Goal: Task Accomplishment & Management: Complete application form

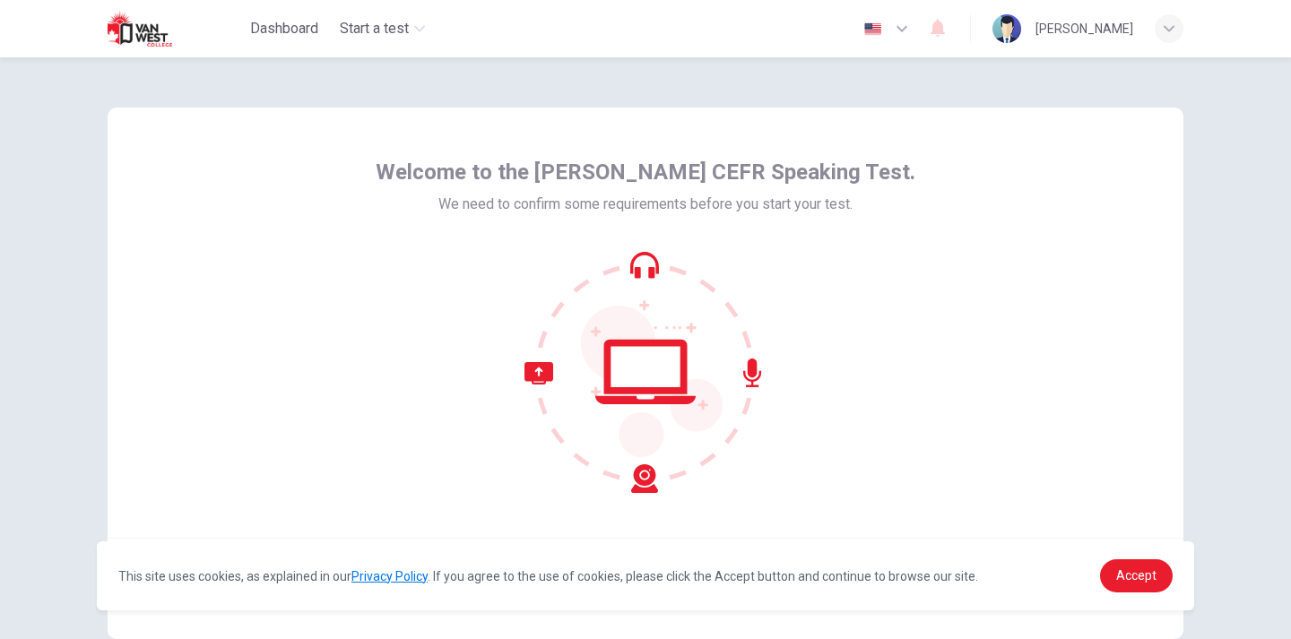
drag, startPoint x: 1276, startPoint y: 355, endPoint x: 1282, endPoint y: 329, distance: 26.5
click at [1282, 329] on div "Welcome to the Van West CEFR Speaking Test. We need to confirm some requirement…" at bounding box center [645, 348] width 1291 height 582
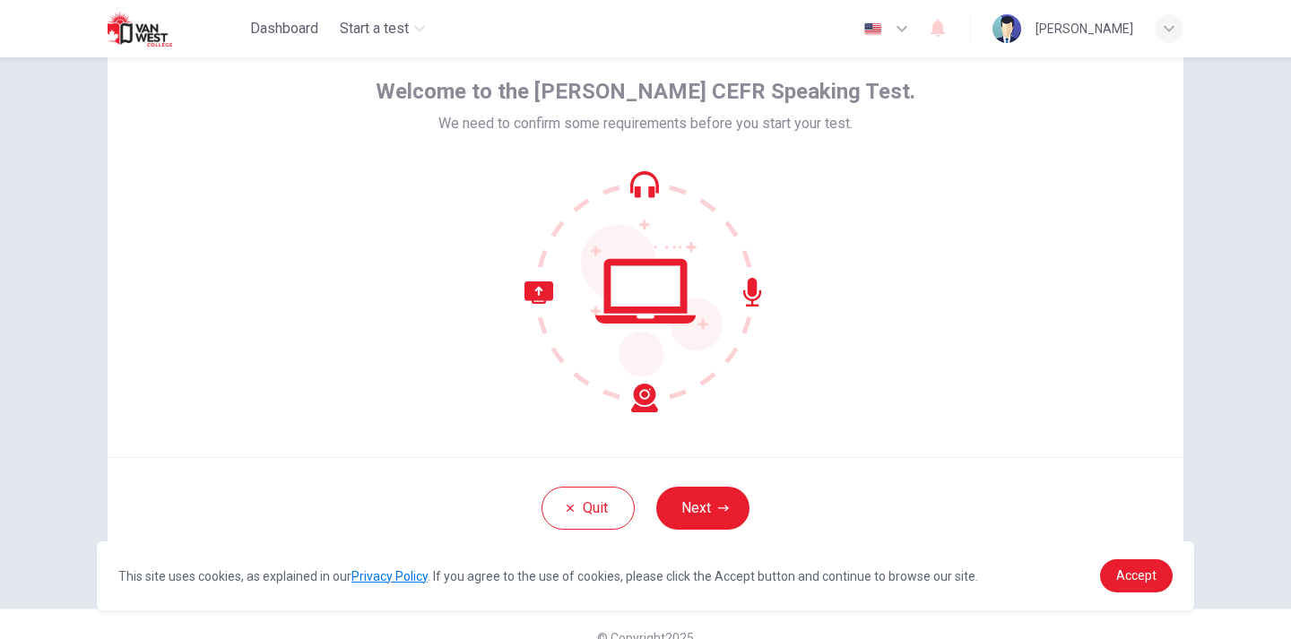
scroll to position [108, 0]
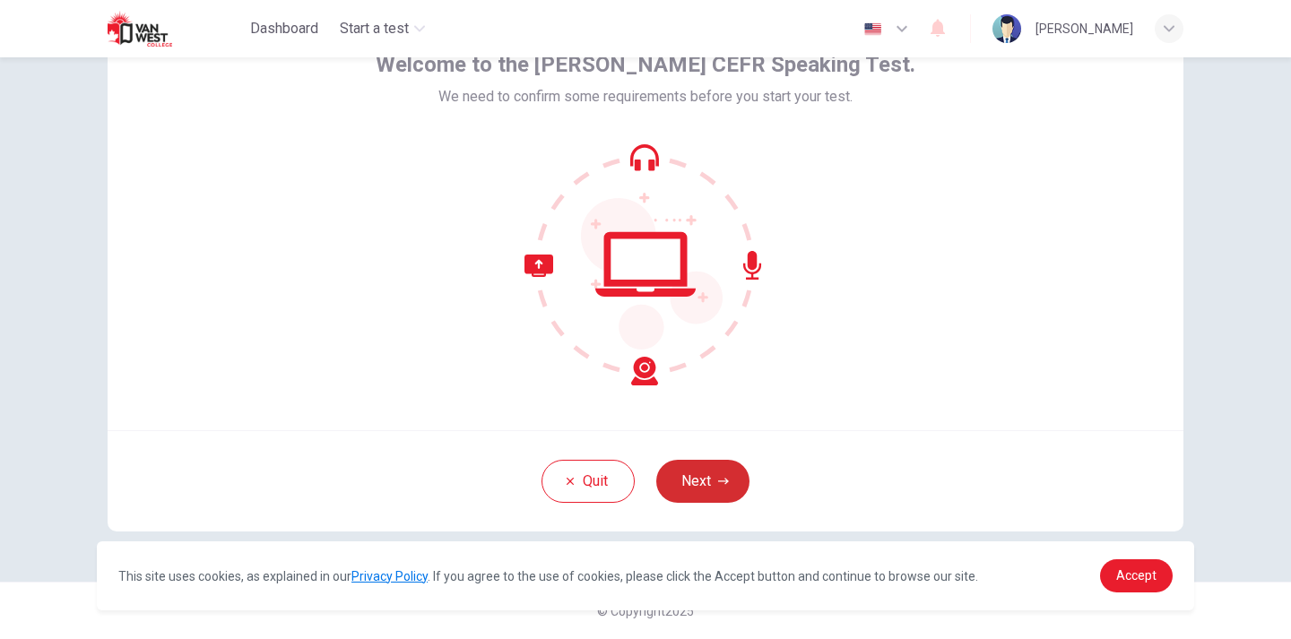
click at [698, 469] on button "Next" at bounding box center [702, 481] width 93 height 43
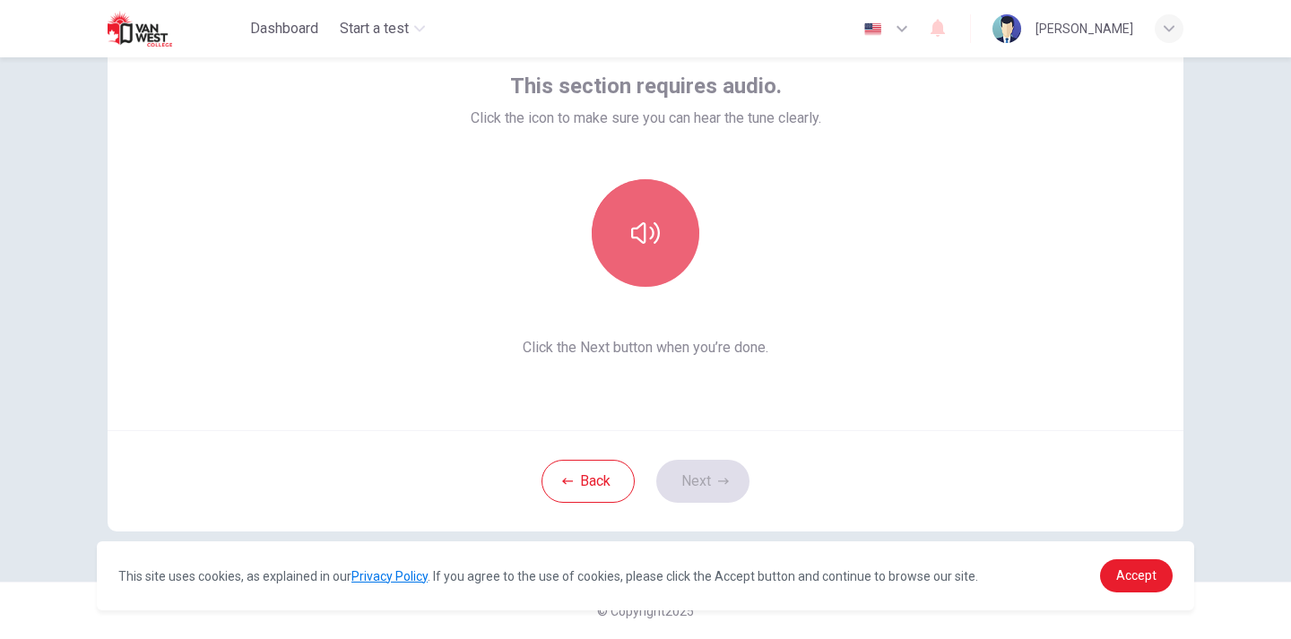
click at [622, 248] on button "button" at bounding box center [646, 233] width 108 height 108
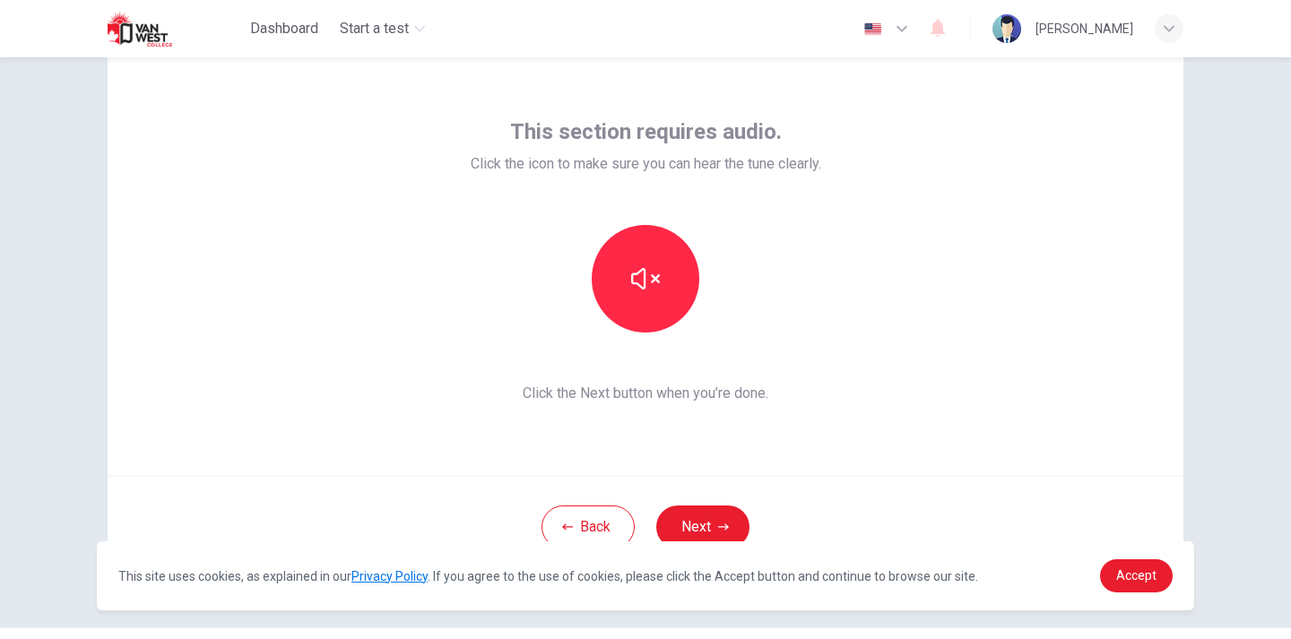
scroll to position [53, 0]
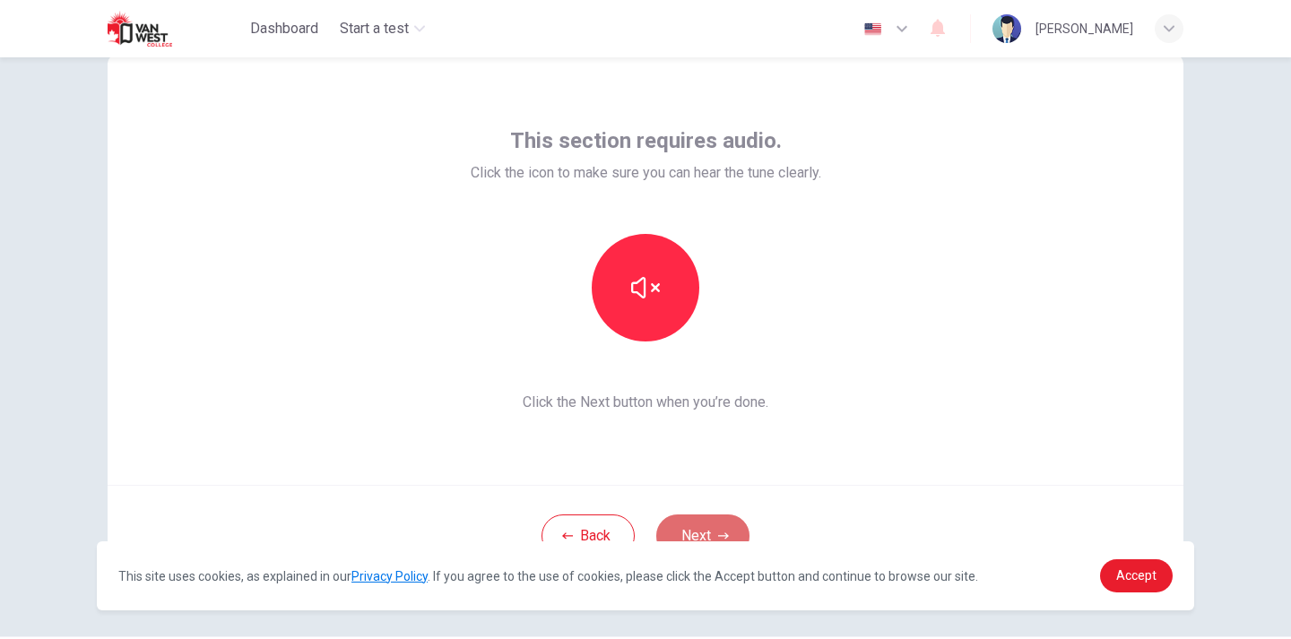
click at [716, 518] on button "Next" at bounding box center [702, 535] width 93 height 43
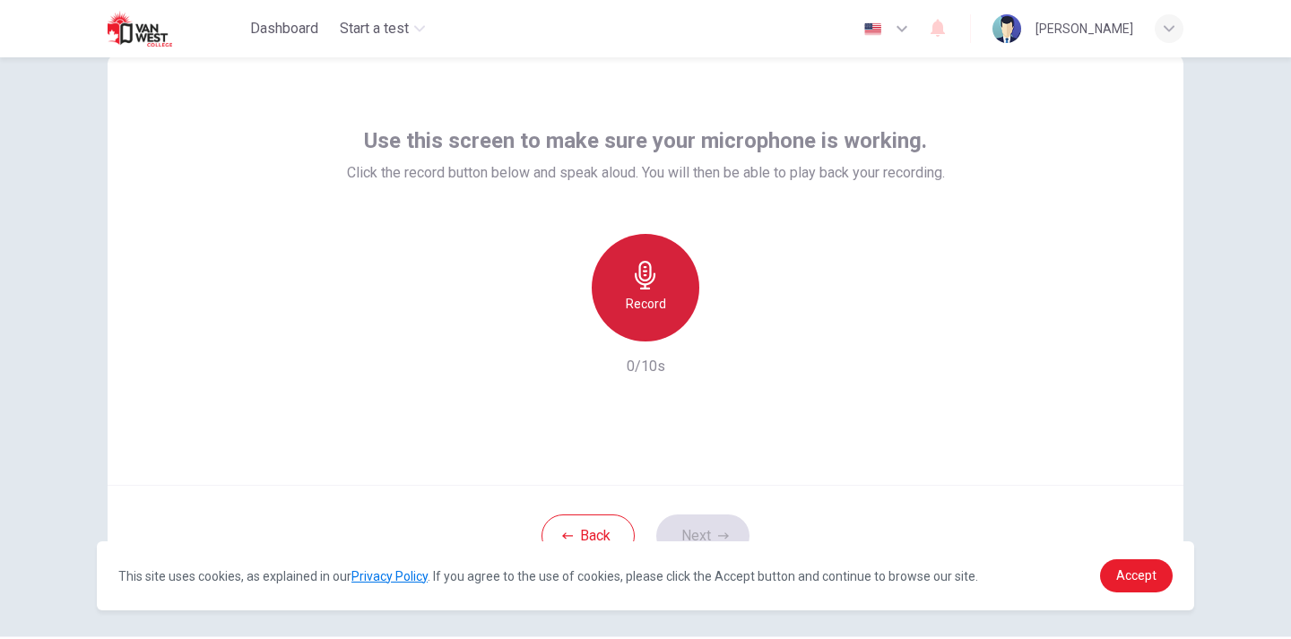
click at [637, 270] on icon "button" at bounding box center [645, 275] width 29 height 29
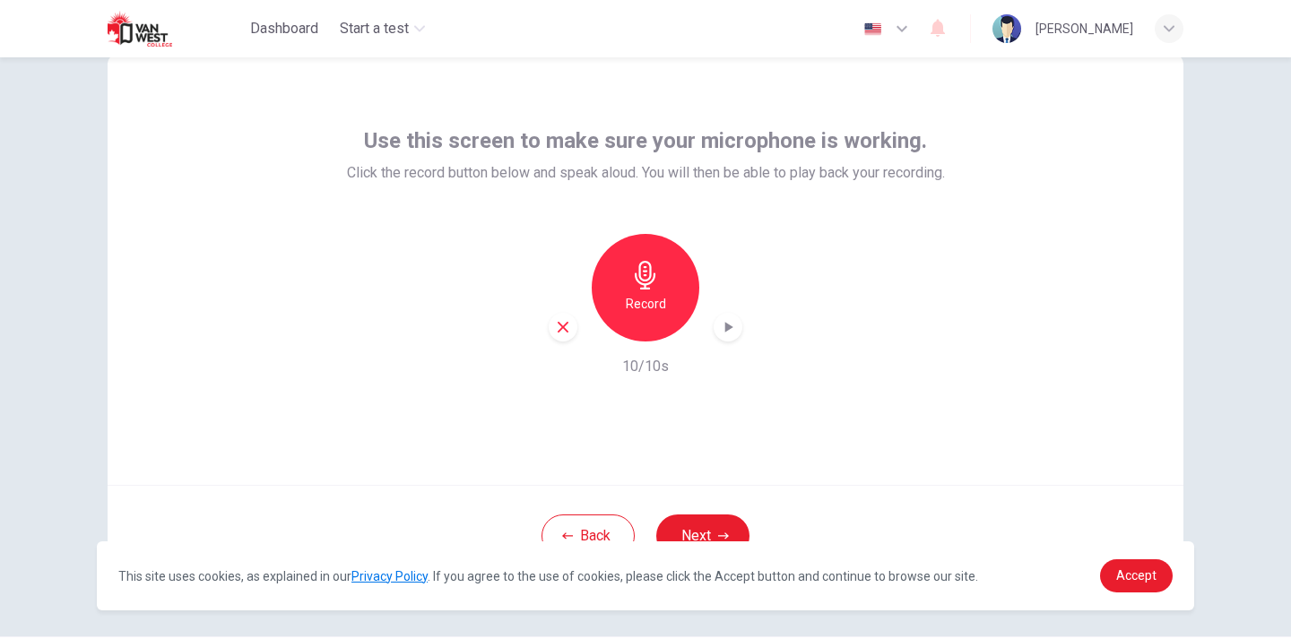
click at [725, 328] on icon "button" at bounding box center [729, 327] width 8 height 11
click at [725, 325] on icon "button" at bounding box center [729, 327] width 8 height 11
click at [643, 269] on icon "button" at bounding box center [645, 275] width 29 height 29
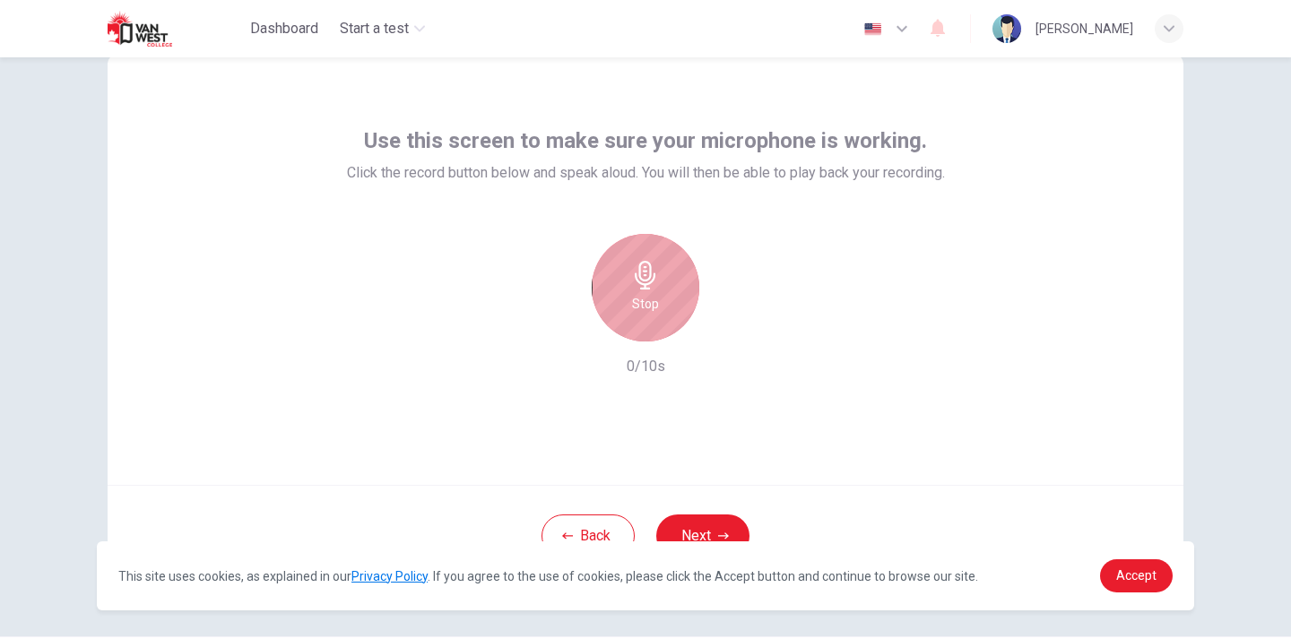
click at [643, 269] on icon "button" at bounding box center [645, 275] width 29 height 29
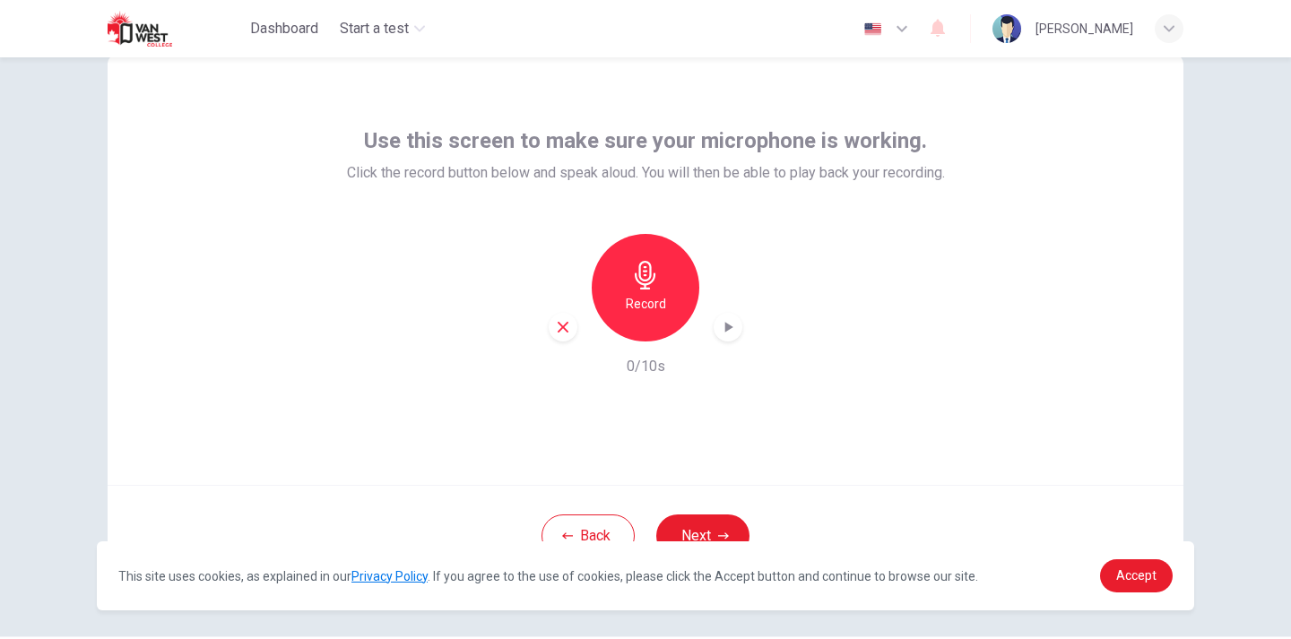
click at [643, 269] on icon "button" at bounding box center [645, 275] width 29 height 29
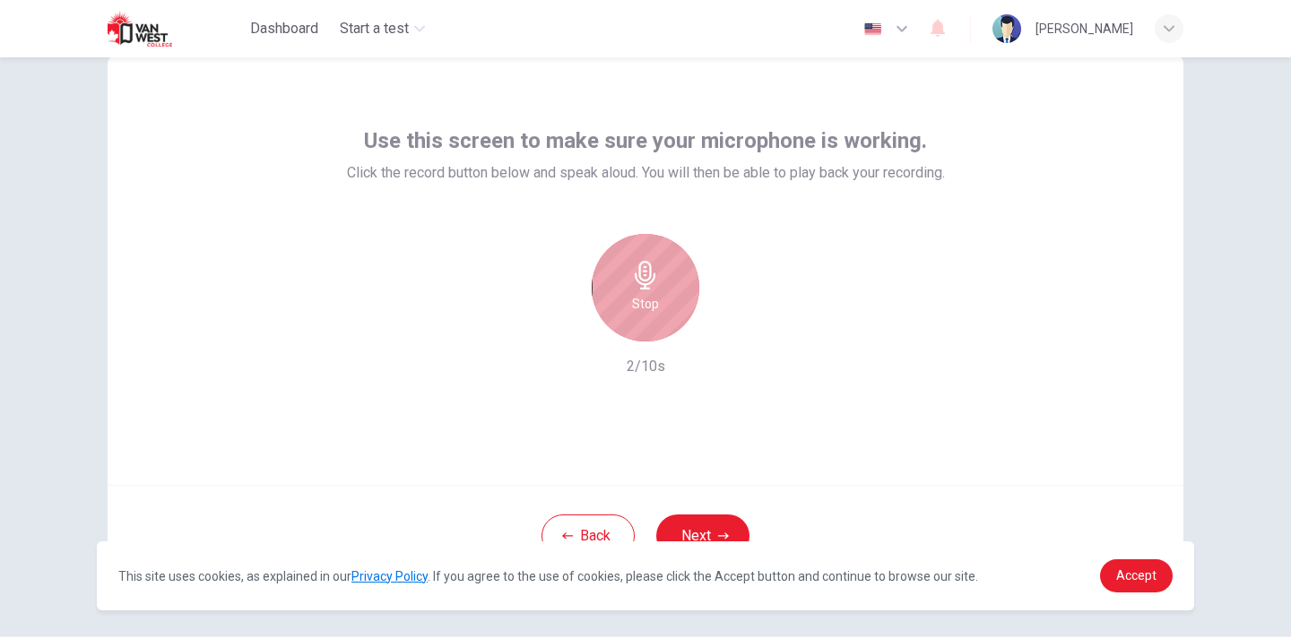
click at [644, 270] on icon "button" at bounding box center [645, 275] width 29 height 29
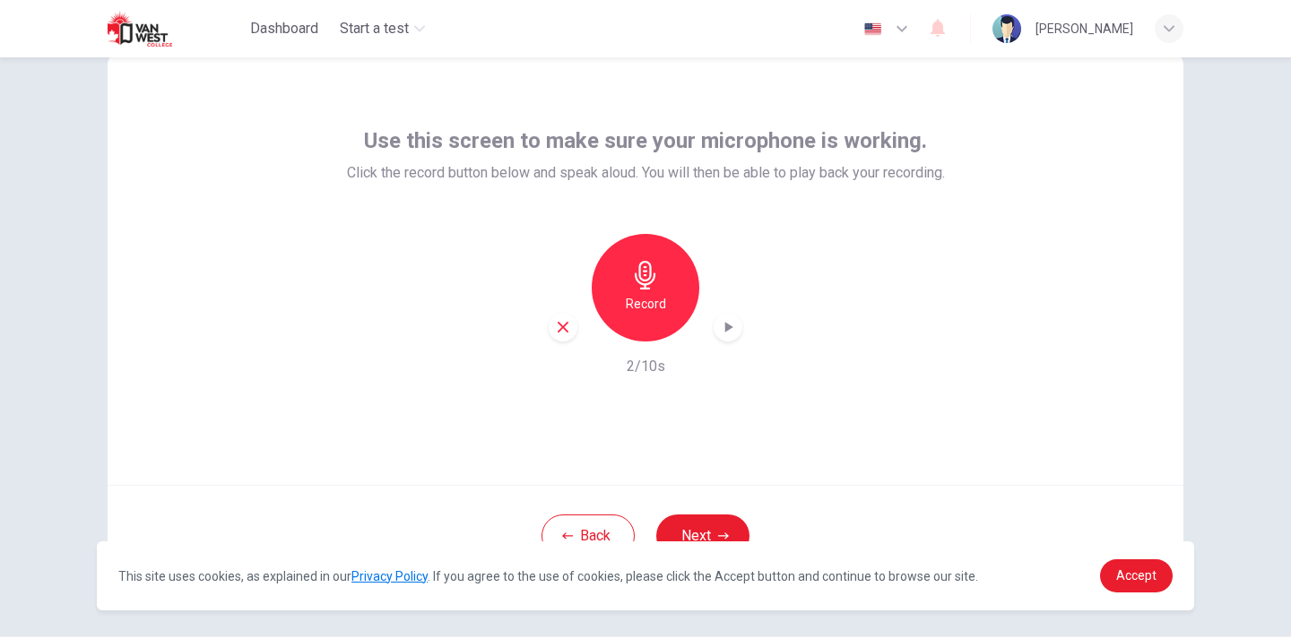
click at [719, 324] on icon "button" at bounding box center [728, 327] width 18 height 18
click at [704, 523] on button "Next" at bounding box center [702, 535] width 93 height 43
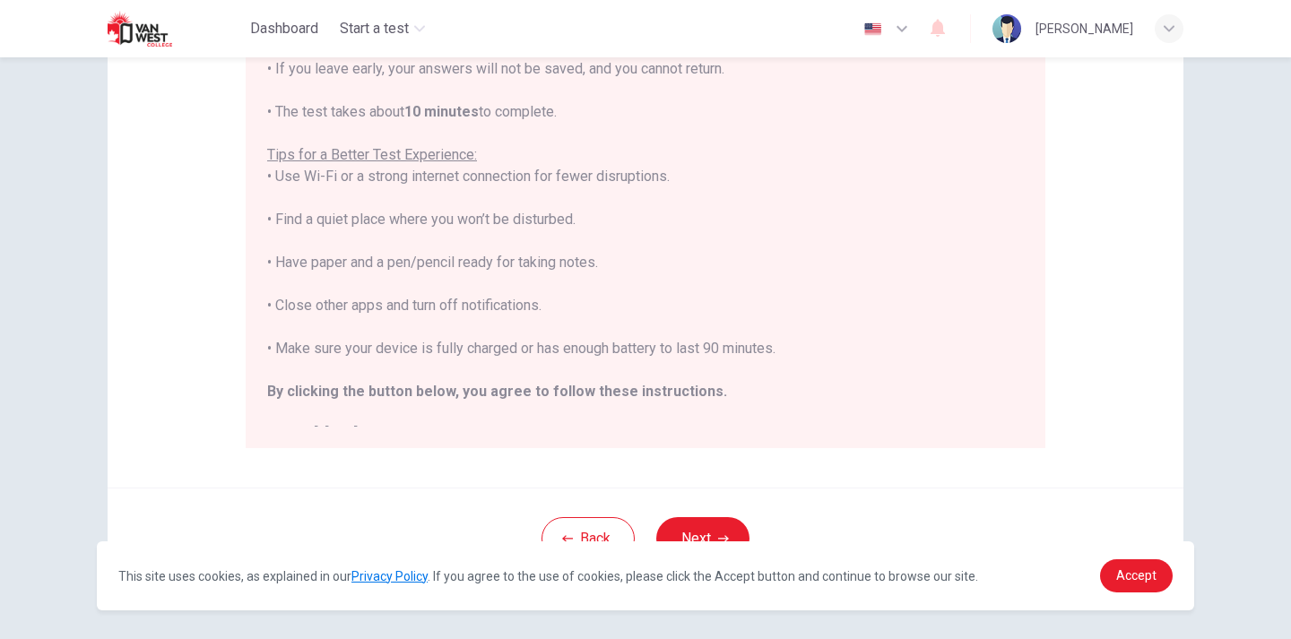
scroll to position [358, 0]
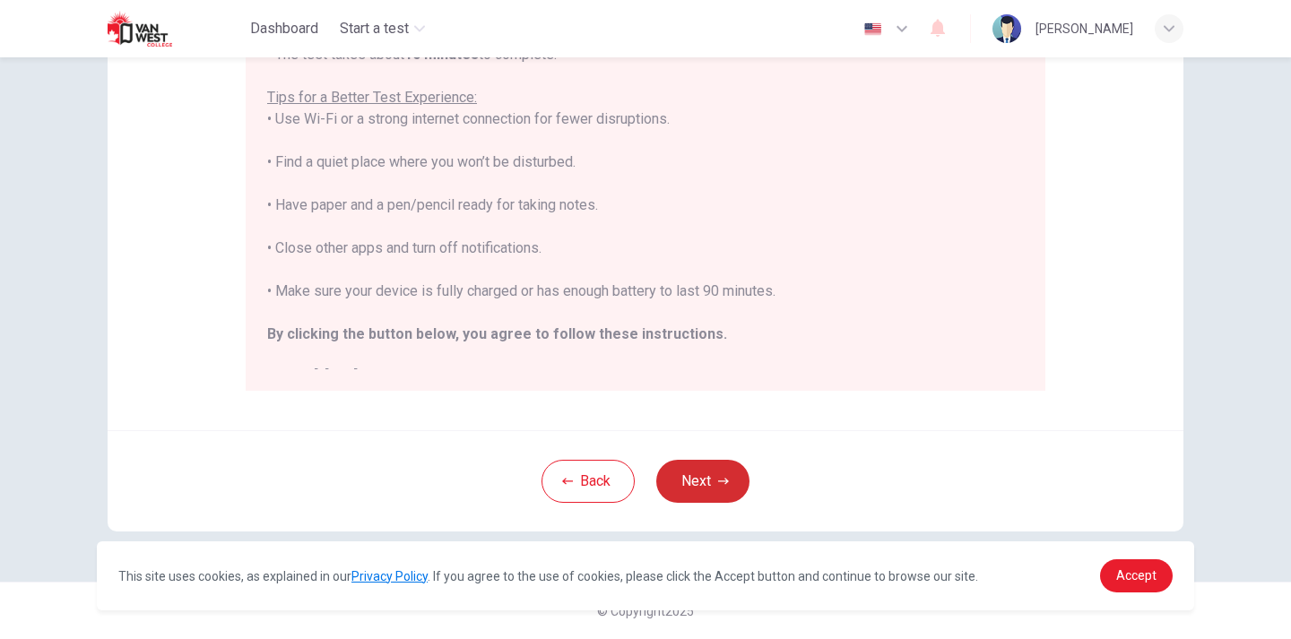
click at [710, 476] on button "Next" at bounding box center [702, 481] width 93 height 43
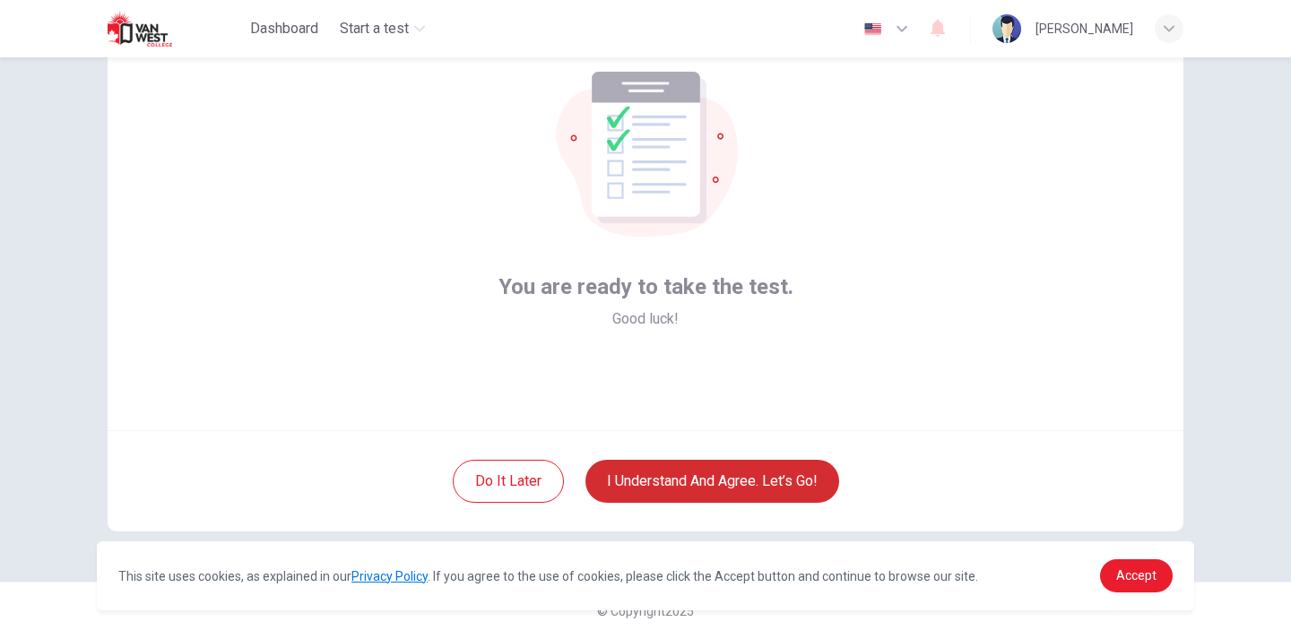
scroll to position [108, 0]
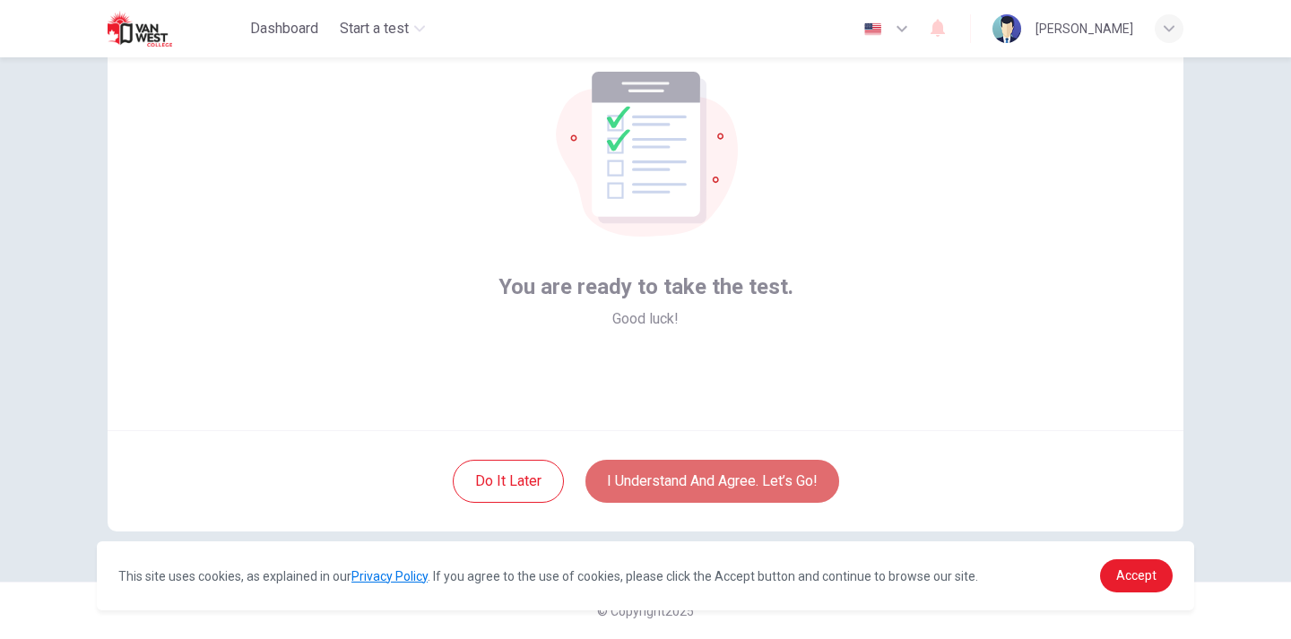
click at [716, 466] on button "I understand and agree. Let’s go!" at bounding box center [712, 481] width 254 height 43
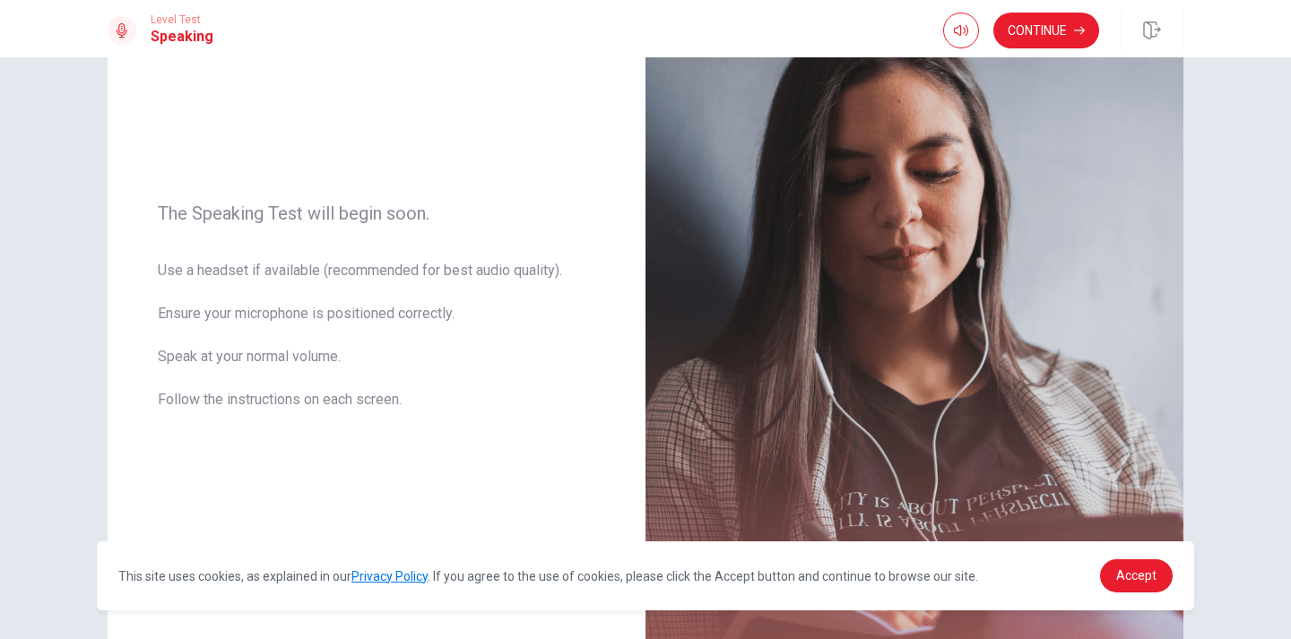
scroll to position [166, 0]
click at [957, 23] on icon "button" at bounding box center [961, 30] width 14 height 14
click at [1038, 13] on button "Continue" at bounding box center [1046, 31] width 106 height 36
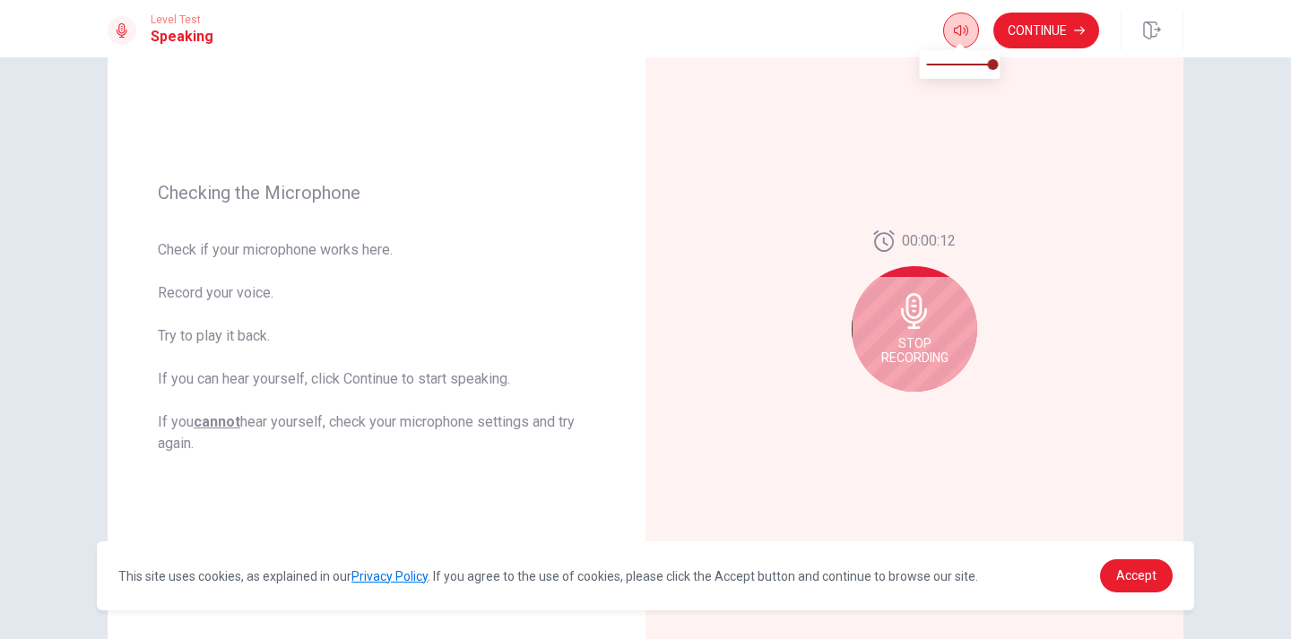
click at [957, 20] on button "button" at bounding box center [961, 31] width 36 height 36
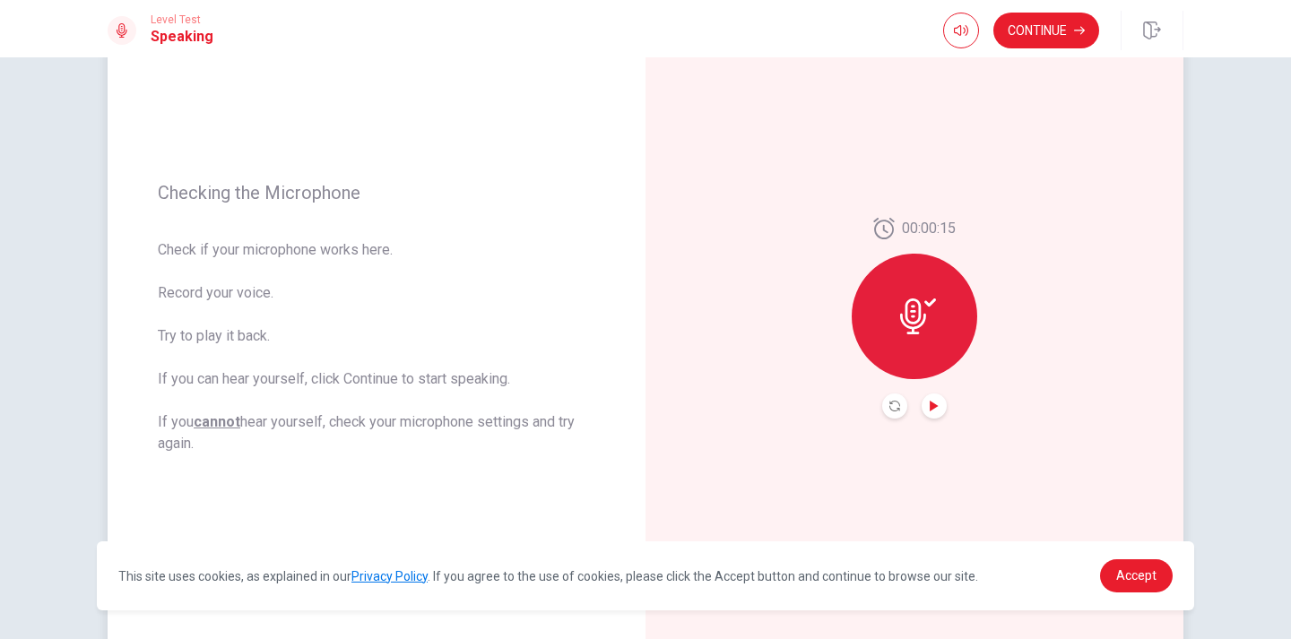
click at [929, 403] on icon "Play Audio" at bounding box center [933, 406] width 8 height 11
click at [1052, 19] on button "Continue" at bounding box center [1046, 31] width 106 height 36
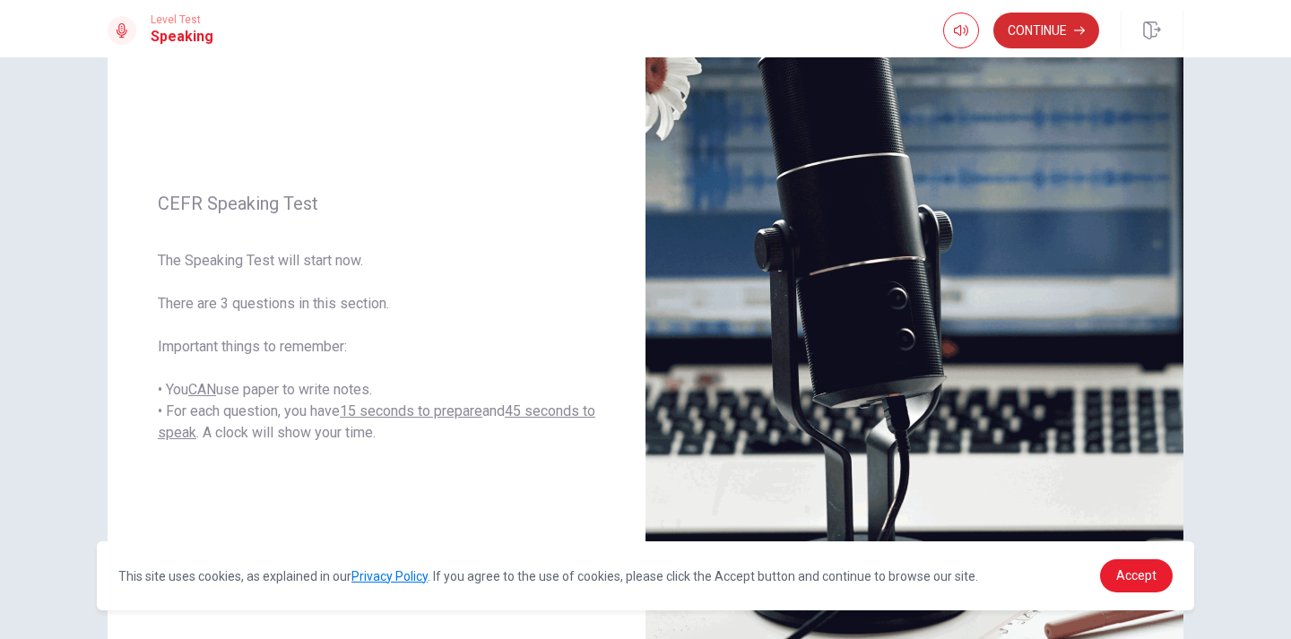
click at [1033, 21] on button "Continue" at bounding box center [1046, 31] width 106 height 36
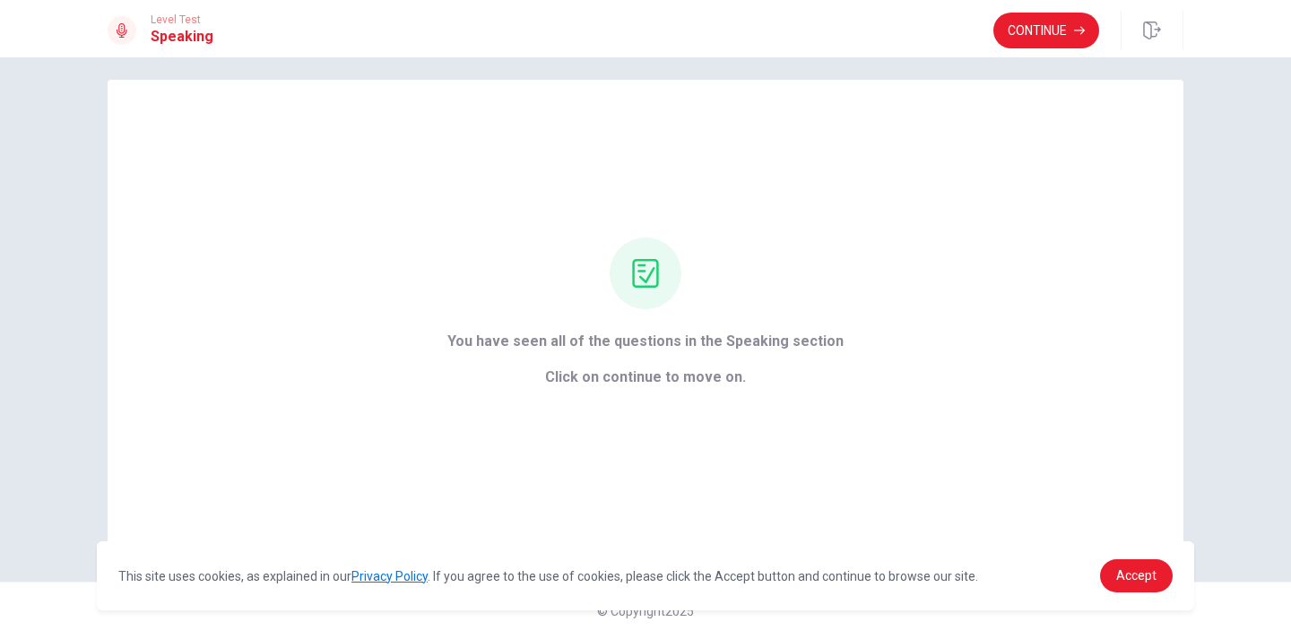
scroll to position [13, 0]
click at [1035, 29] on button "Continue" at bounding box center [1046, 31] width 106 height 36
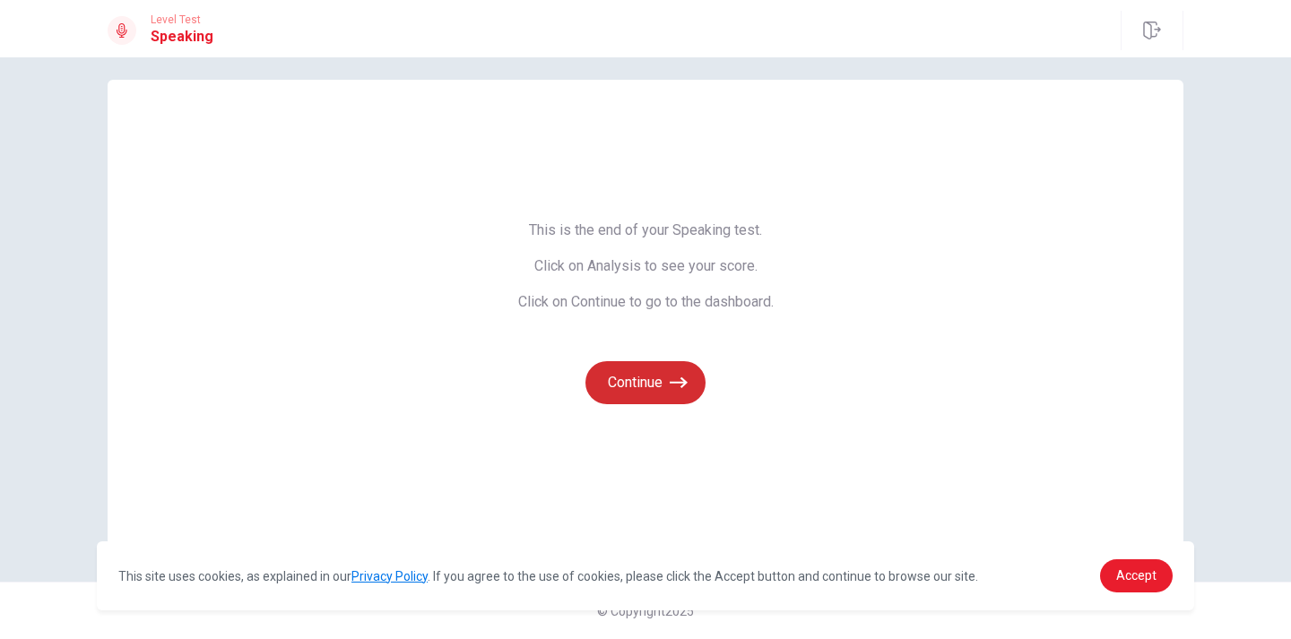
click at [642, 380] on button "Continue" at bounding box center [645, 382] width 120 height 43
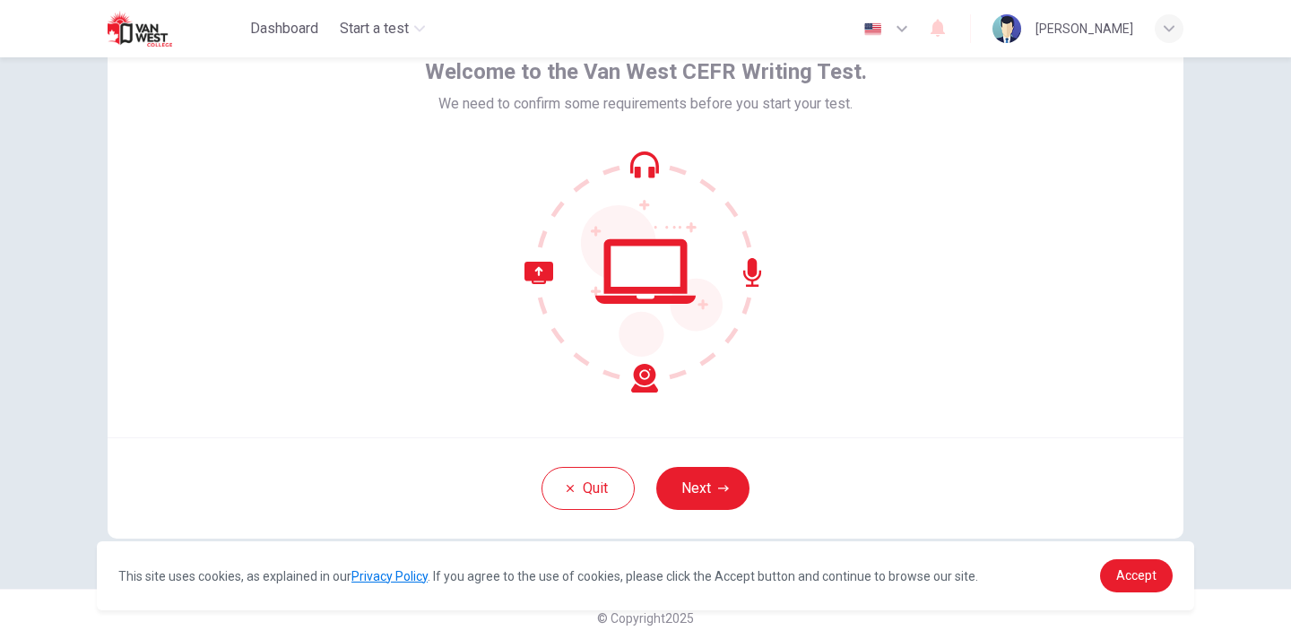
scroll to position [108, 0]
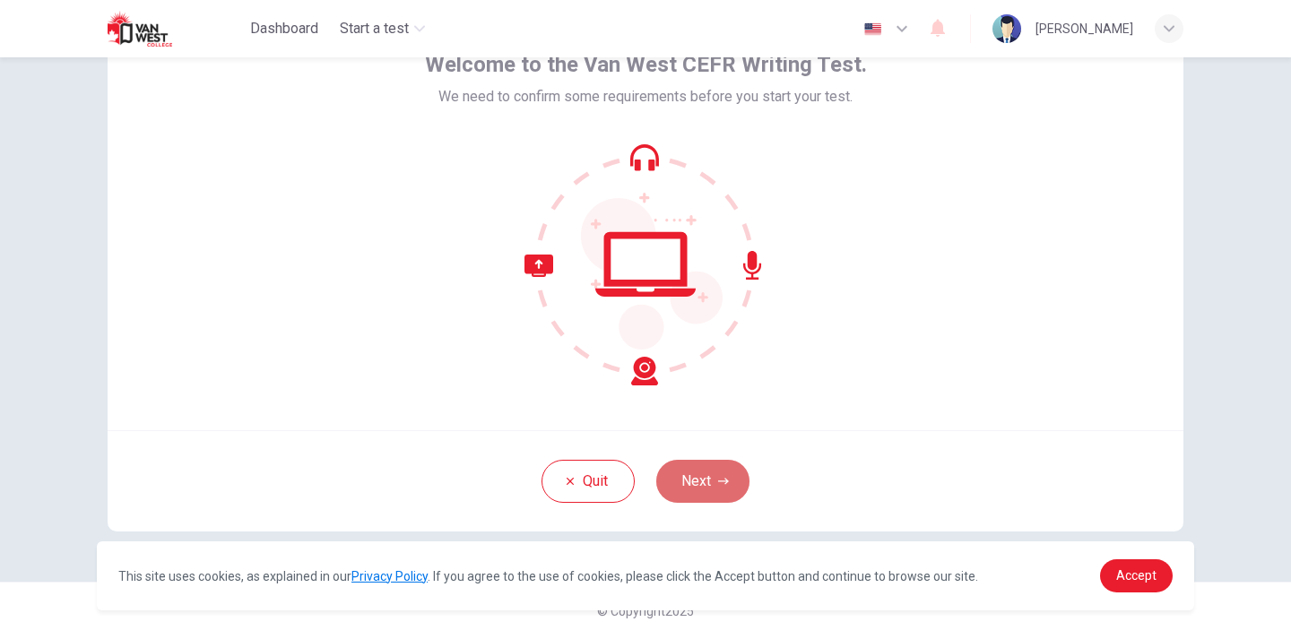
click at [692, 479] on button "Next" at bounding box center [702, 481] width 93 height 43
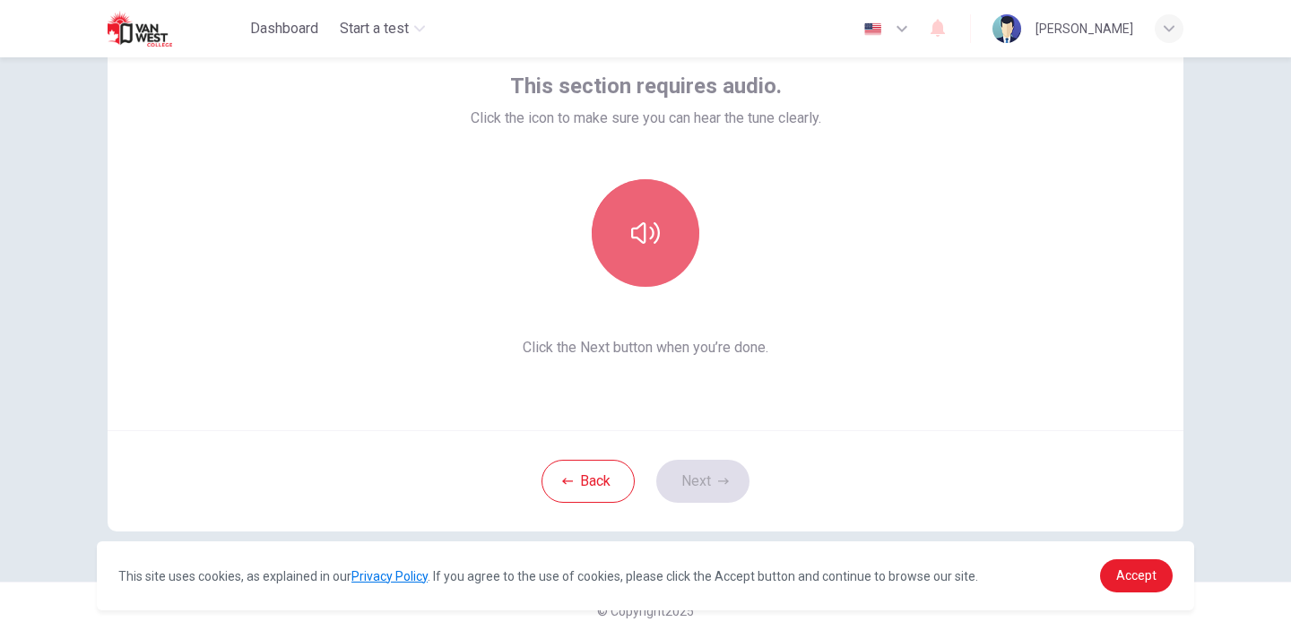
click at [657, 212] on button "button" at bounding box center [646, 233] width 108 height 108
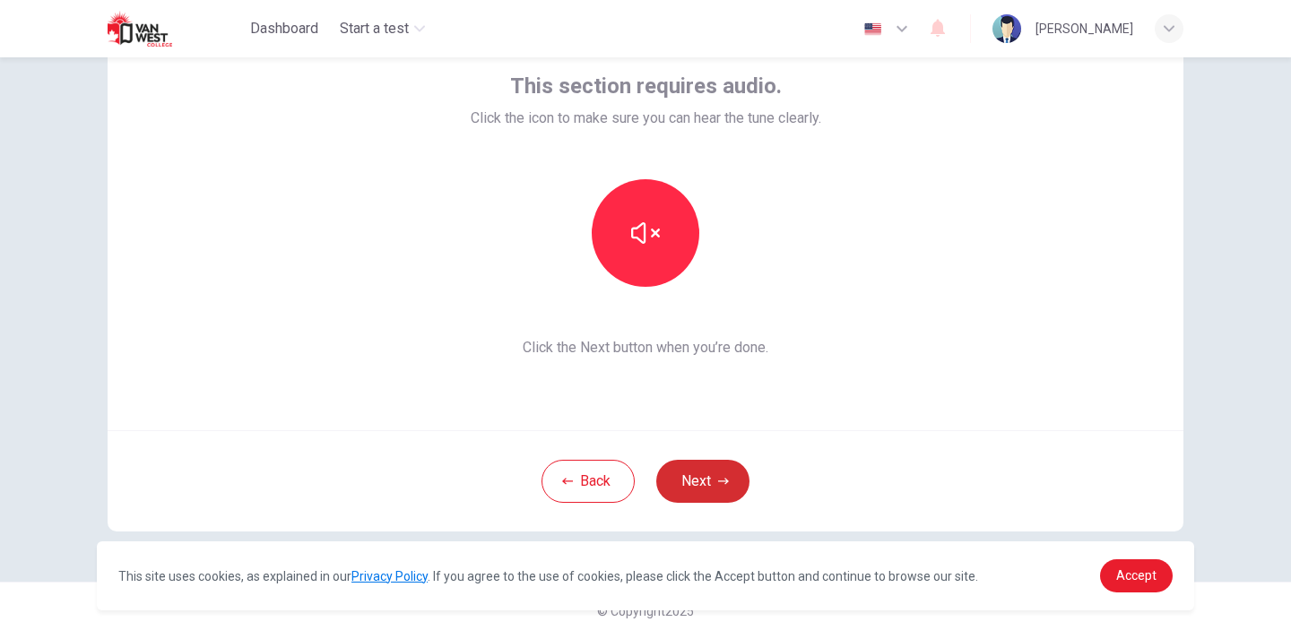
click at [690, 483] on button "Next" at bounding box center [702, 481] width 93 height 43
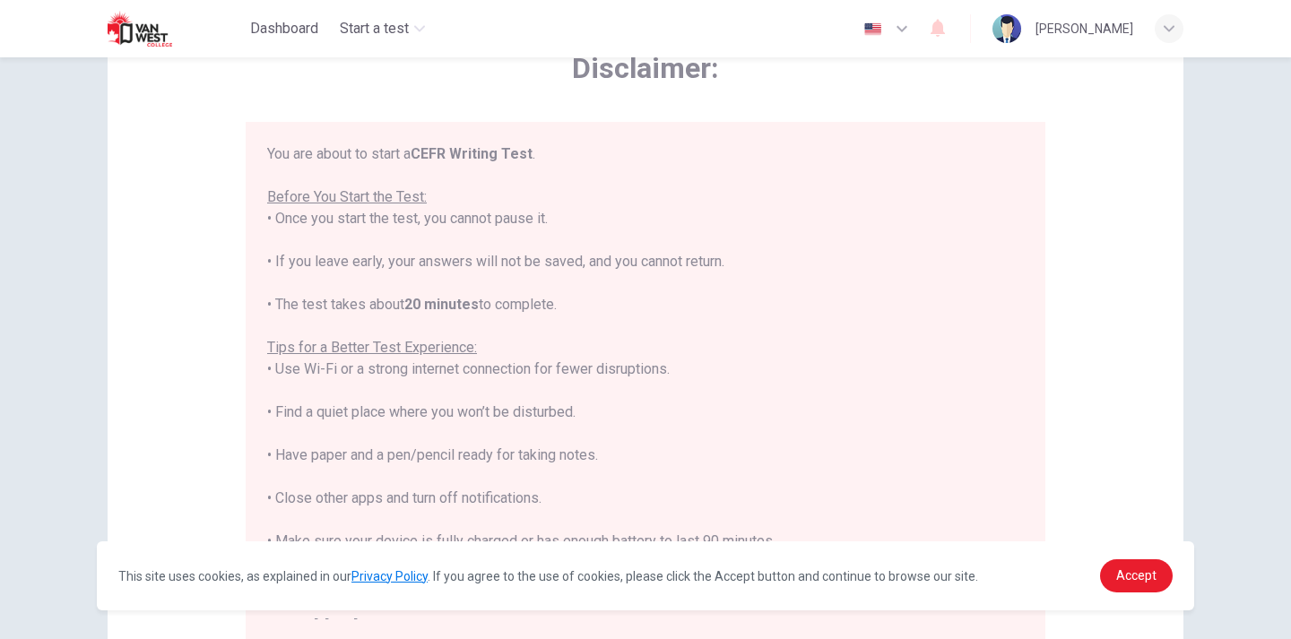
scroll to position [21, 0]
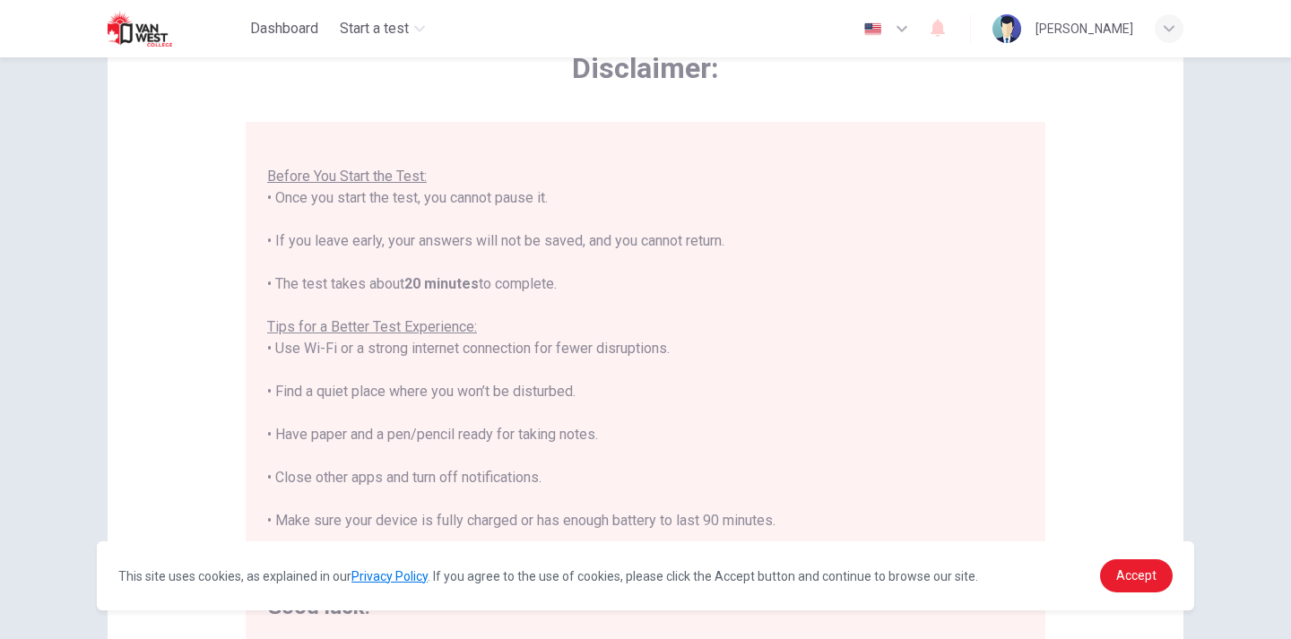
drag, startPoint x: 984, startPoint y: 433, endPoint x: 1281, endPoint y: 265, distance: 340.7
click at [1281, 265] on div "Disclaimer: You are about to start a CEFR Writing Test . Before You Start the T…" at bounding box center [645, 348] width 1291 height 582
click at [1119, 281] on div "Disclaimer: You are about to start a CEFR Writing Test . Before You Start the T…" at bounding box center [646, 340] width 1076 height 680
drag, startPoint x: 1280, startPoint y: 322, endPoint x: 1290, endPoint y: 334, distance: 16.0
click at [1290, 334] on div "Disclaimer: You are about to start a CEFR Writing Test . Before You Start the T…" at bounding box center [645, 348] width 1291 height 582
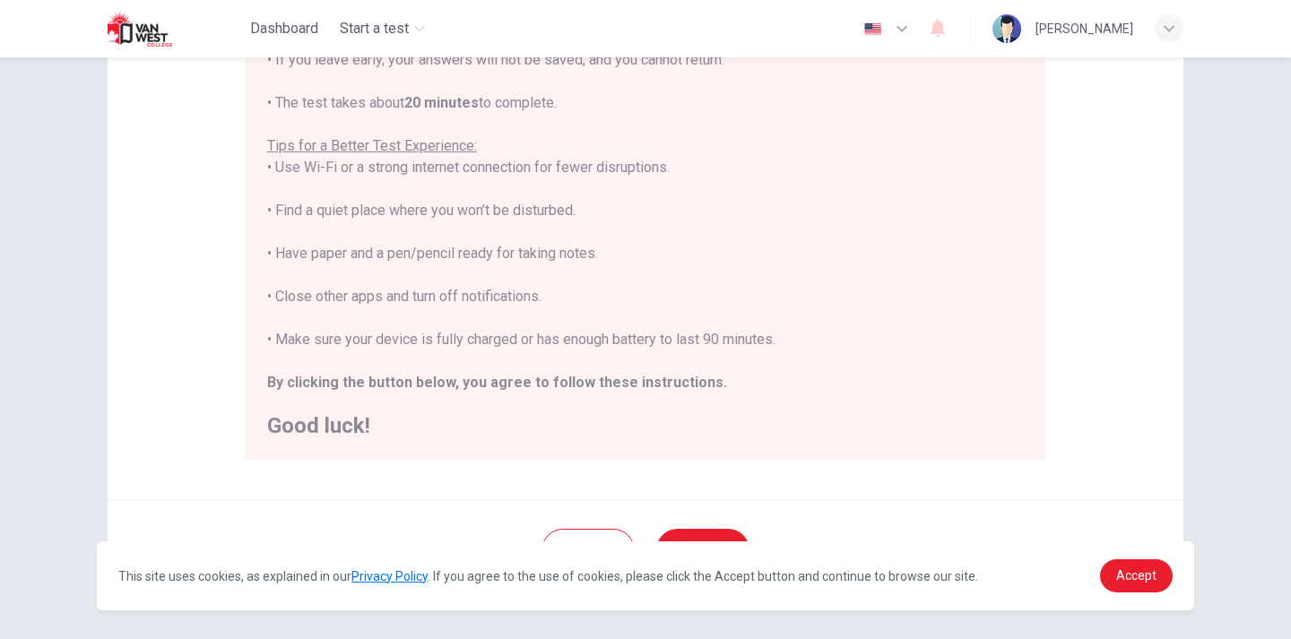
scroll to position [358, 0]
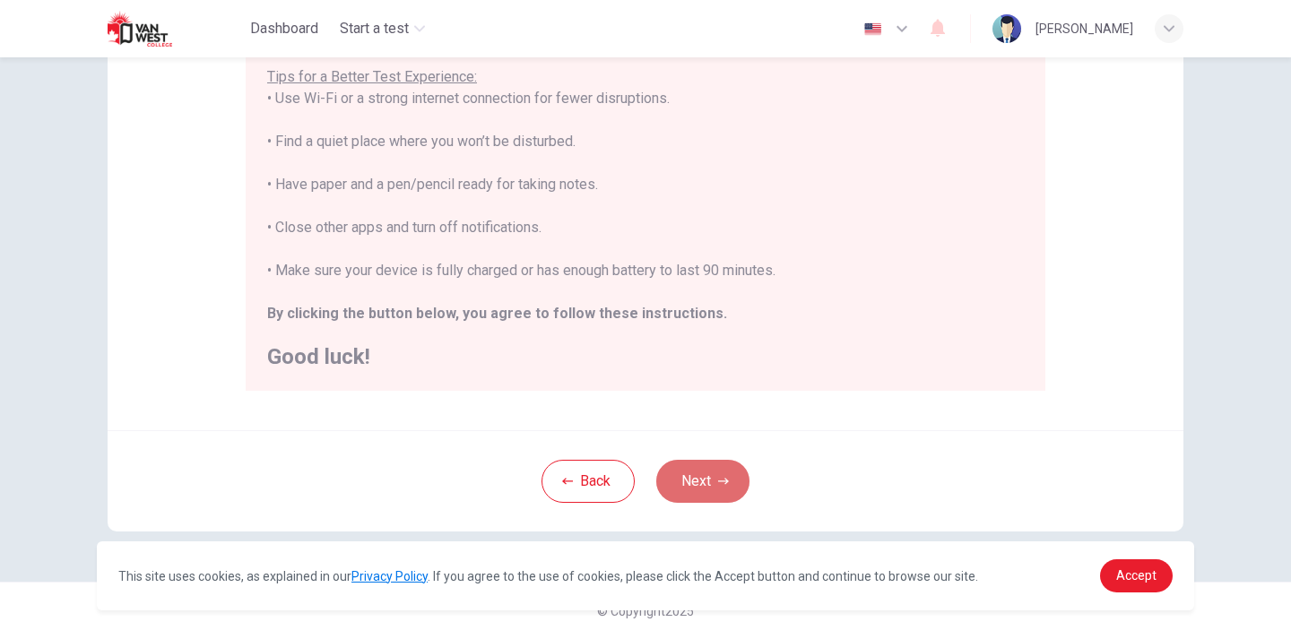
click at [693, 472] on button "Next" at bounding box center [702, 481] width 93 height 43
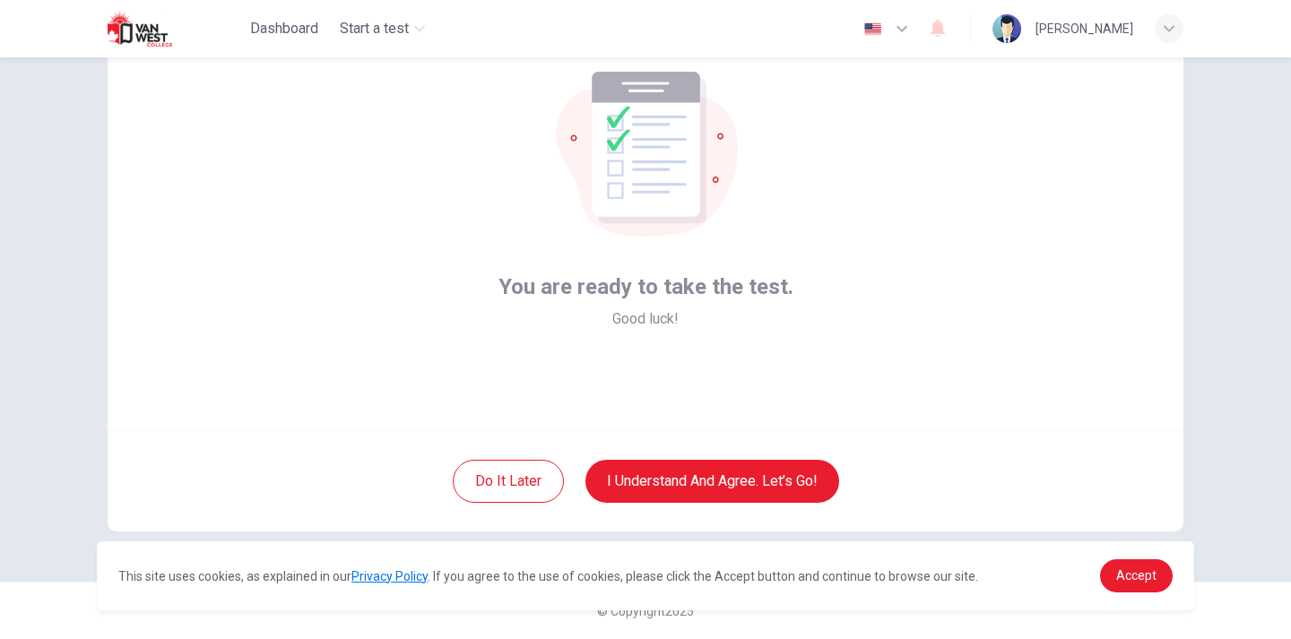
drag, startPoint x: 693, startPoint y: 472, endPoint x: 592, endPoint y: 543, distance: 122.8
click at [592, 543] on body "This site uses cookies, as explained in our Privacy Policy . If you agree to th…" at bounding box center [645, 319] width 1291 height 639
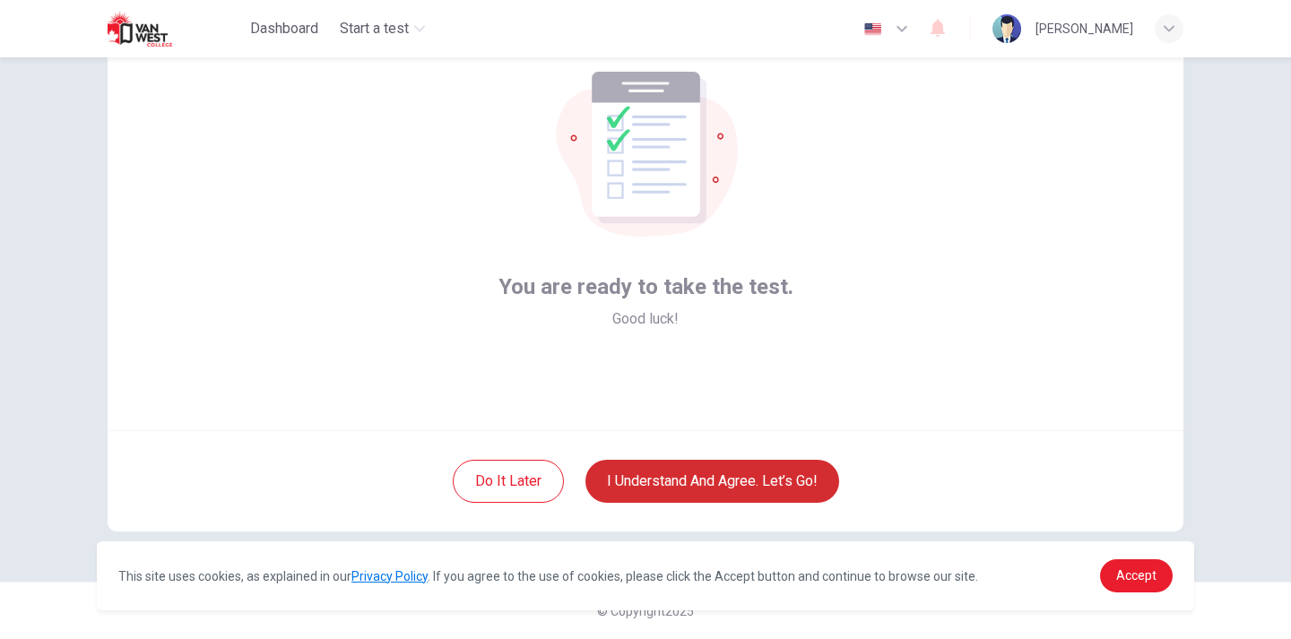
click at [708, 480] on button "I understand and agree. Let’s go!" at bounding box center [712, 481] width 254 height 43
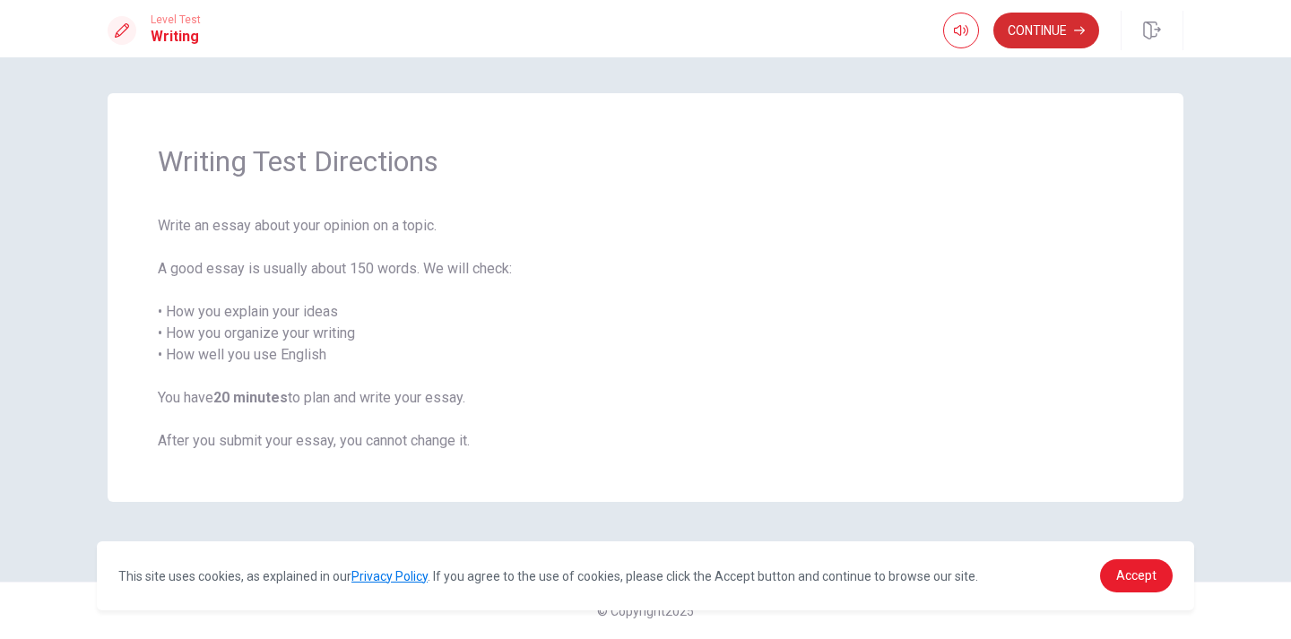
click at [1029, 20] on button "Continue" at bounding box center [1046, 31] width 106 height 36
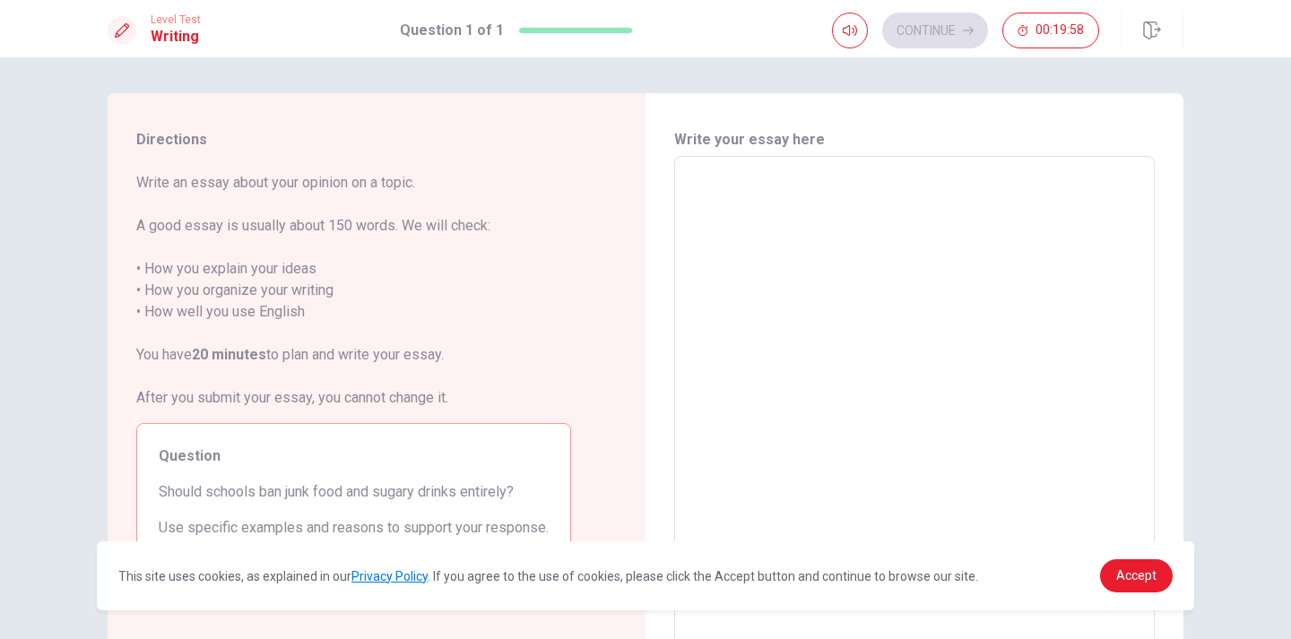
click at [765, 194] on textarea at bounding box center [914, 404] width 455 height 466
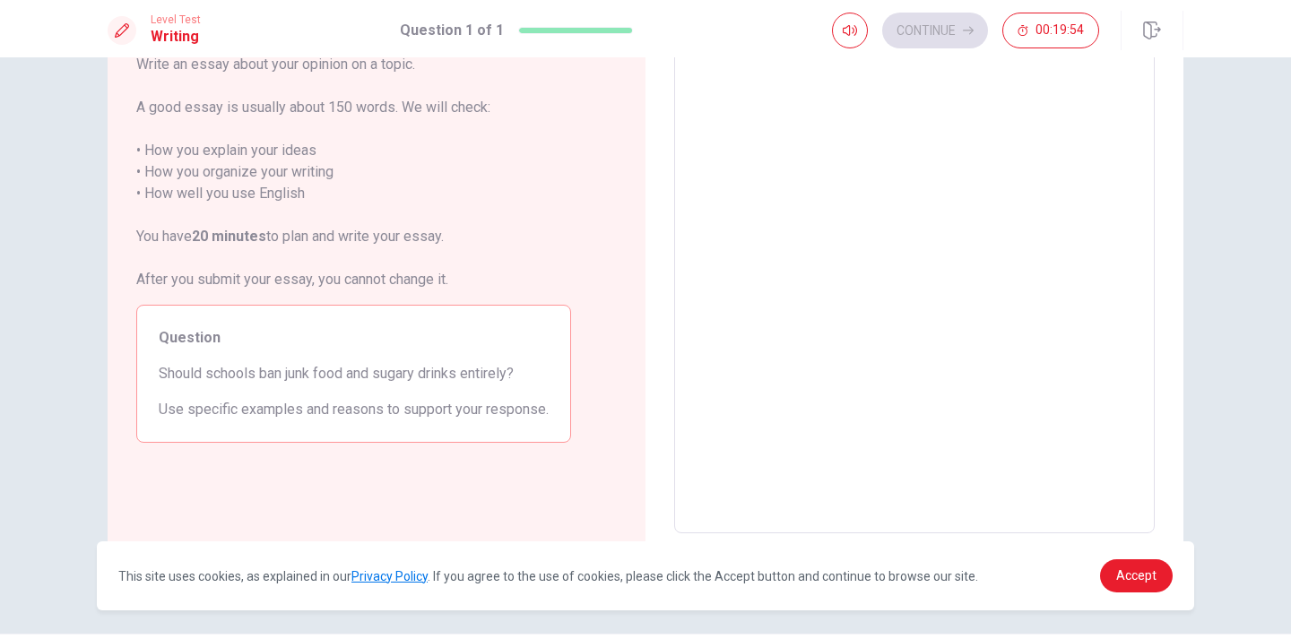
type textarea "n"
type textarea "x"
type textarea "na"
type textarea "x"
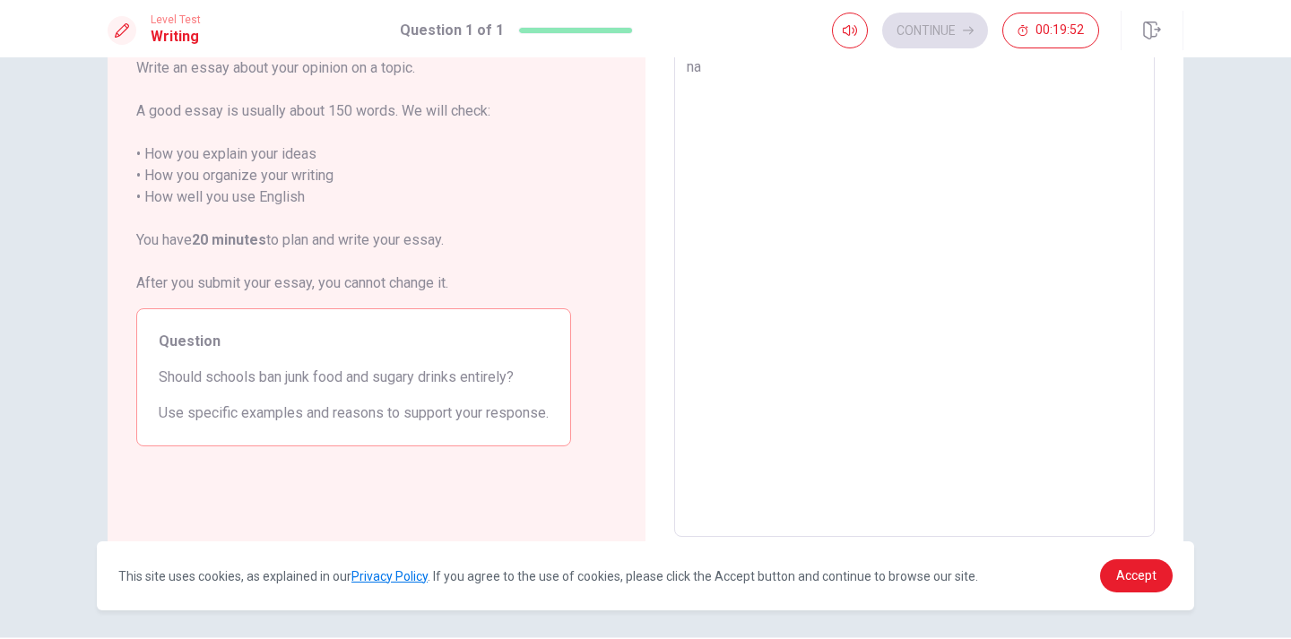
type textarea "n"
type textarea "x"
type textarea "N"
type textarea "x"
type textarea "Na"
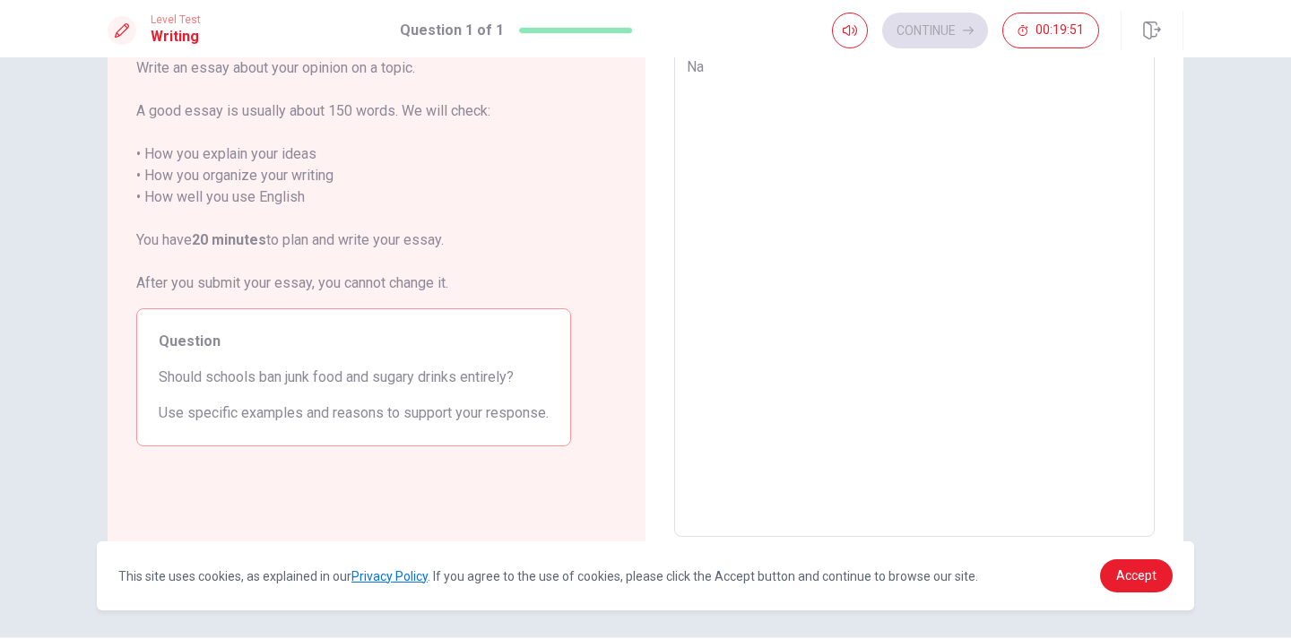
type textarea "x"
type textarea "Naw"
type textarea "x"
type textarea "Nawa"
type textarea "x"
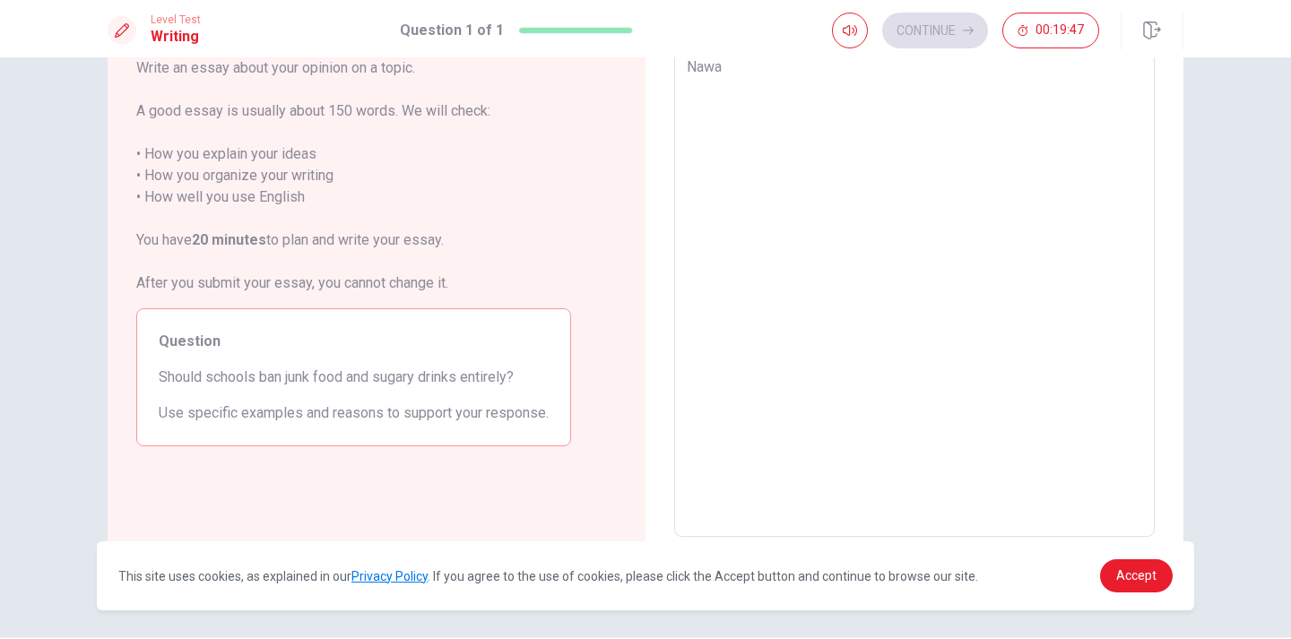
type textarea "Nawad"
type textarea "x"
type textarea "Nawada"
type textarea "x"
type textarea "Nawaday"
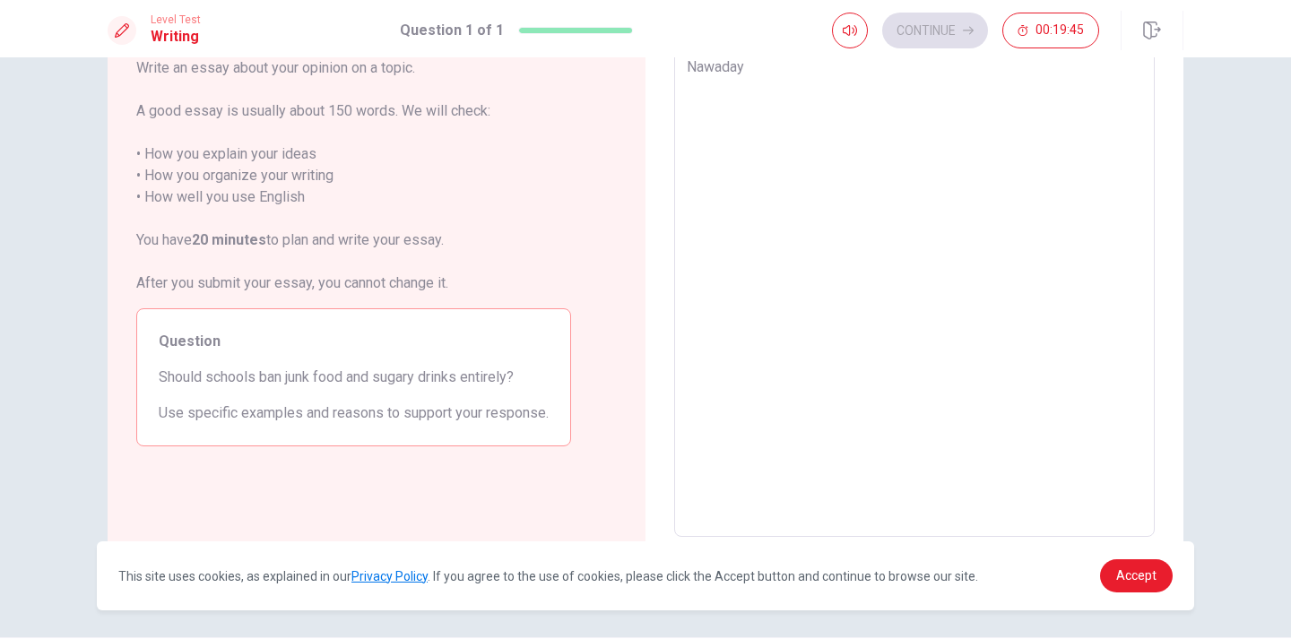
type textarea "x"
type textarea "Nawadays"
type textarea "x"
type textarea "Nawadays"
type textarea "x"
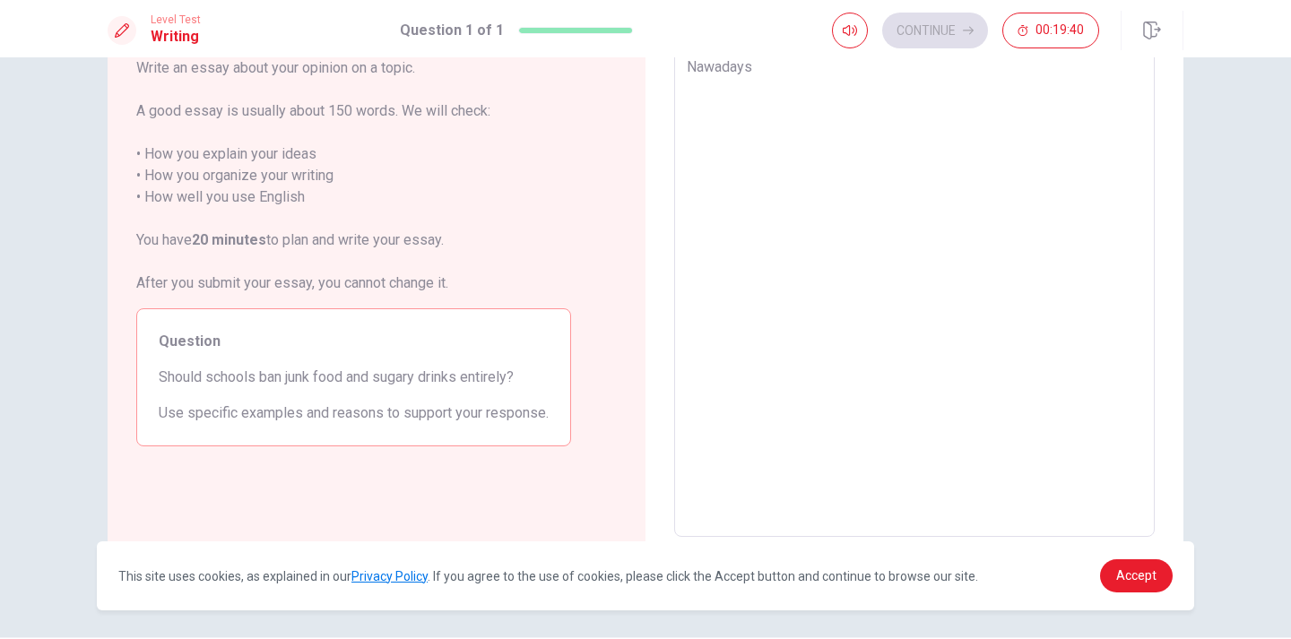
type textarea "Nawadays s"
type textarea "x"
type textarea "Nawadays so"
type textarea "x"
type textarea "Nawadays som"
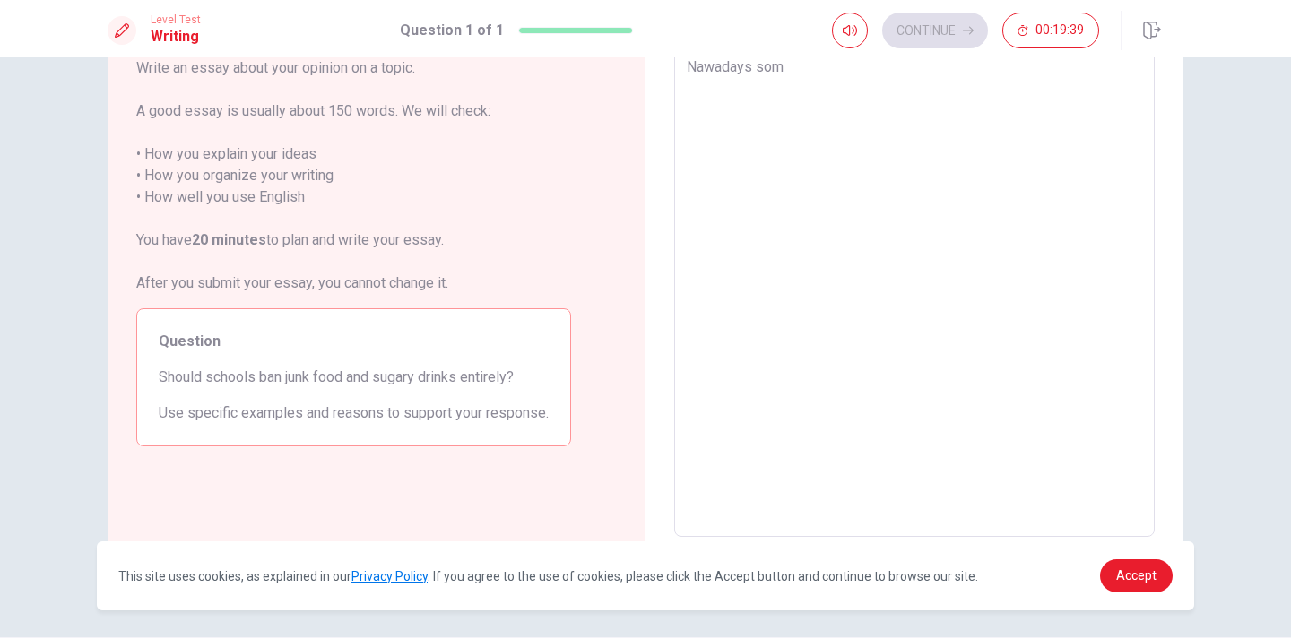
type textarea "x"
type textarea "Nawadays somw"
type textarea "x"
type textarea "Nawadays som"
type textarea "x"
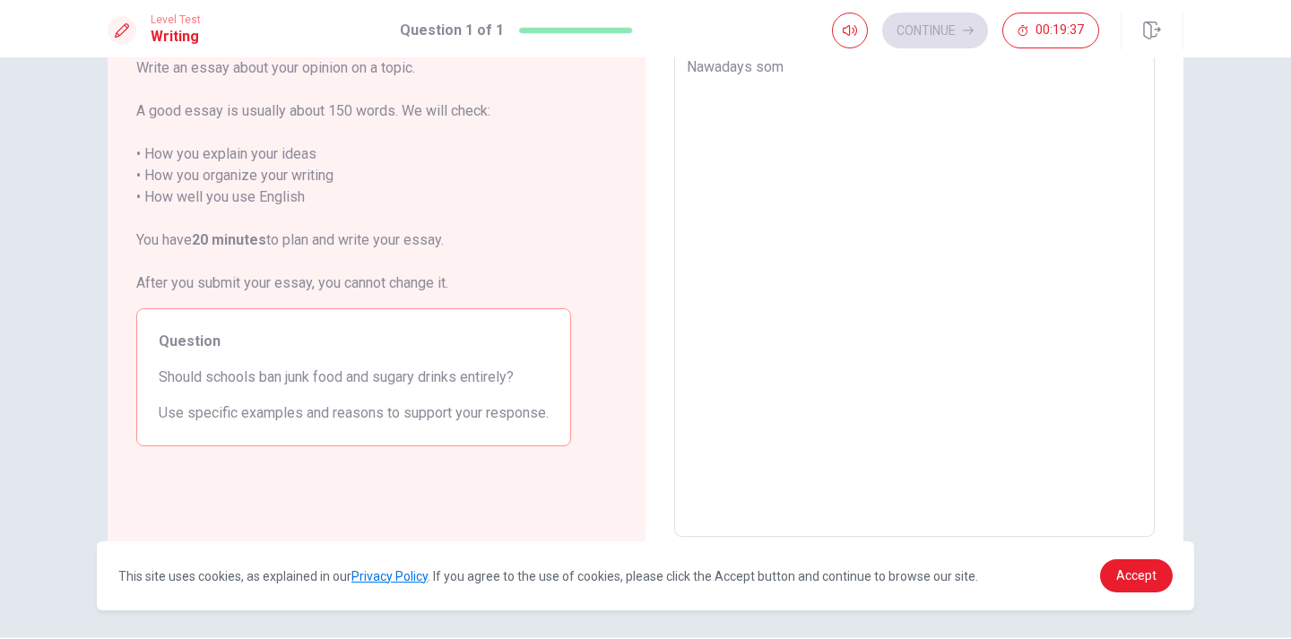
type textarea "Nawadays some"
type textarea "x"
type textarea "Nawadays some"
type textarea "x"
type textarea "Nawadays some p"
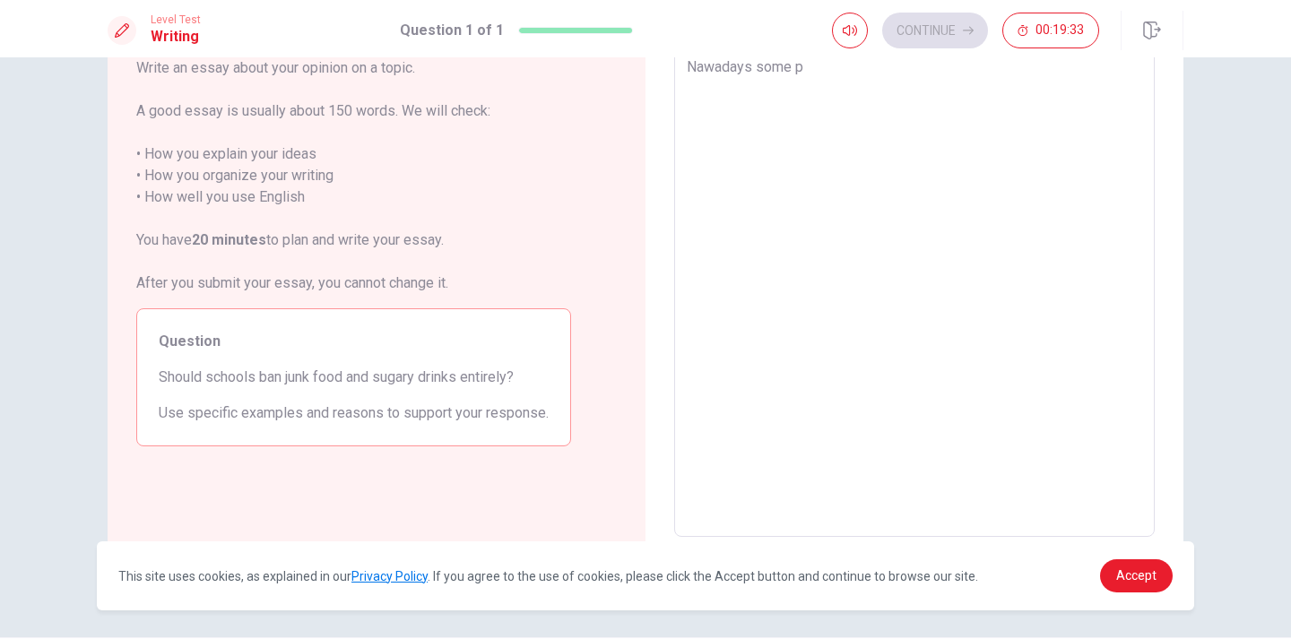
type textarea "x"
type textarea "Nawadays some pe"
type textarea "x"
type textarea "Nawadays some peo"
type textarea "x"
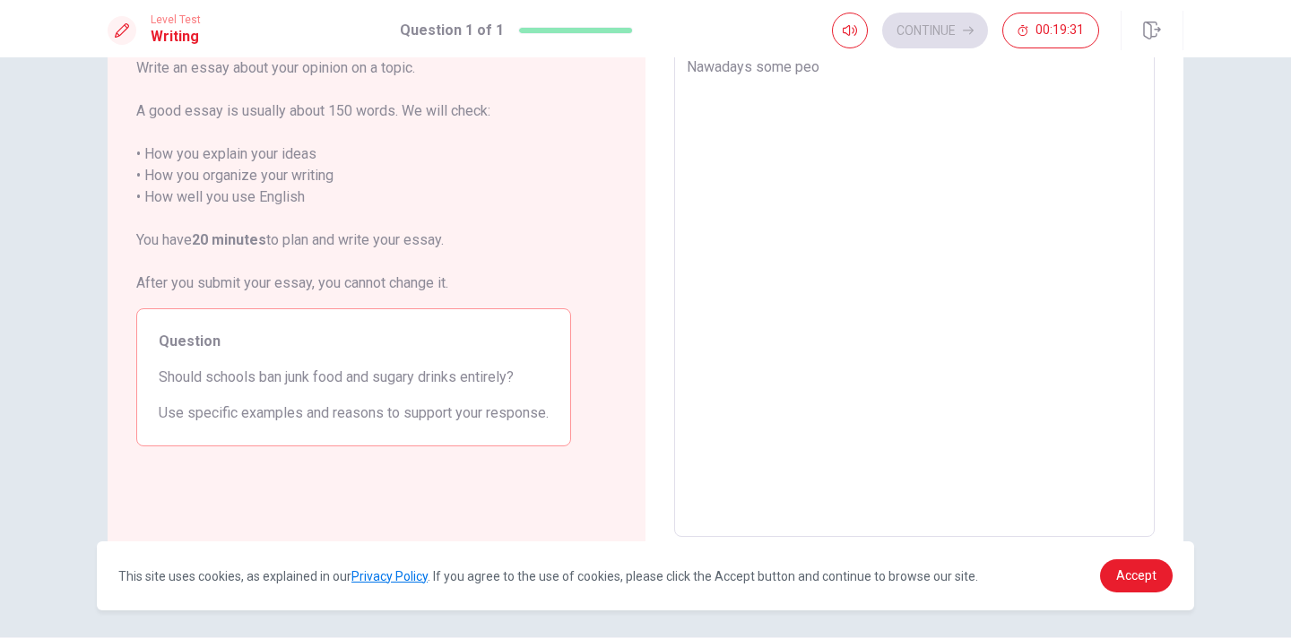
type textarea "Nawadays some peop"
type textarea "x"
type textarea "Nawadays some peopl"
type textarea "x"
type textarea "Nawadays some people"
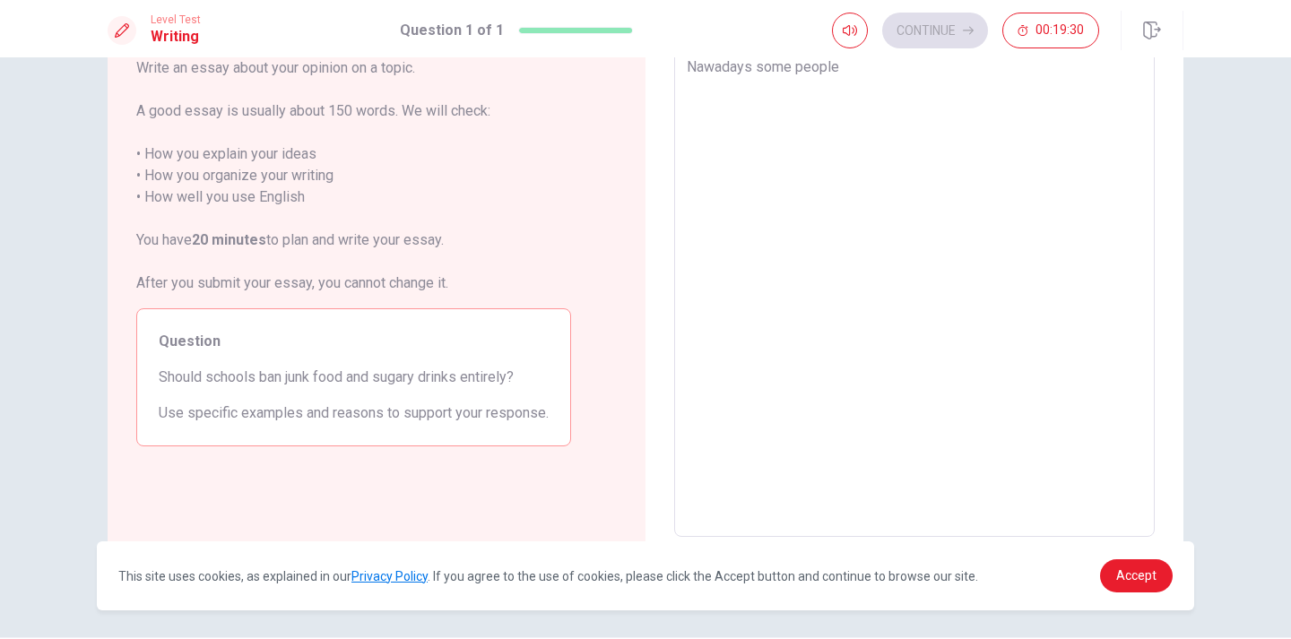
type textarea "x"
type textarea "Nawadays some people"
type textarea "x"
type textarea "Nawadays some people t"
type textarea "x"
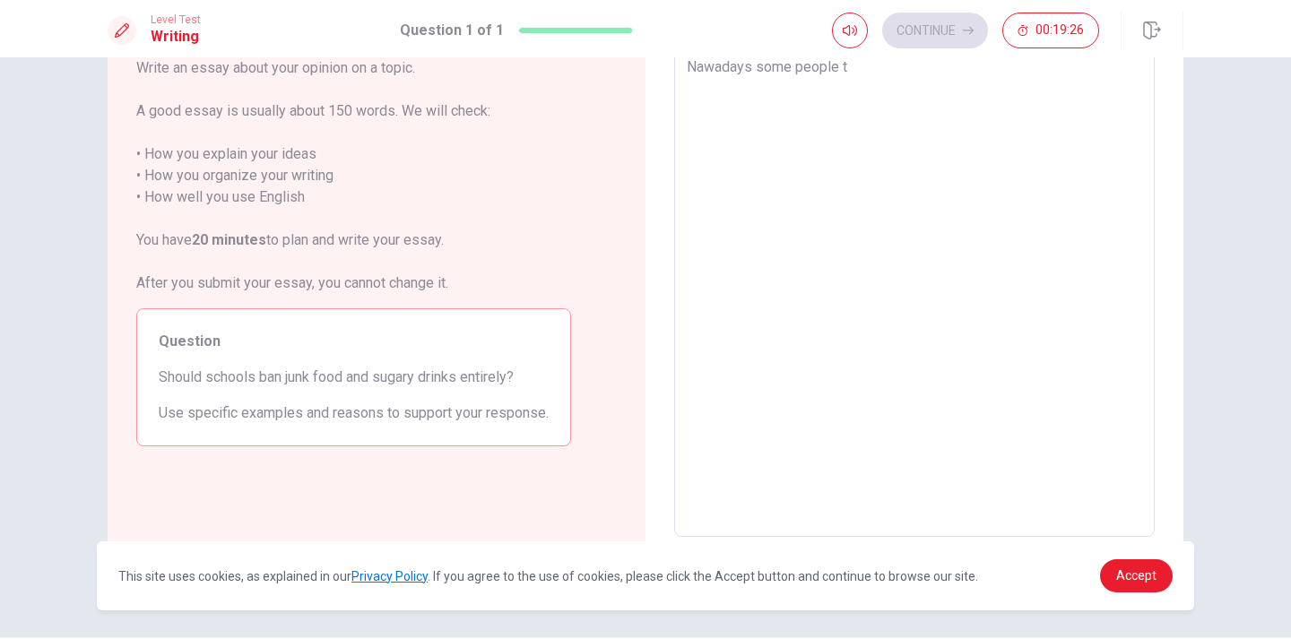
type textarea "Nawadays some people th"
type textarea "x"
type textarea "Nawadays some people thi"
type textarea "x"
type textarea "Nawadays some people thin"
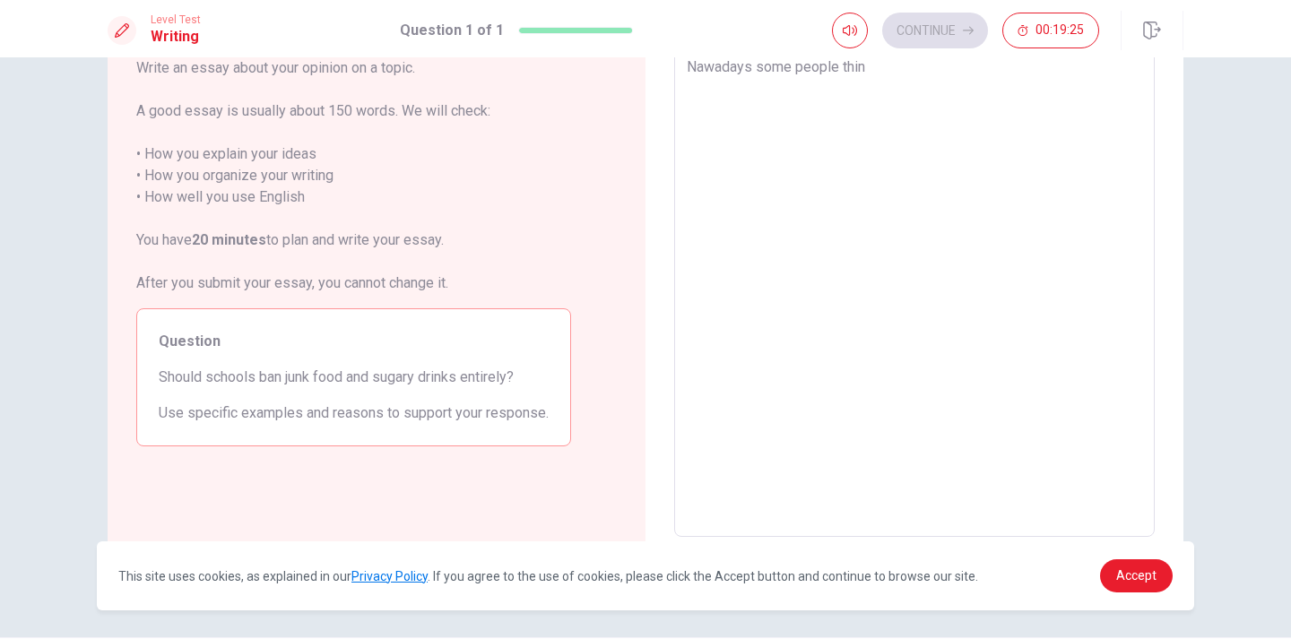
type textarea "x"
type textarea "Nawadays some people think"
type textarea "x"
type textarea "Nawadays some people think"
type textarea "x"
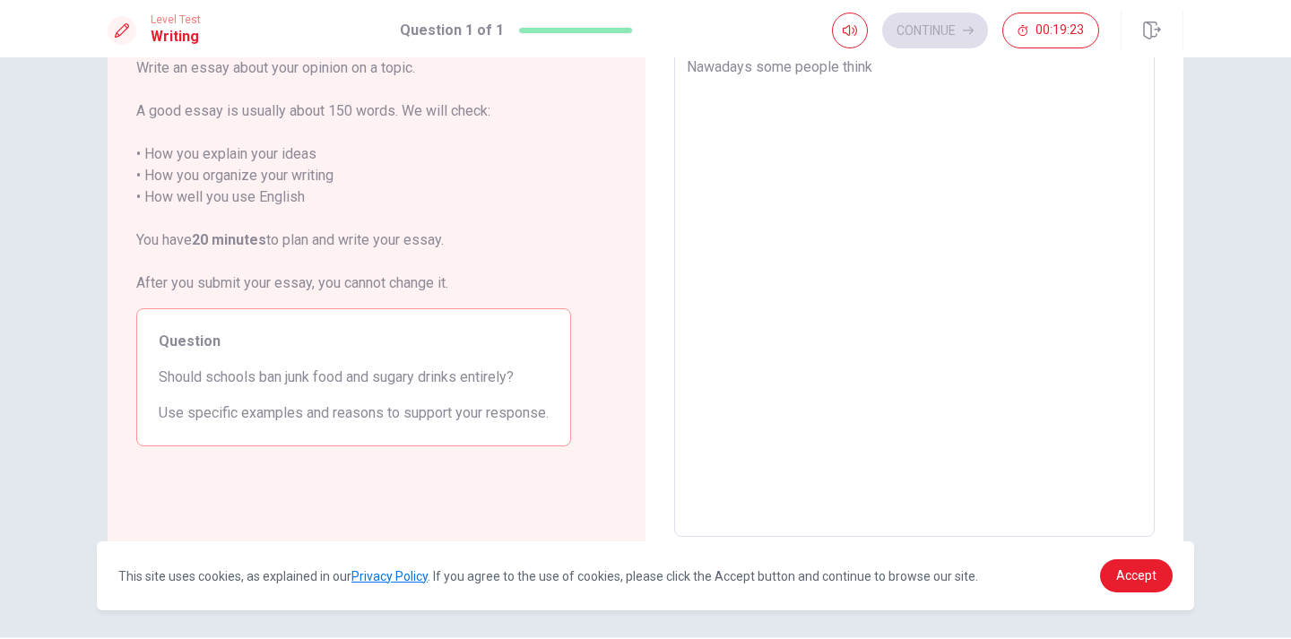
type textarea "Nawadays some people think t"
type textarea "x"
type textarea "Nawadays some people think th"
type textarea "x"
type textarea "Nawadays some people think tha"
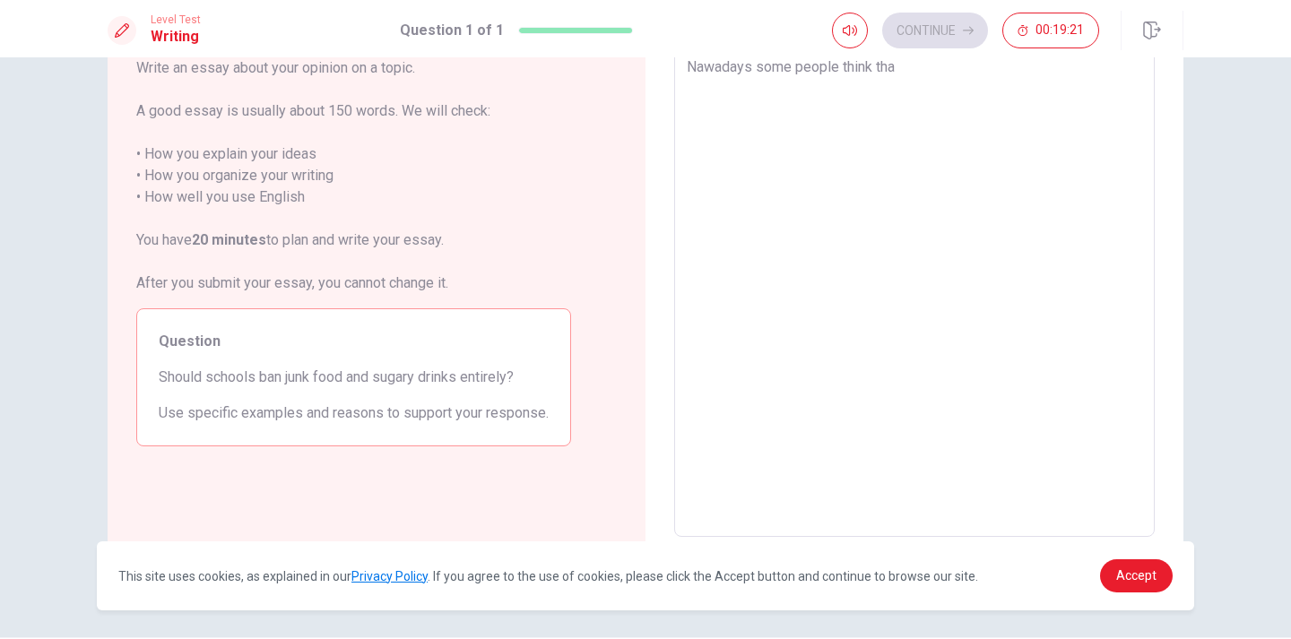
type textarea "x"
type textarea "Nawadays some people think that"
type textarea "x"
type textarea "Nawadays some people think that"
type textarea "x"
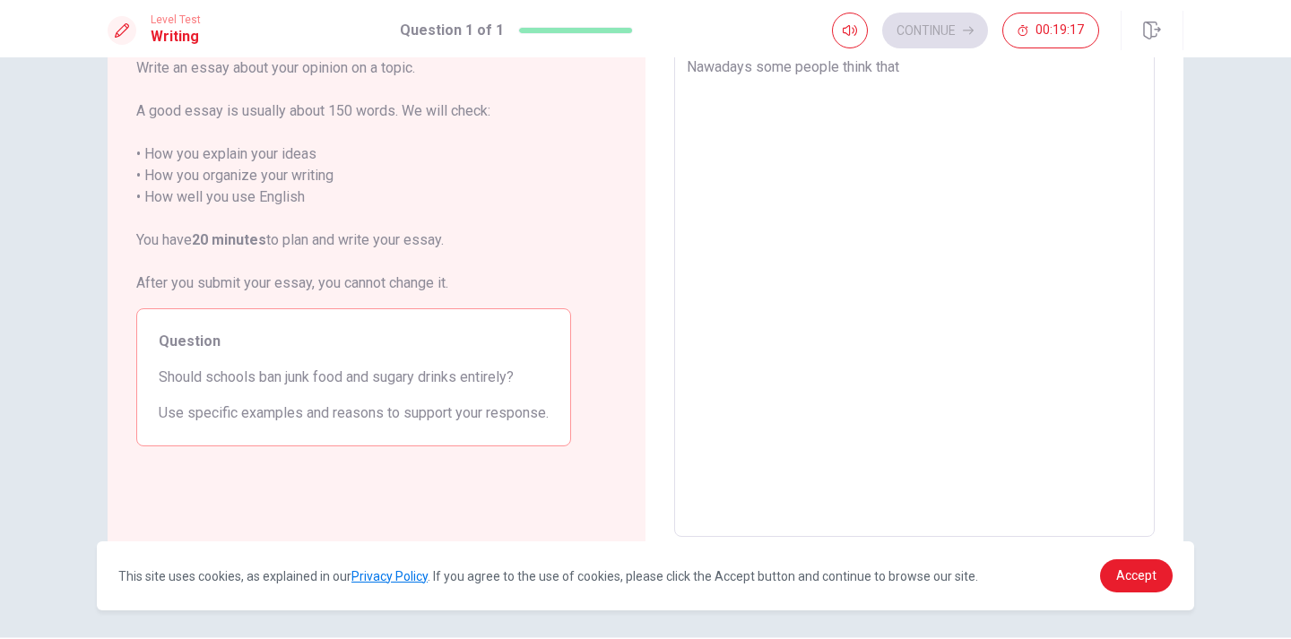
type textarea "Nawadays some people think that s"
type textarea "x"
type textarea "Nawadays some people think that sh"
type textarea "x"
type textarea "Nawadays some people think that sho"
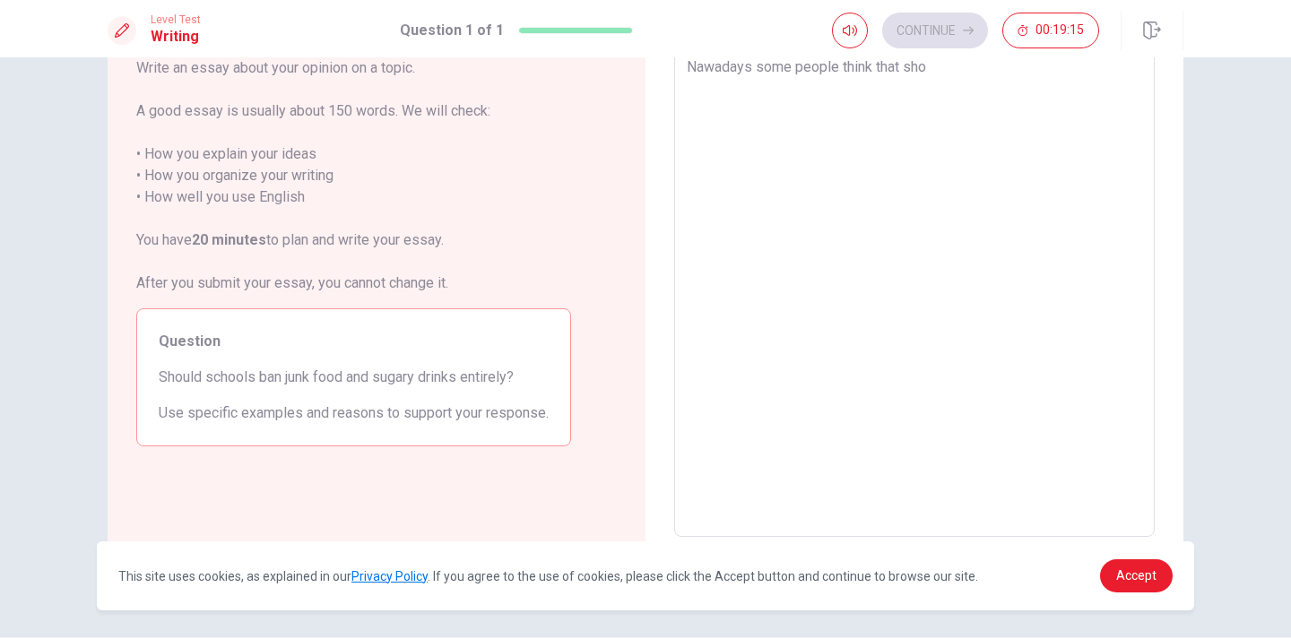
type textarea "x"
type textarea "Nawadays some people think that shou"
type textarea "x"
type textarea "Nawadays some people think that shouu"
type textarea "x"
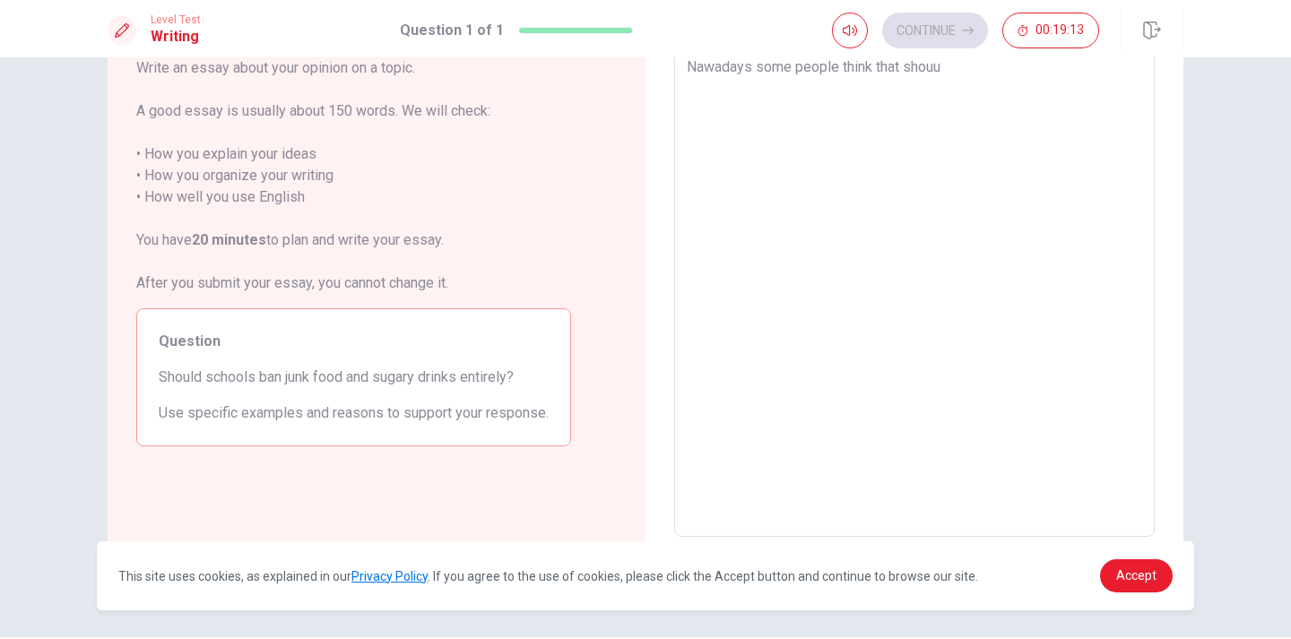
type textarea "Nawadays some people think that shouui"
type textarea "x"
type textarea "Nawadays some people think that shouuid"
type textarea "x"
type textarea "Nawadays some people think that shouuid"
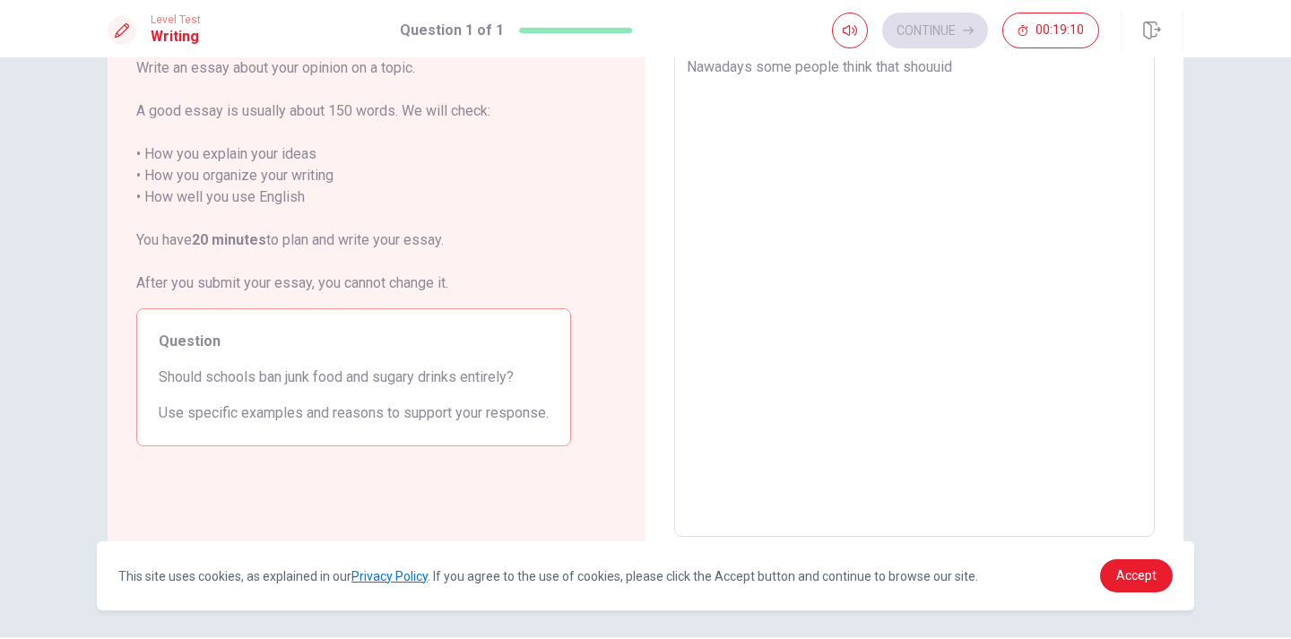
type textarea "x"
type textarea "Nawadays some people think that shouuid"
type textarea "x"
type textarea "Nawadays some people think that shouui"
type textarea "x"
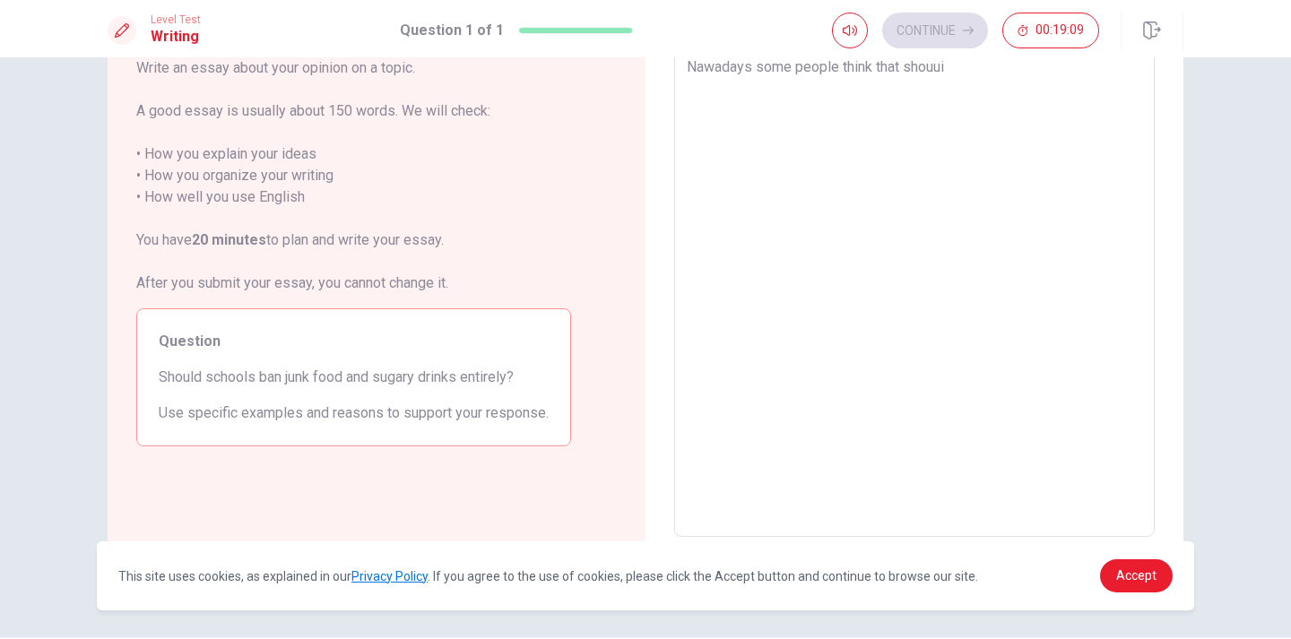
type textarea "Nawadays some people think that shouu"
type textarea "x"
type textarea "Nawadays some people think that shou"
type textarea "x"
type textarea "Nawadays some people think that shoul"
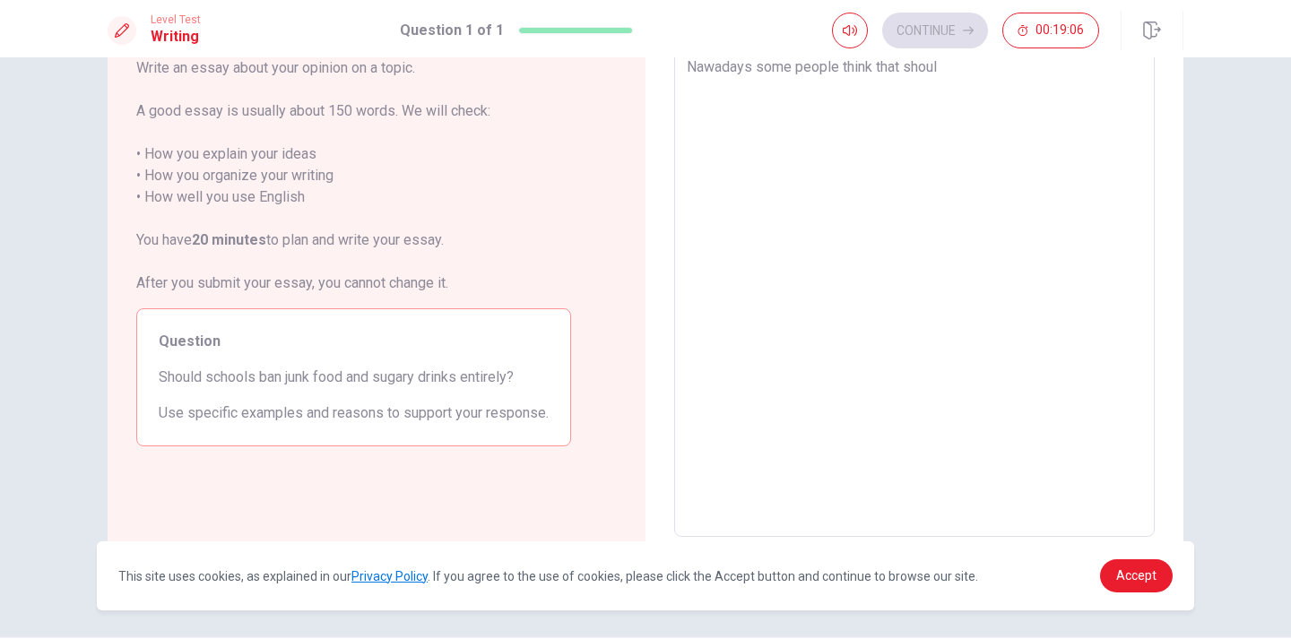
type textarea "x"
type textarea "Nawadays some people think that should"
type textarea "x"
type textarea "Nawadays some people think that should"
type textarea "x"
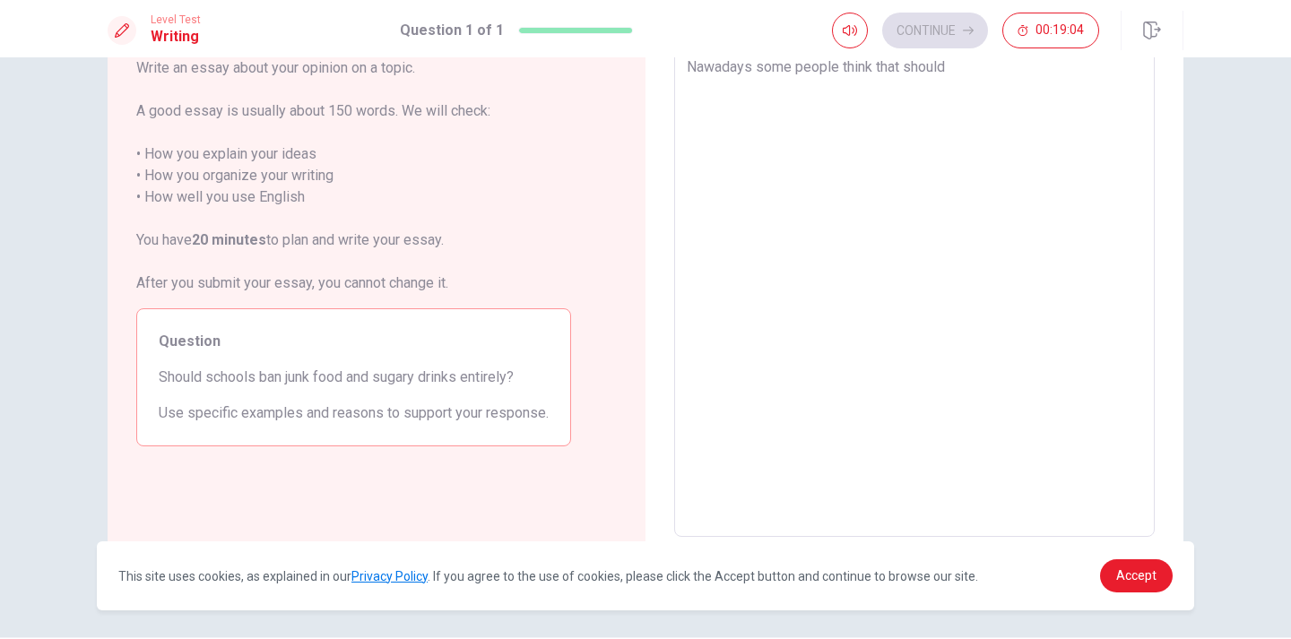
type textarea "Nawadays some people think that should s"
type textarea "x"
type textarea "Nawadays some people think that should sc"
type textarea "x"
type textarea "Nawadays some people think that should s"
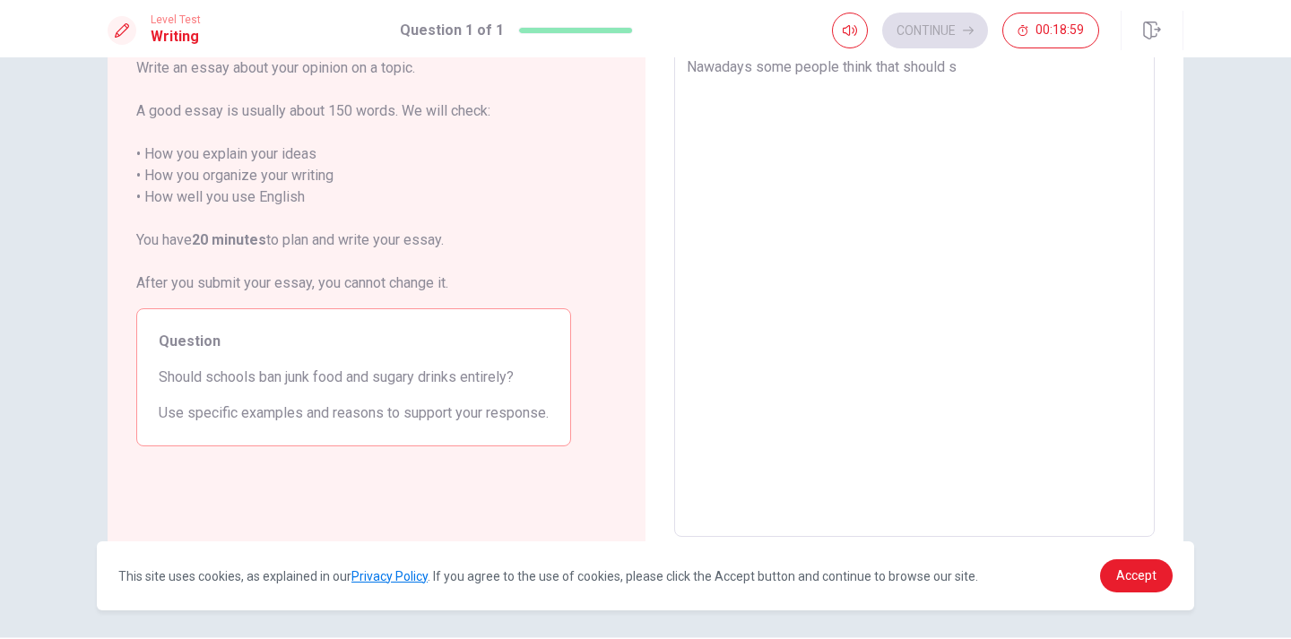
type textarea "x"
type textarea "Nawadays some people think that should"
type textarea "x"
type textarea "Nawadays some people think that should"
type textarea "x"
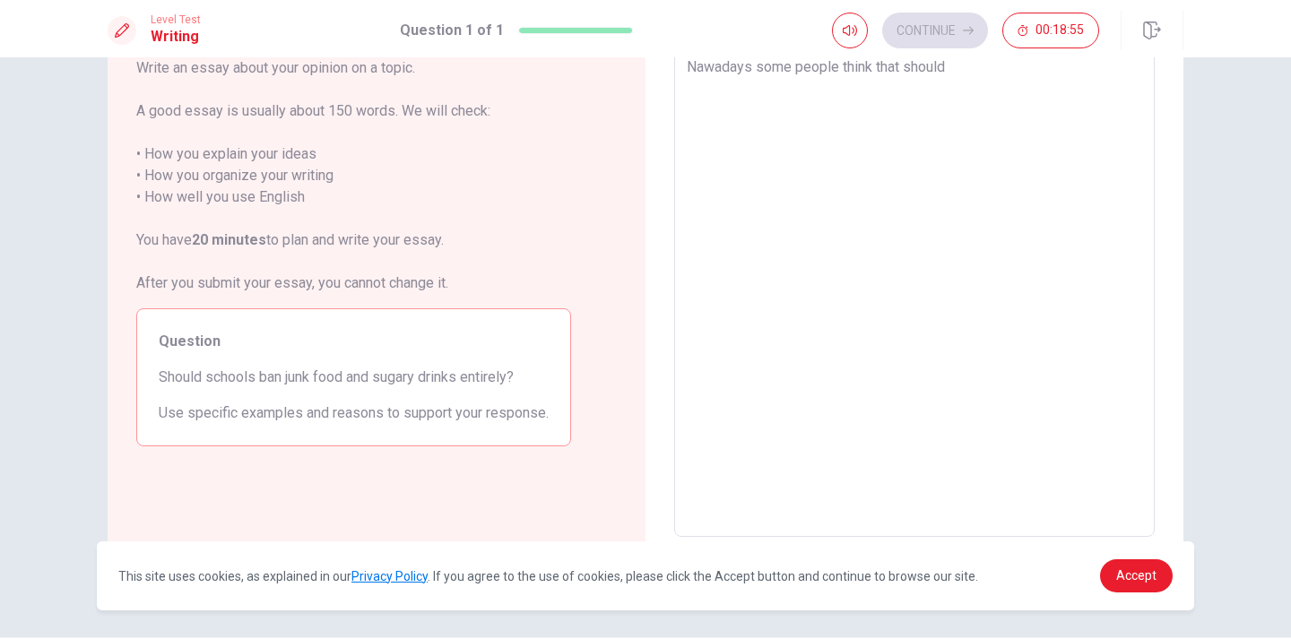
type textarea "Nawadays some people think that sshould"
type textarea "x"
type textarea "Nawadays some people think that scshould"
type textarea "x"
type textarea "Nawadays some people think that schshould"
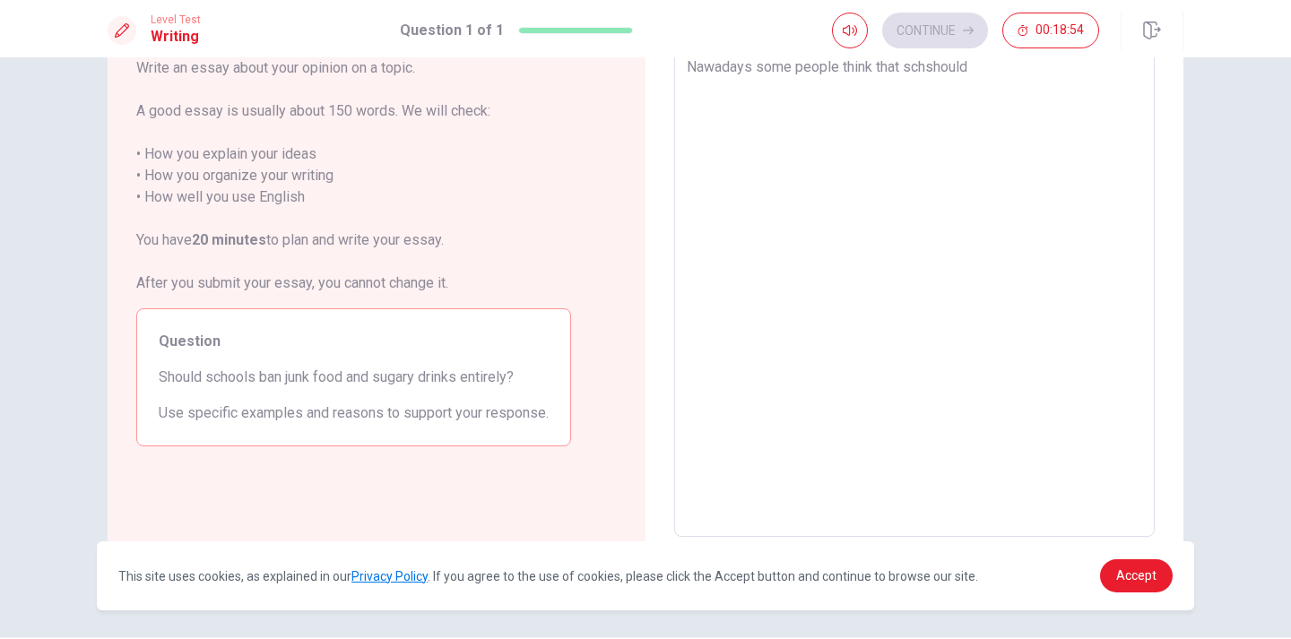
type textarea "x"
type textarea "Nawadays some people think that [PERSON_NAME]"
type textarea "x"
type textarea "Nawadays some people think that [PERSON_NAME]"
type textarea "x"
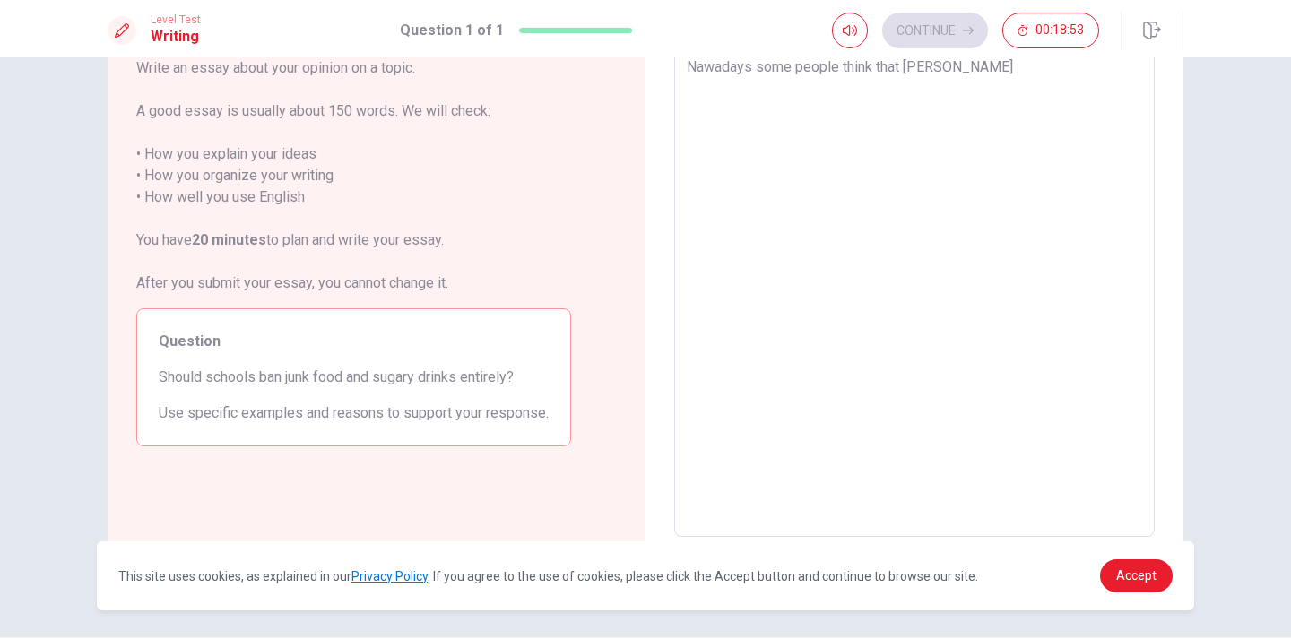
type textarea "Nawadays some people think that schoolshould"
type textarea "x"
type textarea "Nawadays some people think that school should"
click at [1017, 72] on textarea "Nawadays some people think that school should" at bounding box center [914, 289] width 455 height 466
type textarea "x"
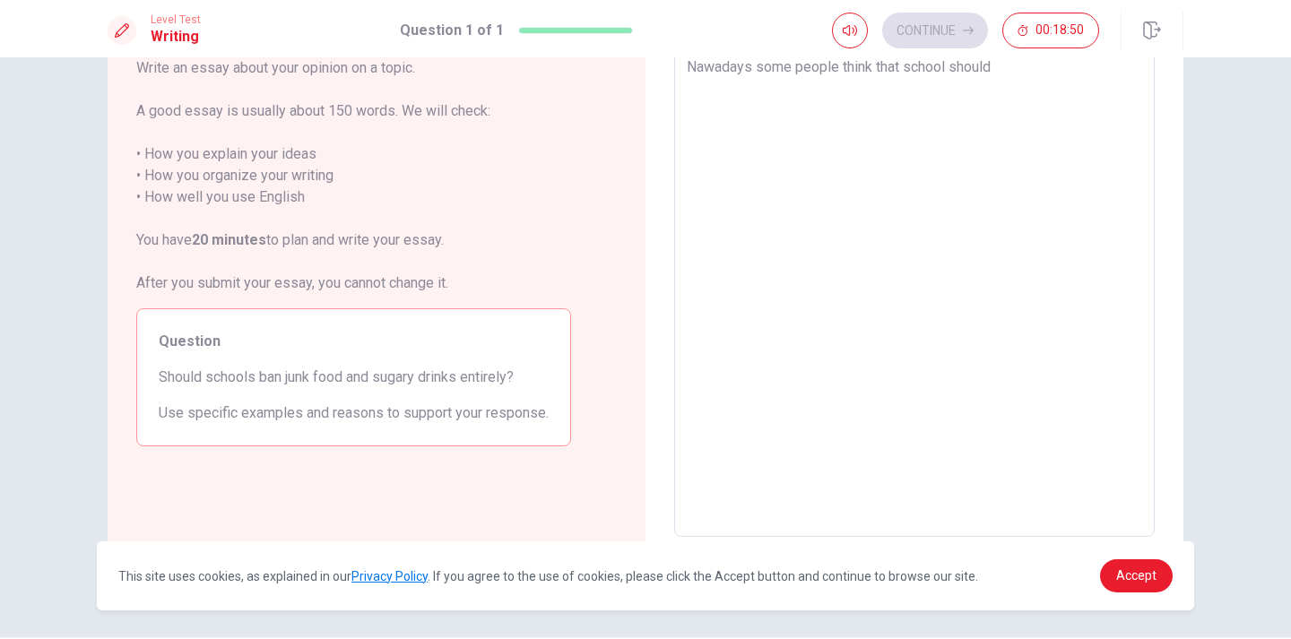
type textarea "Nawadays some people think that school should"
type textarea "x"
type textarea "Nawadays some people think that school should b"
type textarea "x"
type textarea "Nawadays some people think that school should ba"
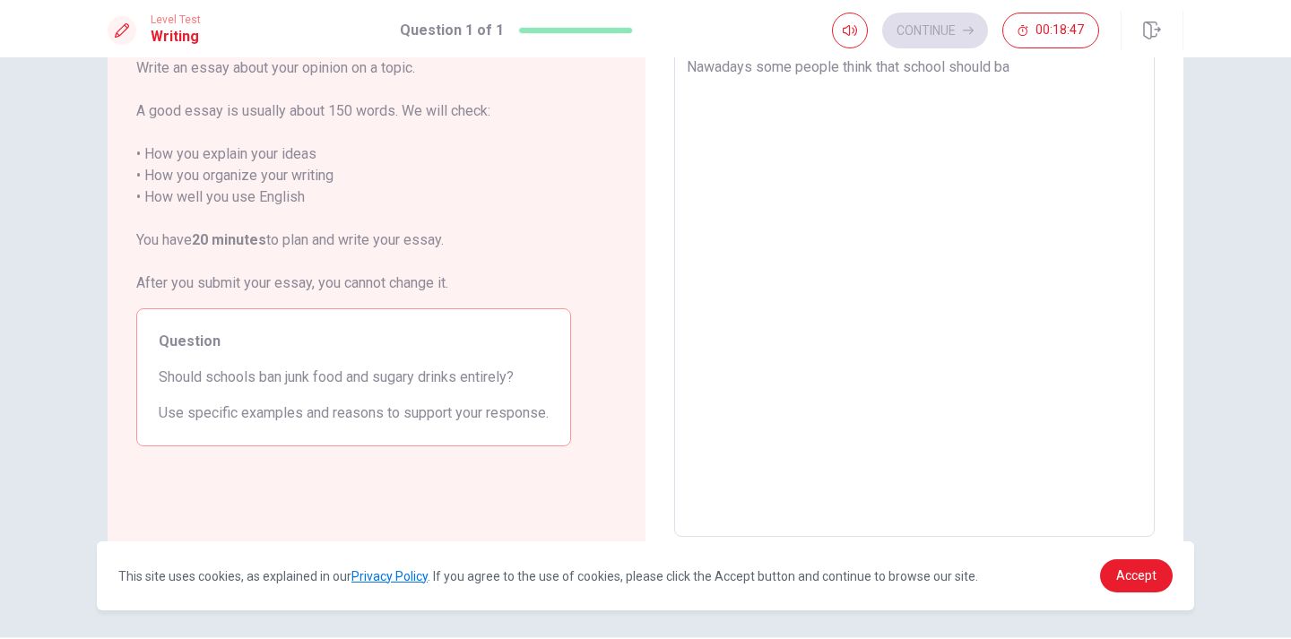
type textarea "x"
type textarea "Nawadays some people think that school should ban"
type textarea "x"
type textarea "Nawadays some people think that school should ban"
type textarea "x"
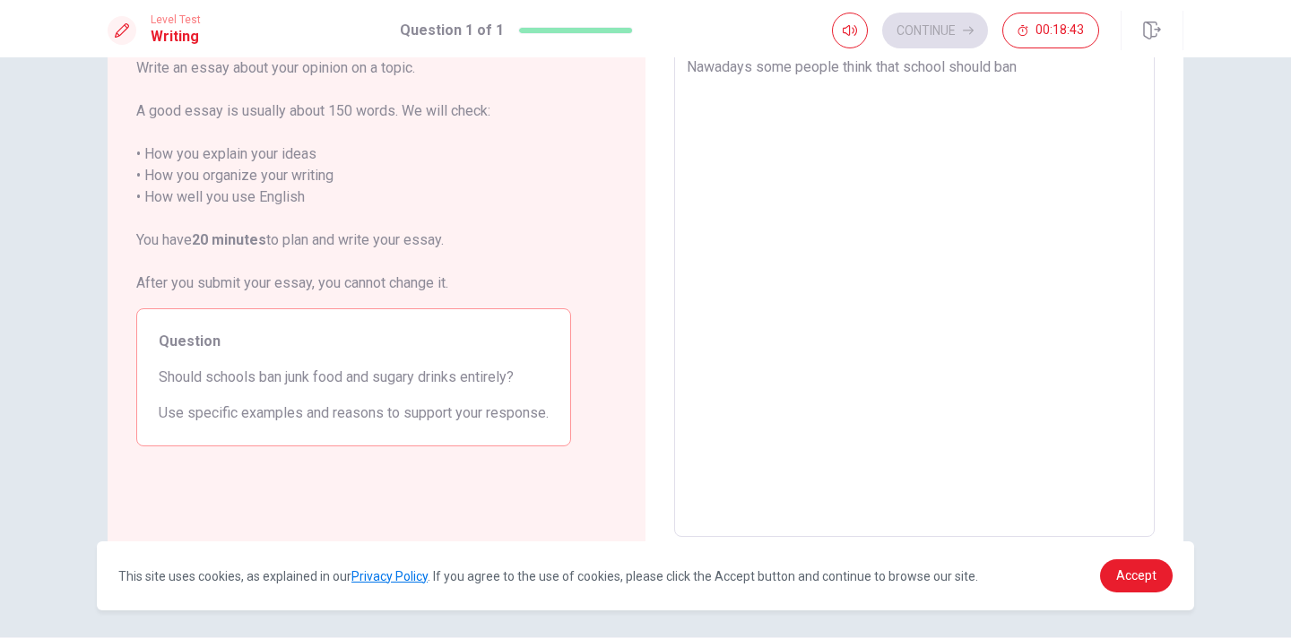
type textarea "Nawadays some people think that school should ban j"
type textarea "x"
type textarea "Nawadays some people think that school should ban ju"
type textarea "x"
type textarea "Nawadays some people think that school should ban jun"
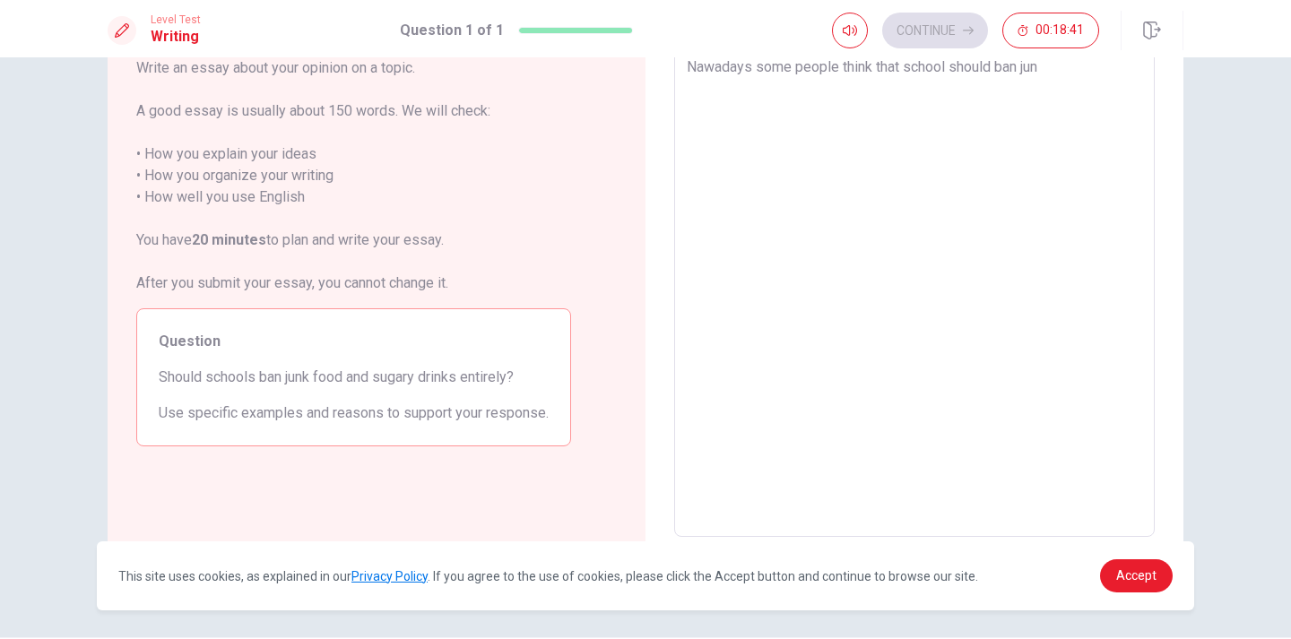
type textarea "x"
type textarea "Nawadays some people think that school should ban junk"
type textarea "x"
type textarea "Nawadays some people think that school should ban junk"
type textarea "x"
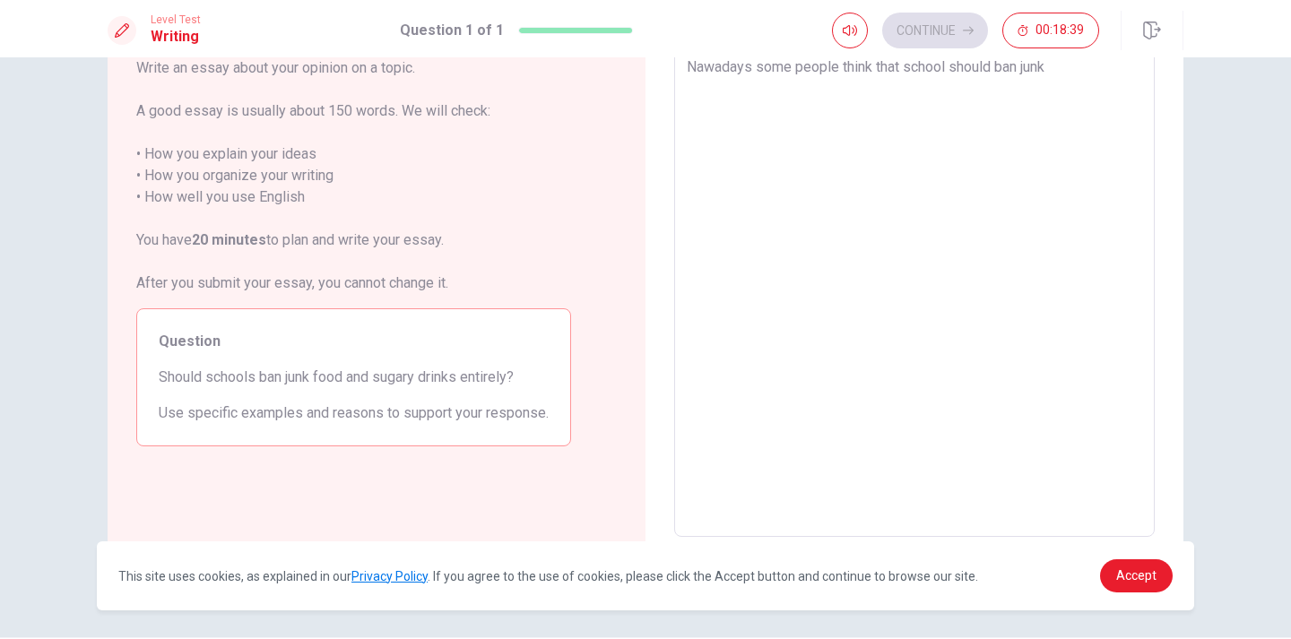
type textarea "Nawadays some people think that school should ban junk a"
type textarea "x"
type textarea "Nawadays some people think that school should ban junk an"
type textarea "x"
type textarea "Nawadays some people think that school should ban junk and"
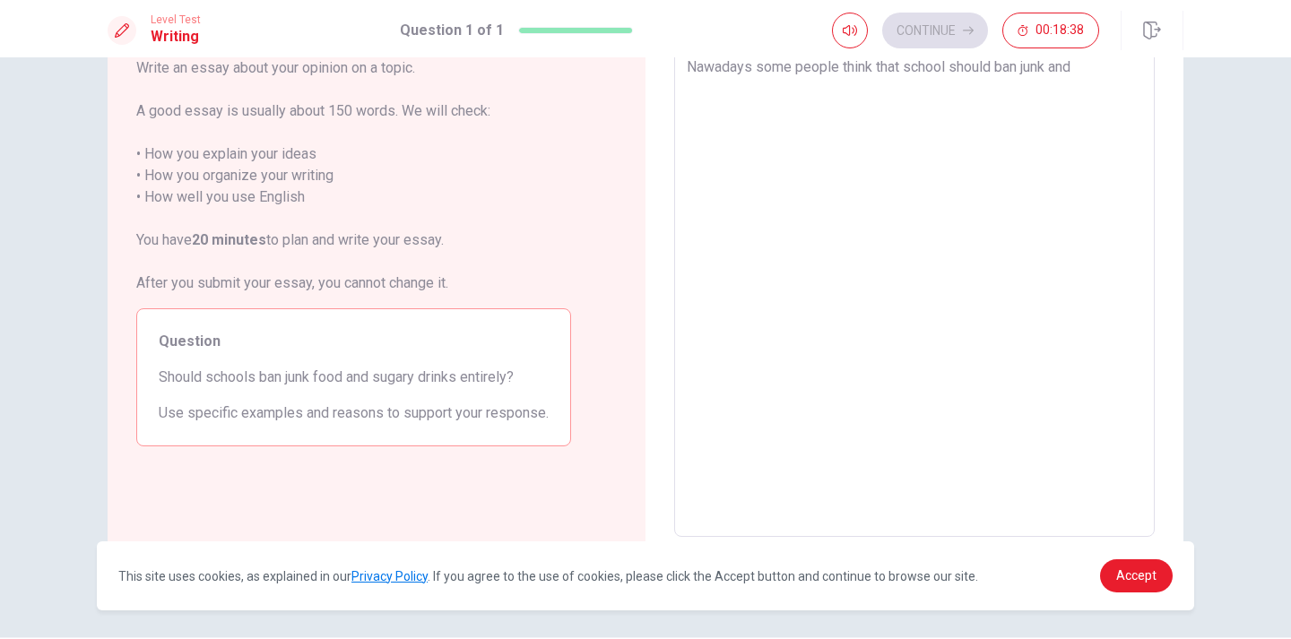
type textarea "x"
type textarea "Nawadays some people think that school should ban junk and"
type textarea "x"
type textarea "Nawadays some people think that school should ban junk and s"
type textarea "x"
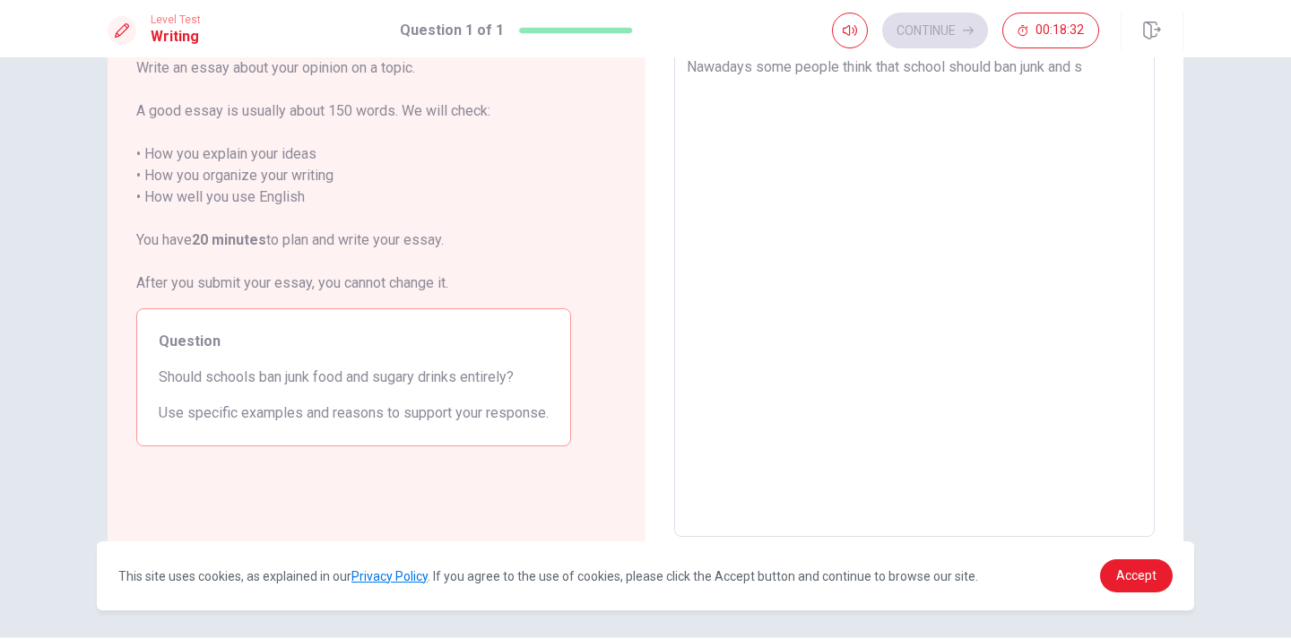
type textarea "Nawadays some people think that school should ban junk and su"
type textarea "x"
type textarea "Nawadays some people think that school should ban junk and sug"
type textarea "x"
type textarea "Nawadays some people think that school should ban junk and suga"
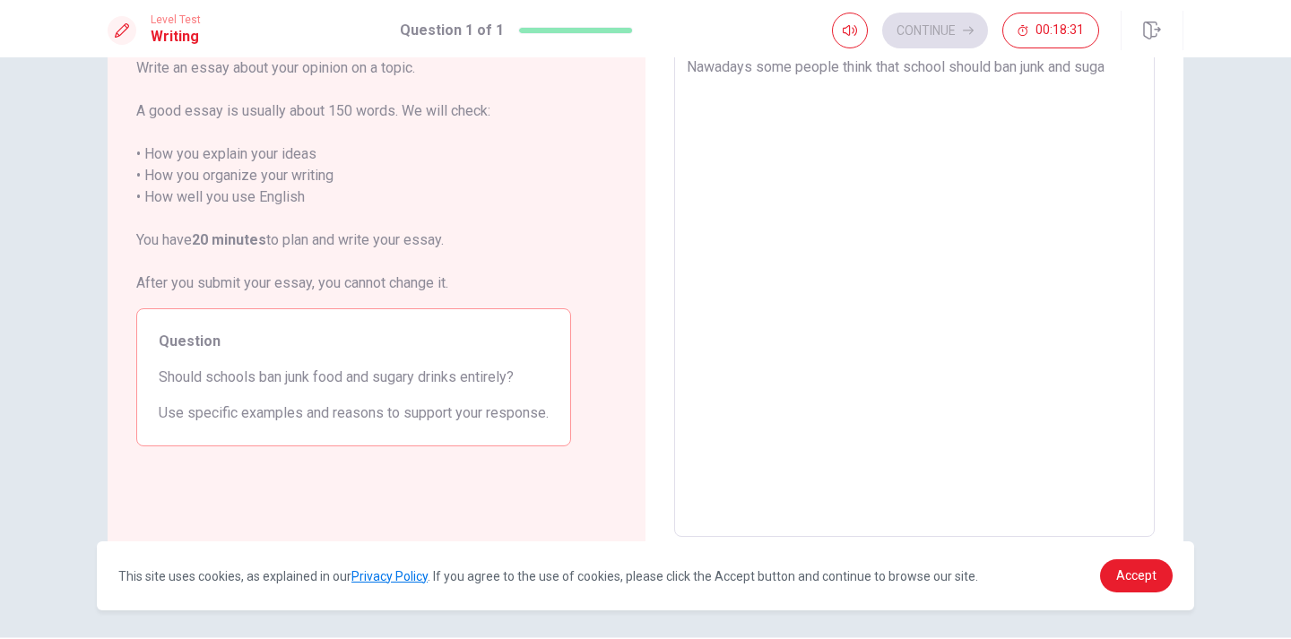
type textarea "x"
type textarea "Nawadays some people think that school should ban junk and sugar"
type textarea "x"
type textarea "Nawadays some people think that school should ban junk and sugary"
type textarea "x"
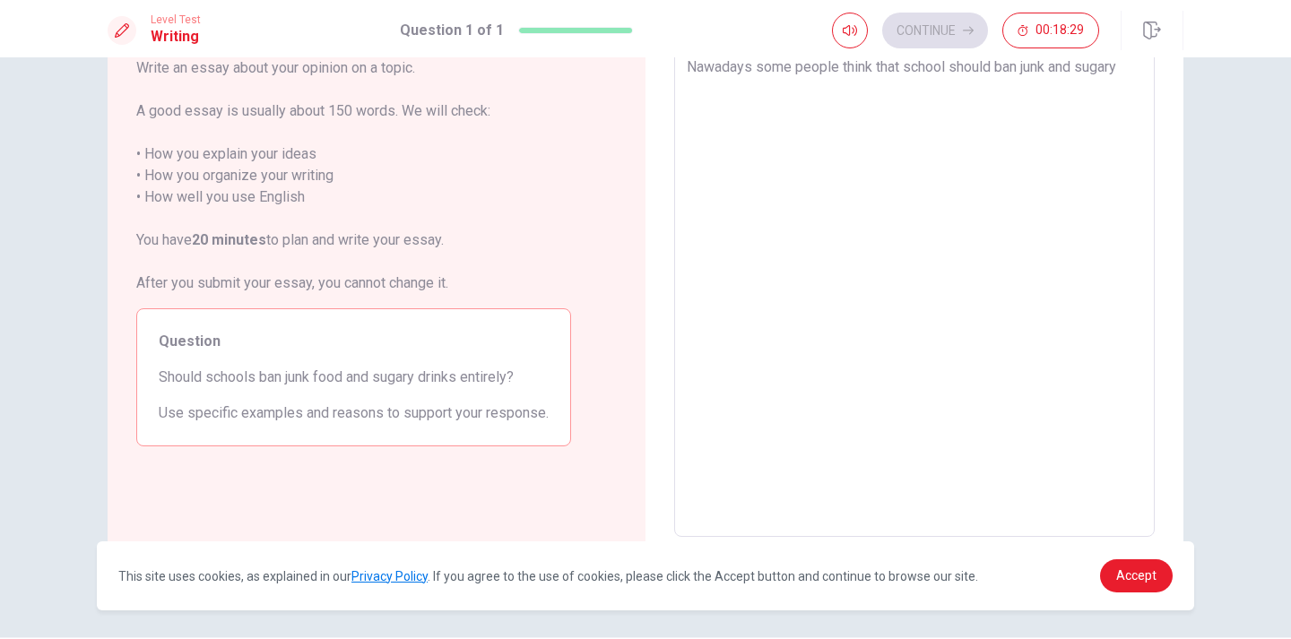
type textarea "Nawadays some people think that school should ban junk and sugary"
type textarea "x"
type textarea "Nawadays some people think that school should ban junk and sugary d"
type textarea "x"
type textarea "Nawadays some people think that school should ban junk and sugary dr"
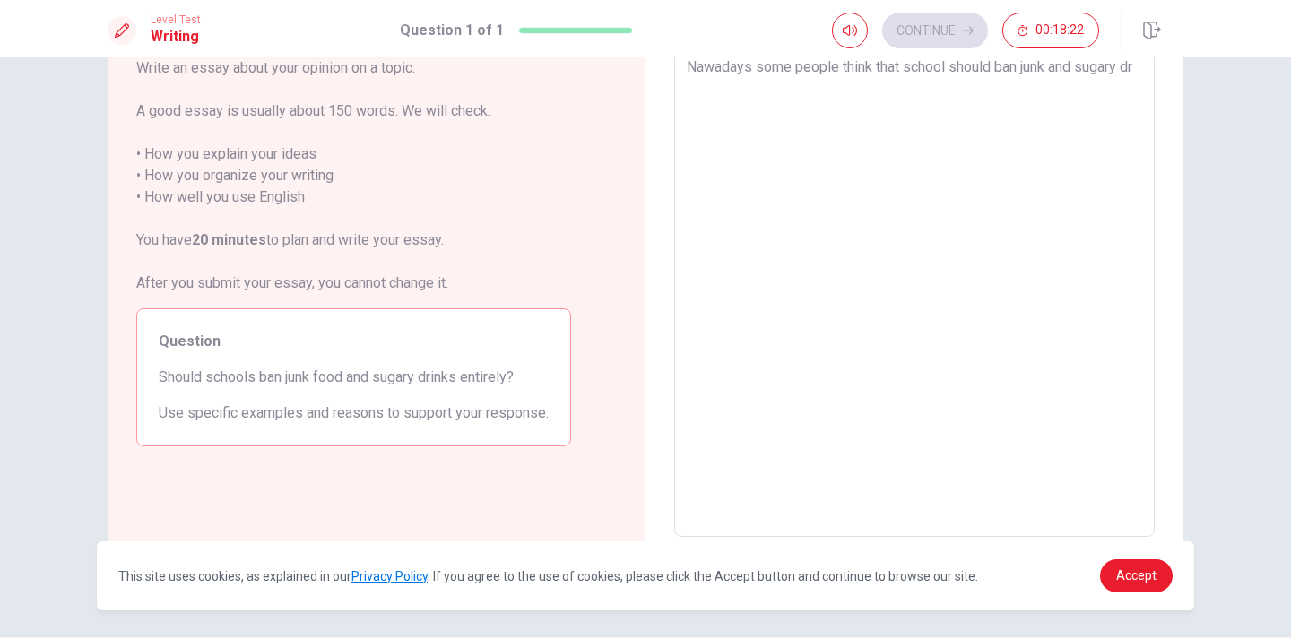
type textarea "x"
type textarea "Nawadays some people think that school should ban junk and sugary dri"
type textarea "x"
type textarea "Nawadays some people think that school should ban junk and sugary drin"
type textarea "x"
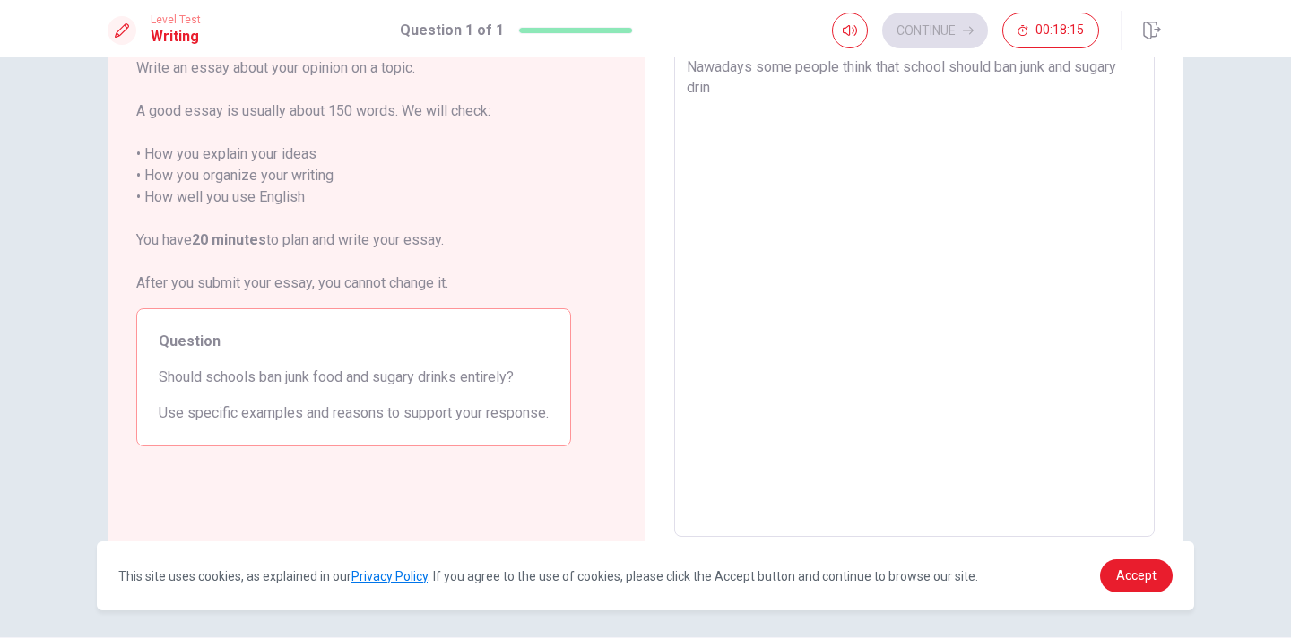
type textarea "Nawadays some people think that school should ban junk and sugary drink"
type textarea "x"
type textarea "Nawadays some people think that school should ban junk and sugary drinks"
type textarea "x"
type textarea "Nawadays some people think that school should ban junk and sugary drinks"
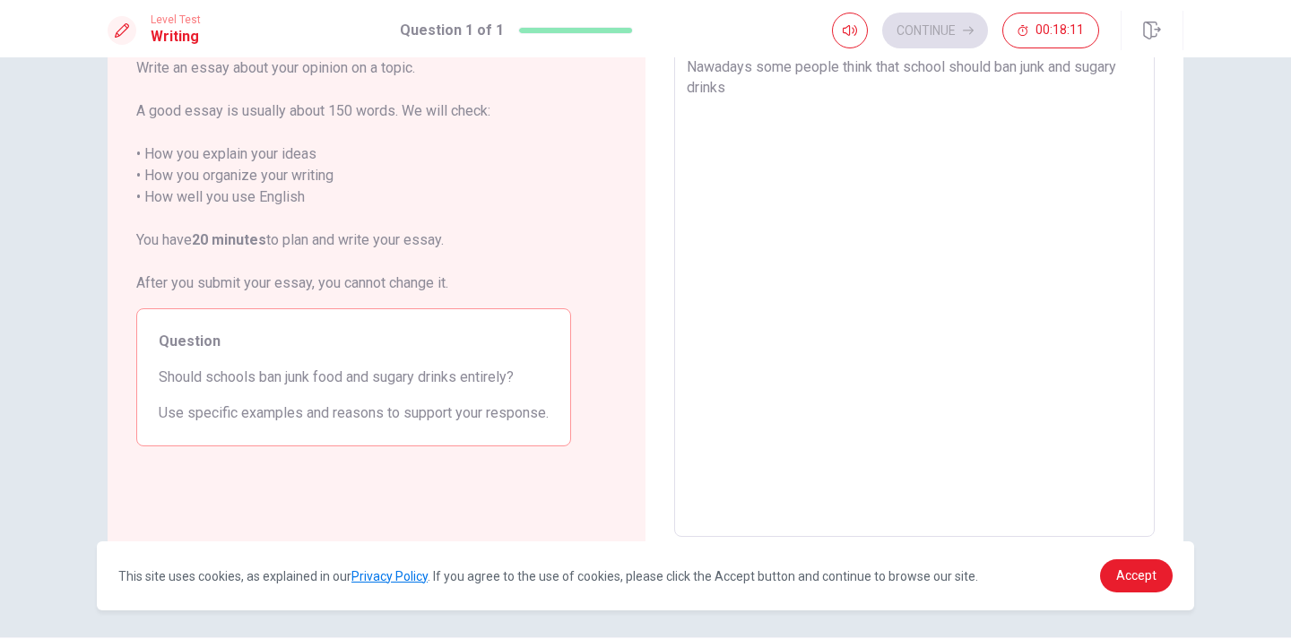
type textarea "x"
type textarea "Nawadays some people think that school should ban junk and sugary drinks e"
type textarea "x"
type textarea "Nawadays some people think that school should ban junk and sugary drinks en"
type textarea "x"
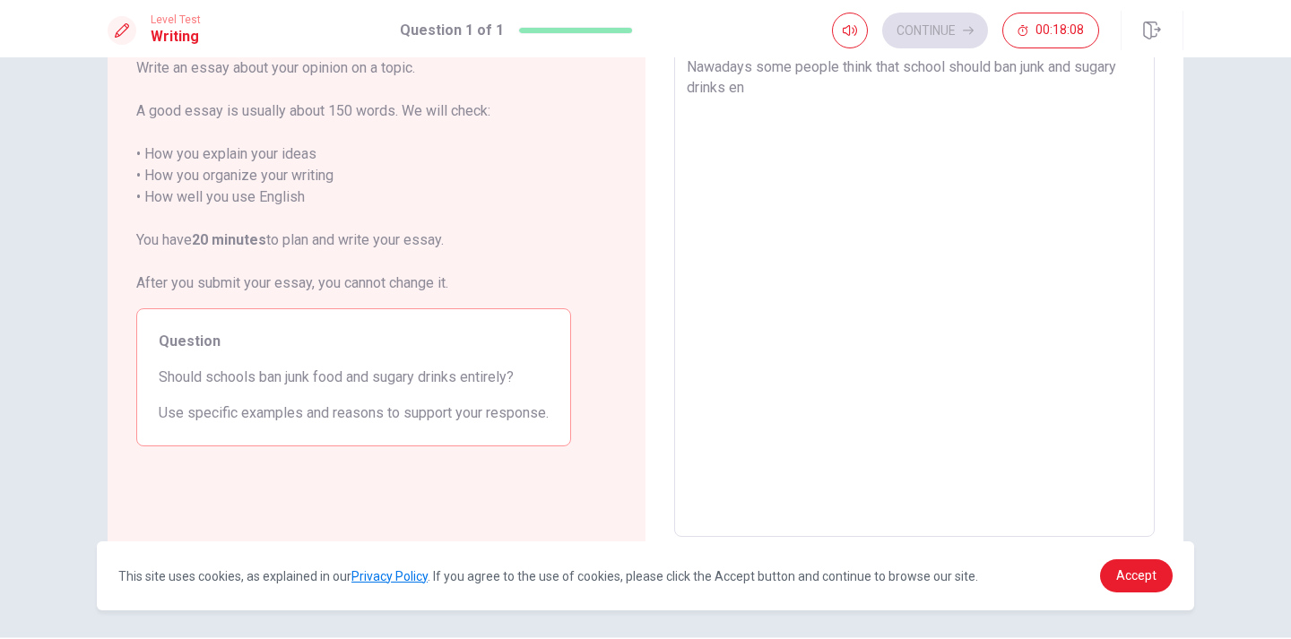
type textarea "Nawadays some people think that school should ban junk and sugary drinks ent"
type textarea "x"
type textarea "Nawadays some people think that school should ban junk and sugary drinks entr"
type textarea "x"
type textarea "Nawadays some people think that school should ban junk and sugary drinks ent"
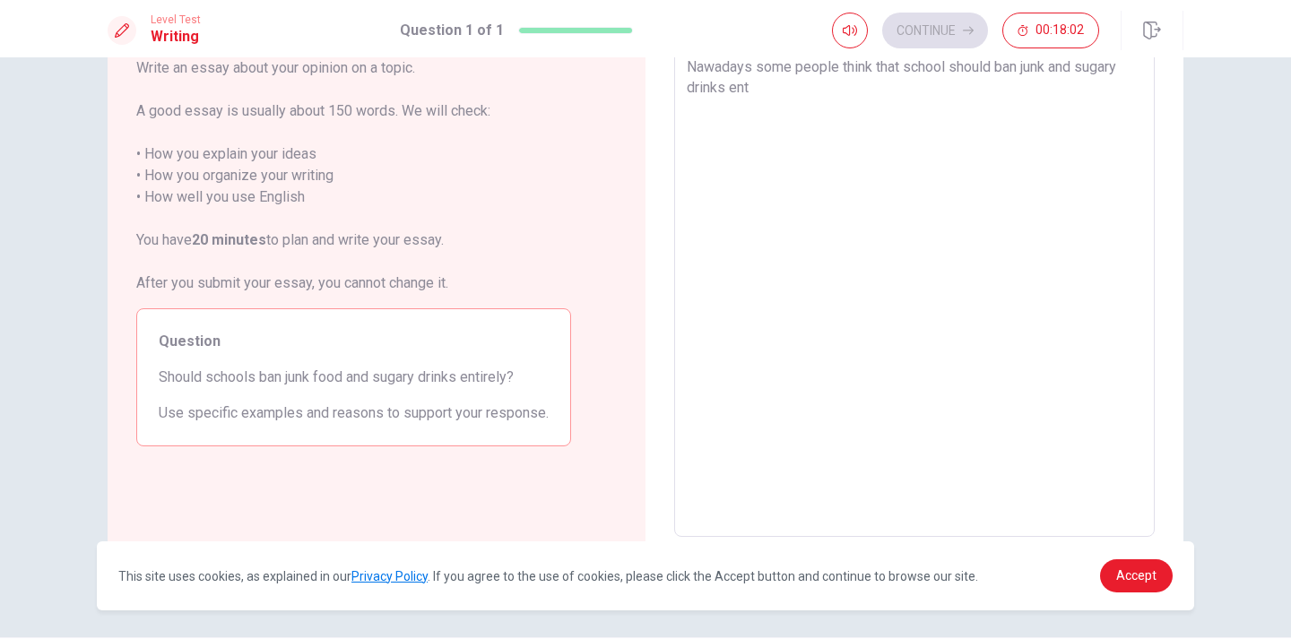
type textarea "x"
type textarea "Nawadays some people think that school should ban junk and sugary drinks enti"
type textarea "x"
type textarea "Nawadays some people think that school should ban junk and sugary drinks entir"
type textarea "x"
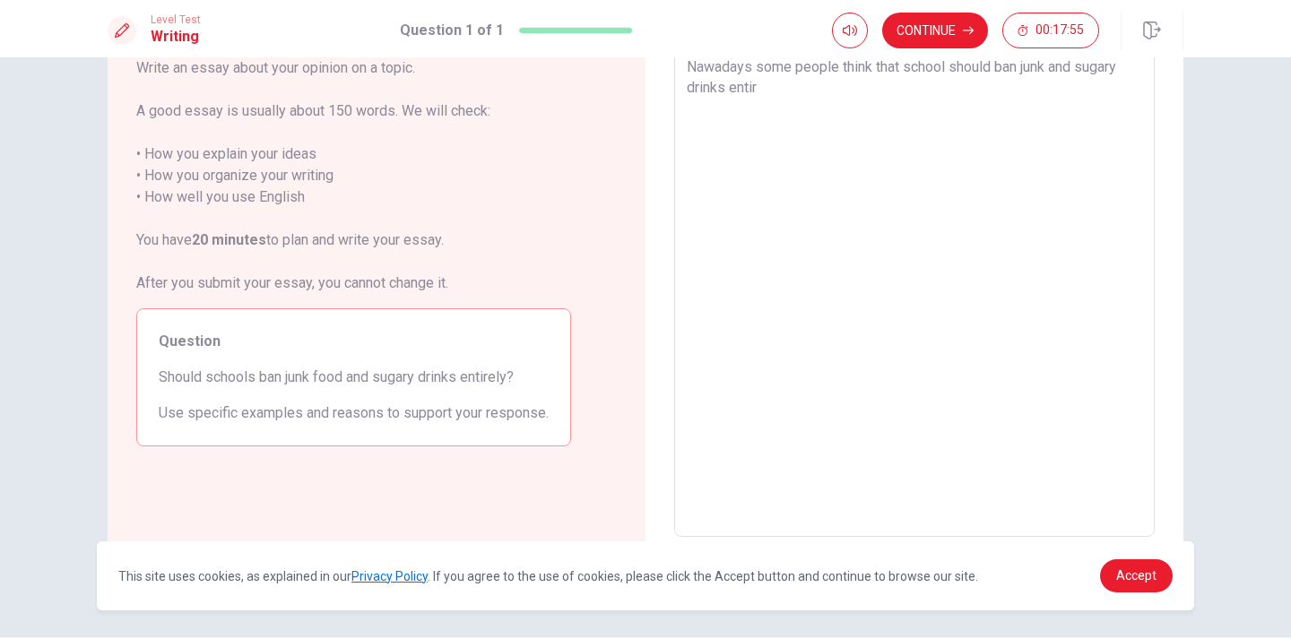
type textarea "Nawadays some people think that school should ban junk and sugary drinks entire"
type textarea "x"
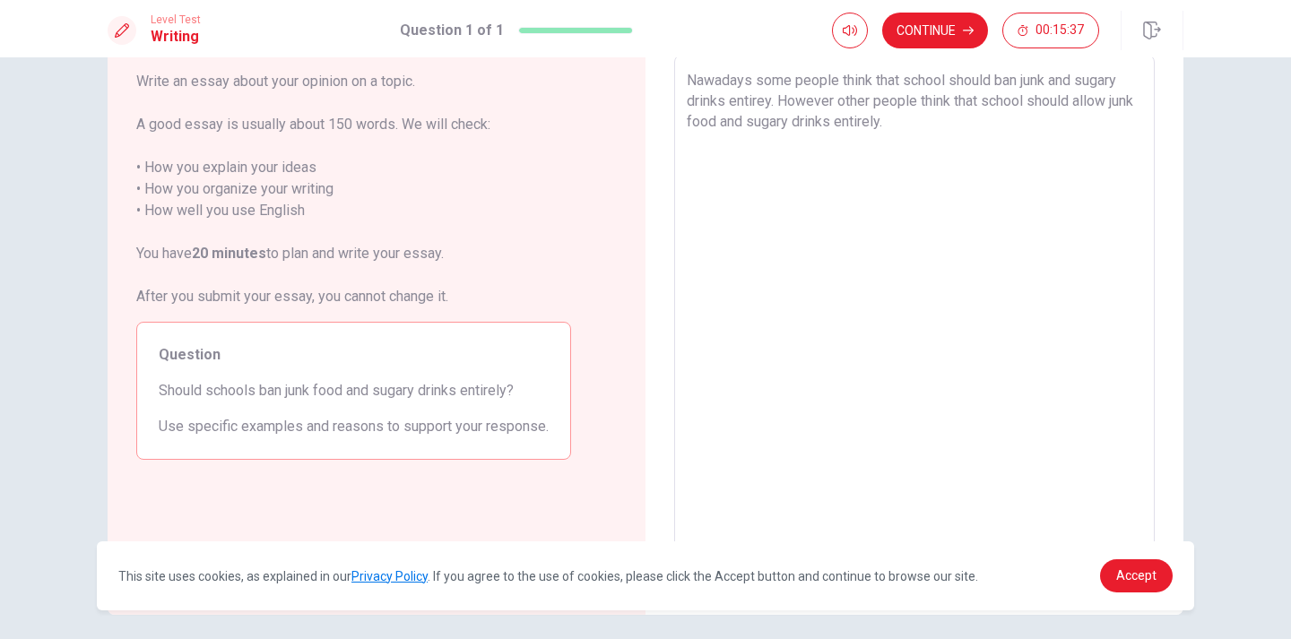
scroll to position [104, 0]
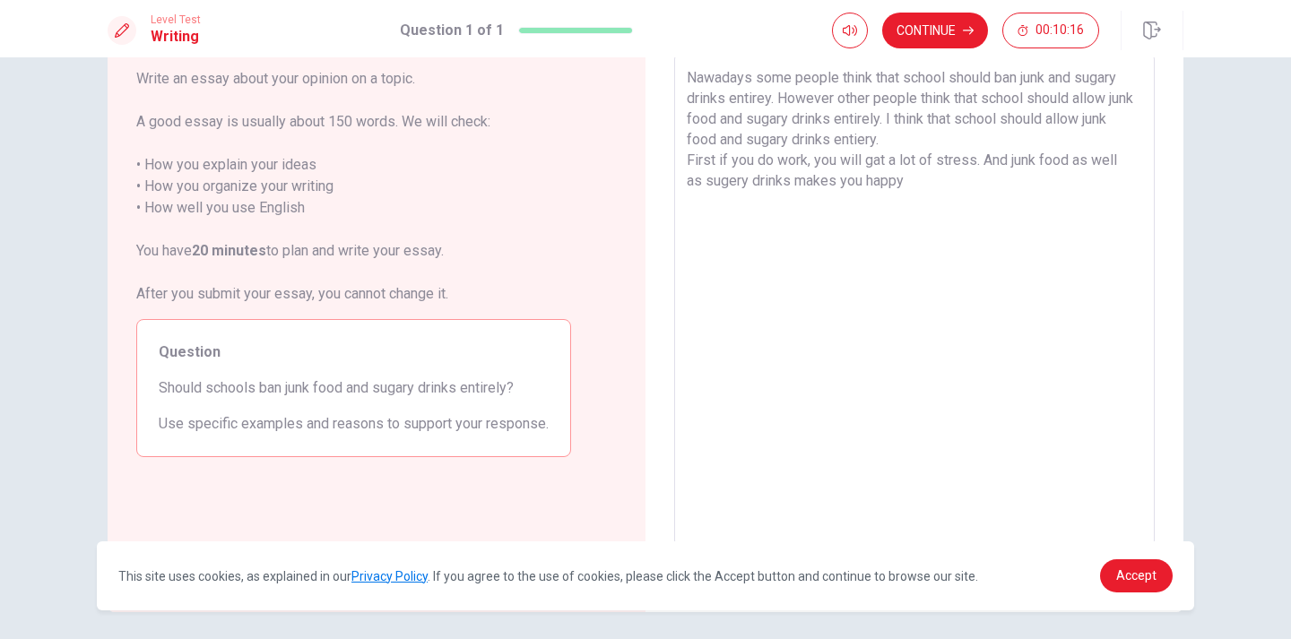
click at [911, 189] on textarea "Nawadays some people think that school should ban junk and sugary drinks entire…" at bounding box center [914, 300] width 455 height 466
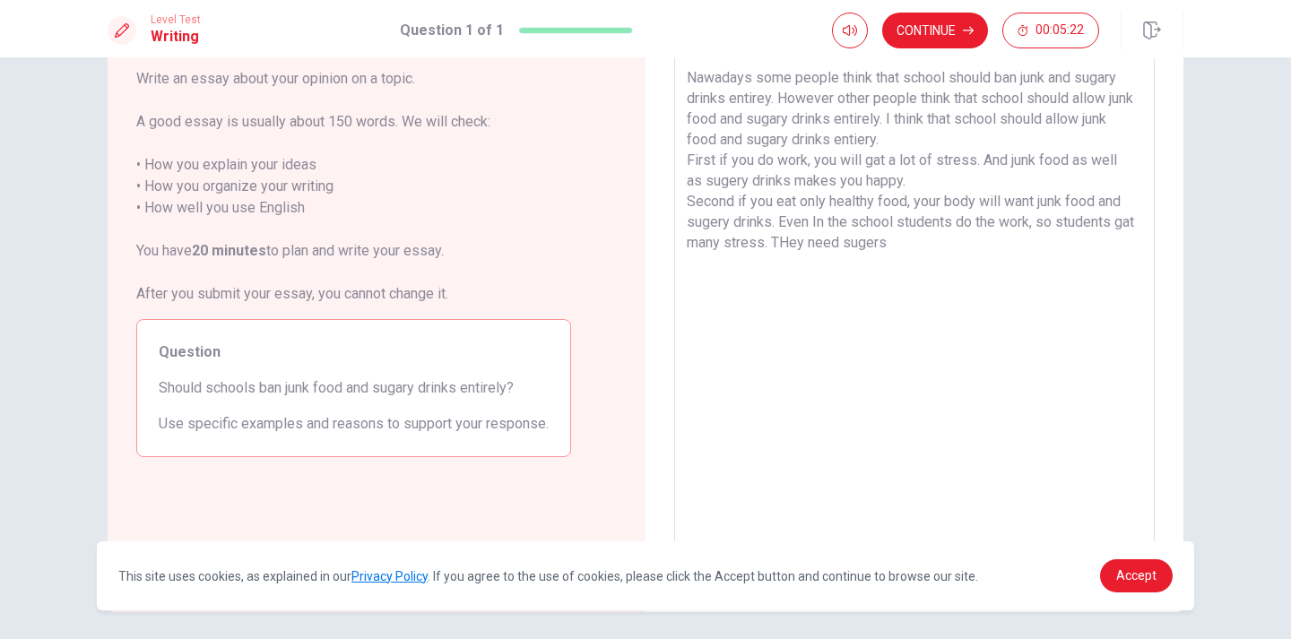
click at [803, 233] on textarea "Nawadays some people think that school should ban junk and sugary drinks entire…" at bounding box center [914, 300] width 455 height 466
click at [827, 238] on textarea "Nawadays some people think that school should ban junk and sugary drinks entire…" at bounding box center [914, 300] width 455 height 466
click at [808, 246] on textarea "Nawadays some people think that school should ban junk and sugary drinks entire…" at bounding box center [914, 300] width 455 height 466
click at [915, 240] on textarea "Nawadays some people think that school should ban junk and sugary drinks entire…" at bounding box center [914, 300] width 455 height 466
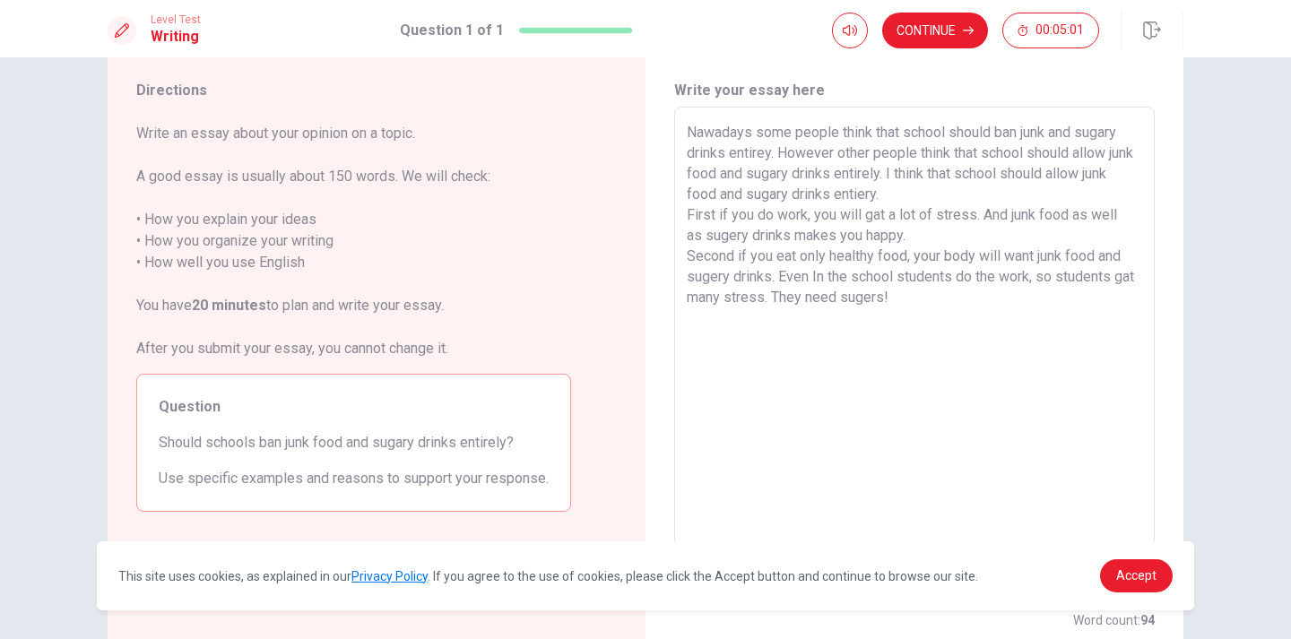
scroll to position [35, 0]
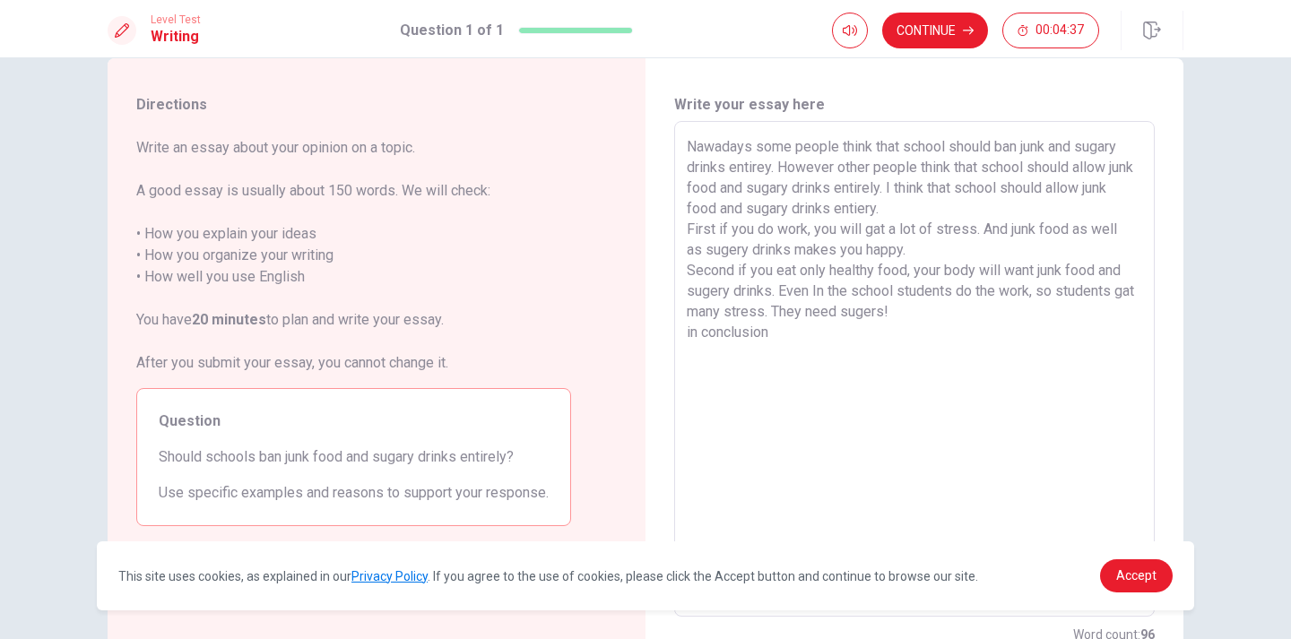
click at [687, 337] on textarea "Nawadays some people think that school should ban junk and sugary drinks entire…" at bounding box center [914, 369] width 455 height 466
click at [700, 328] on textarea "Nawadays some people think that school should ban junk and sugary drinks entire…" at bounding box center [914, 369] width 455 height 466
click at [781, 328] on textarea "Nawadays some people think that school should ban junk and sugary drinks entire…" at bounding box center [914, 369] width 455 height 466
click at [911, 307] on textarea "Nawadays some people think that school should ban junk and sugary drinks entire…" at bounding box center [914, 369] width 455 height 466
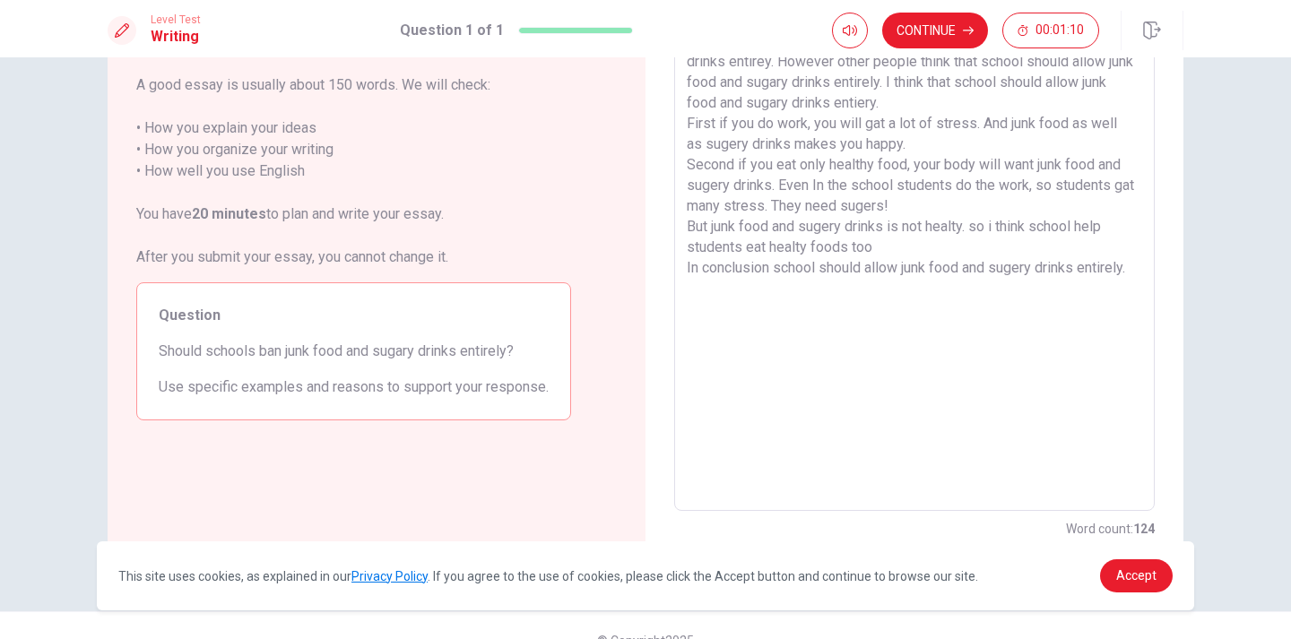
scroll to position [0, 0]
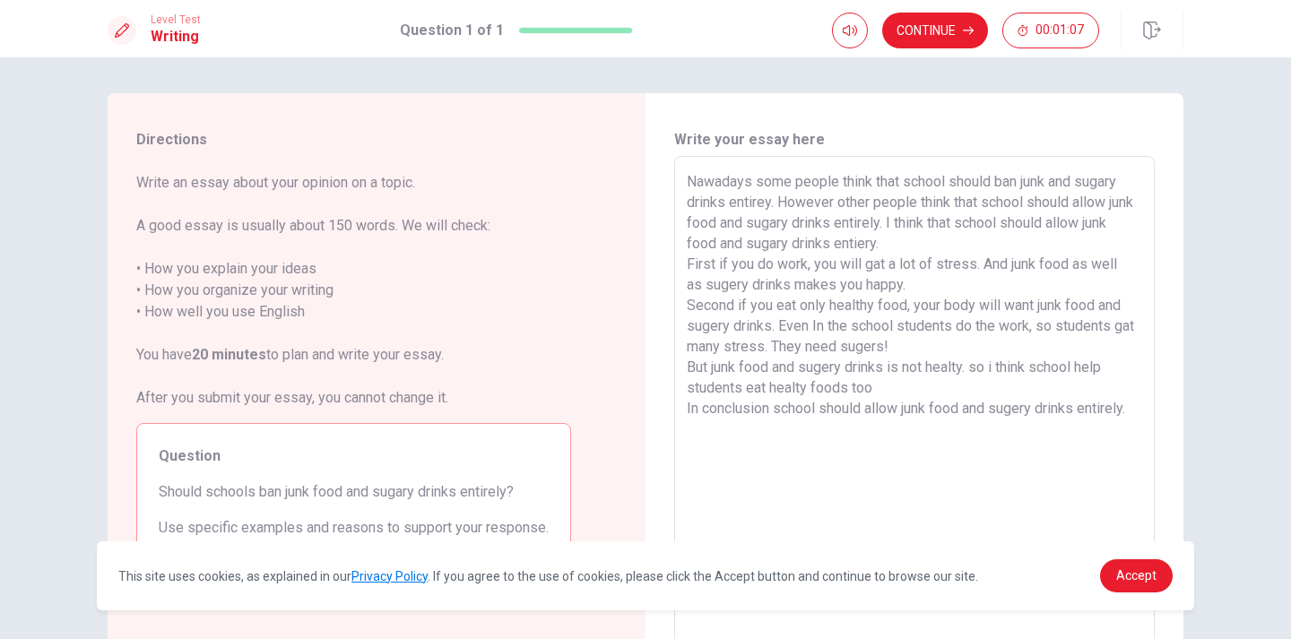
click at [911, 307] on textarea "Nawadays some people think that school should ban junk and sugary drinks entire…" at bounding box center [914, 404] width 455 height 466
click at [878, 383] on textarea "Nawadays some people think that school should ban junk and sugary drinks entire…" at bounding box center [914, 404] width 455 height 466
click at [911, 289] on textarea "Nawadays some people think that school should ban junk and sugary drinks entire…" at bounding box center [914, 404] width 455 height 466
click at [904, 347] on textarea "Nawadays some people think that school should ban junk and sugary drinks entire…" at bounding box center [914, 404] width 455 height 466
click at [907, 346] on textarea "Nawadays some people think that school should ban junk and sugary drinks entire…" at bounding box center [914, 404] width 455 height 466
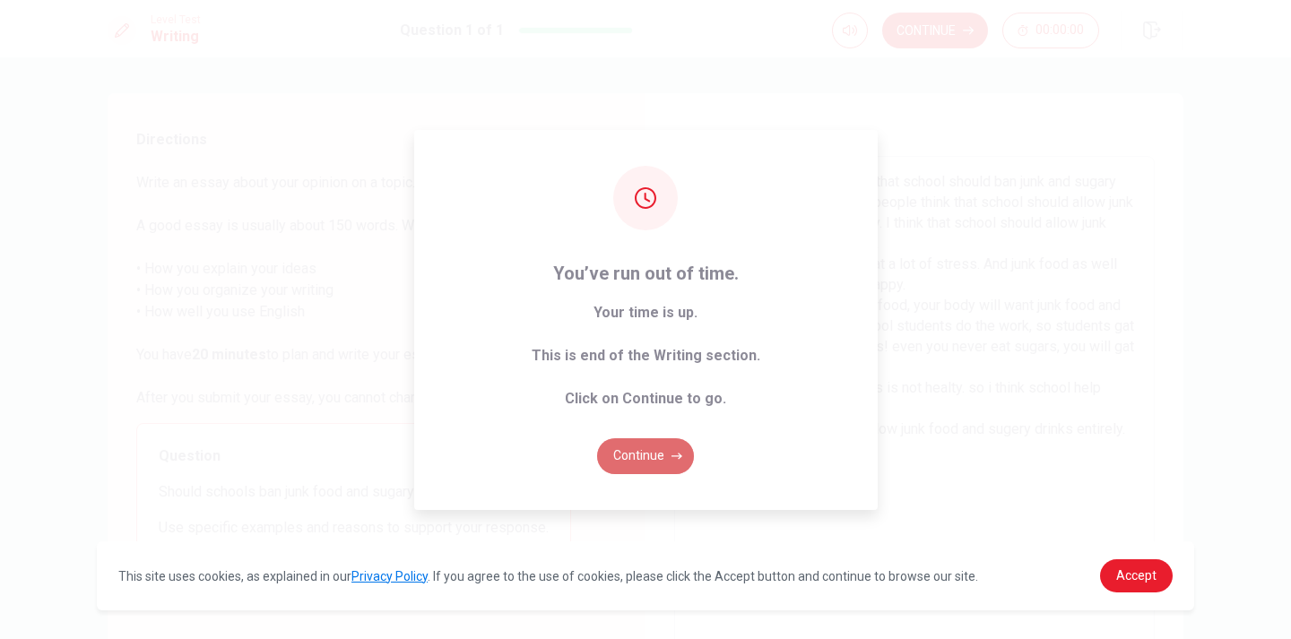
click at [644, 453] on button "Continue" at bounding box center [645, 456] width 97 height 36
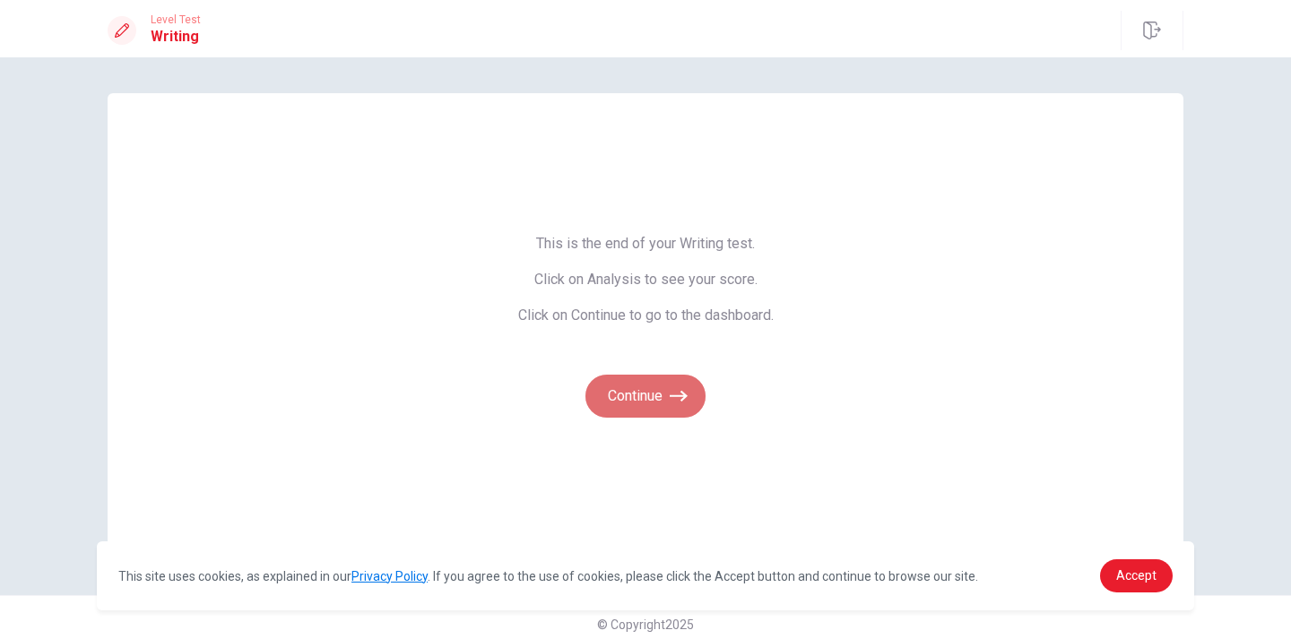
click at [681, 384] on button "Continue" at bounding box center [645, 396] width 120 height 43
